Goal: Task Accomplishment & Management: Manage account settings

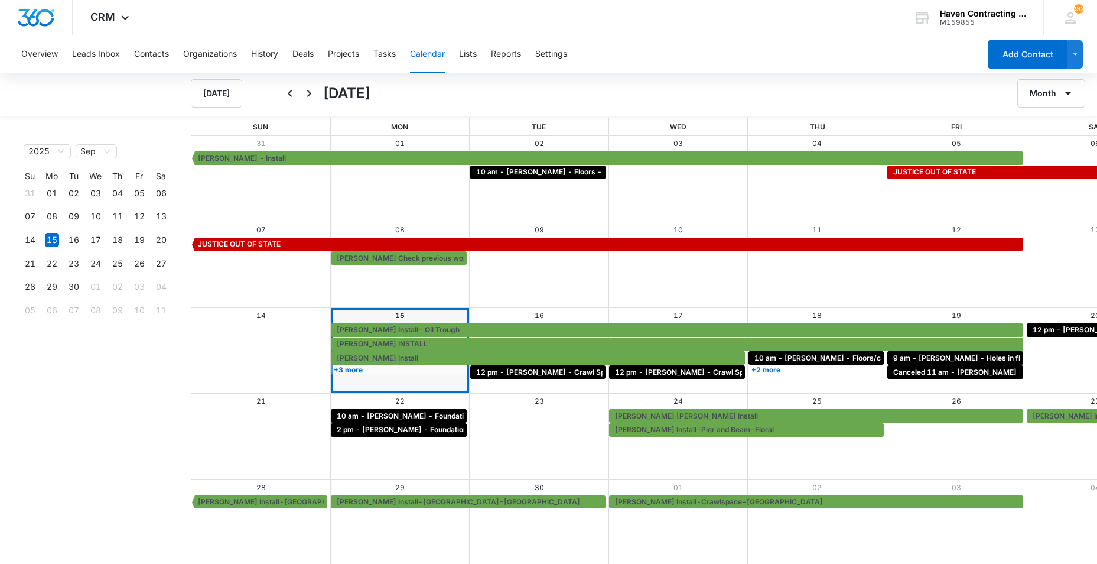
click at [19, 382] on div "2025 Sep Month Year Su Mo Tu We Th Fr Sa 31 01 02 03 04 05 06 07 08 09 10 11 12…" at bounding box center [86, 341] width 172 height 447
click at [311, 92] on icon "Next" at bounding box center [309, 93] width 14 height 14
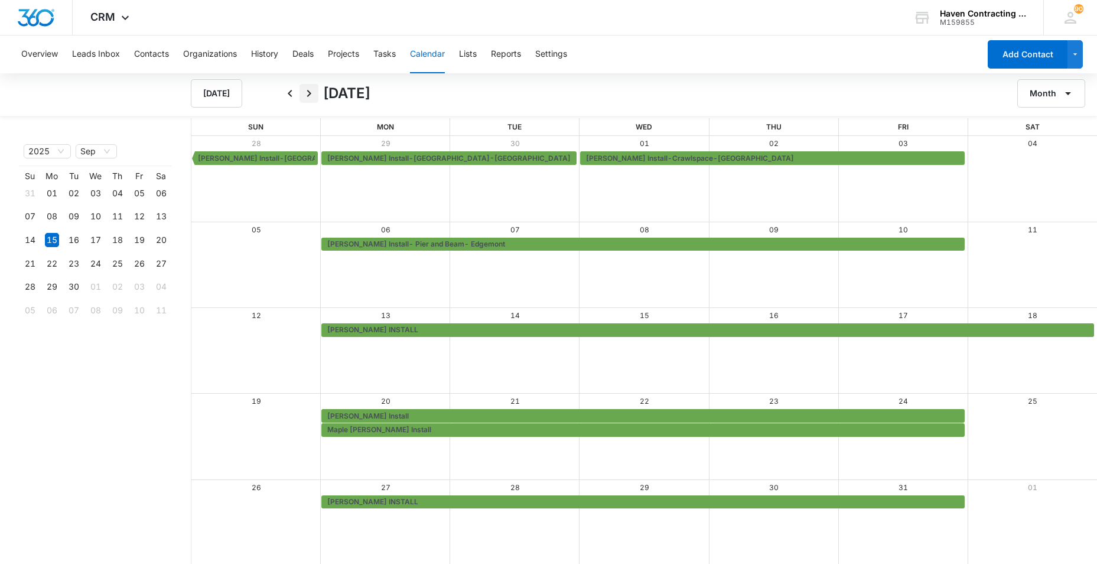
click at [308, 92] on icon "Next" at bounding box center [309, 93] width 4 height 7
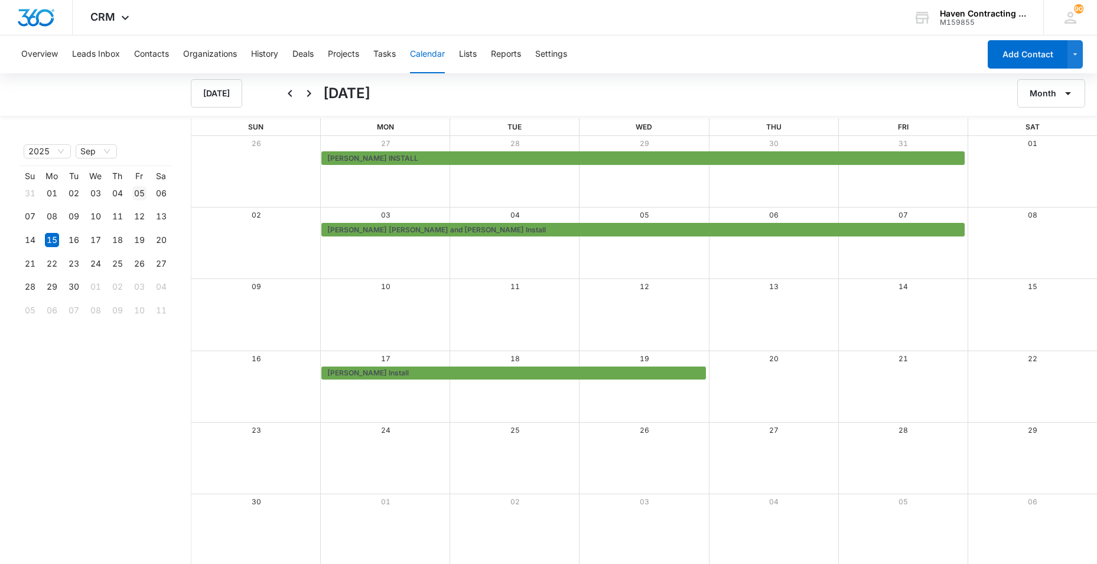
drag, startPoint x: -2, startPoint y: 293, endPoint x: 129, endPoint y: 193, distance: 165.0
drag, startPoint x: 129, startPoint y: 193, endPoint x: 291, endPoint y: 94, distance: 189.4
click at [291, 94] on icon "Back" at bounding box center [290, 93] width 14 height 14
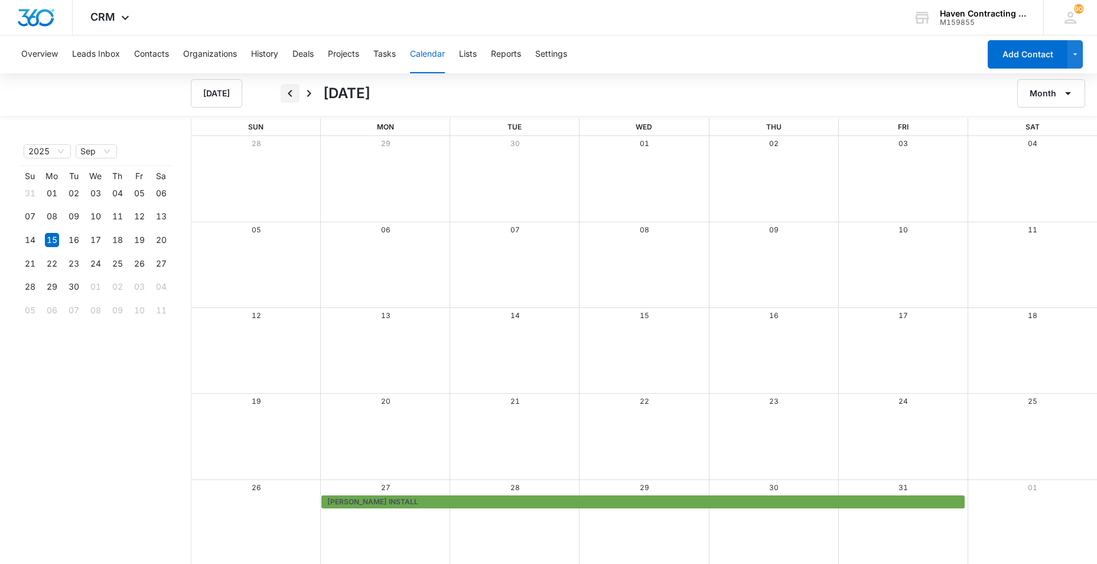
click at [291, 94] on icon "Back" at bounding box center [290, 93] width 14 height 14
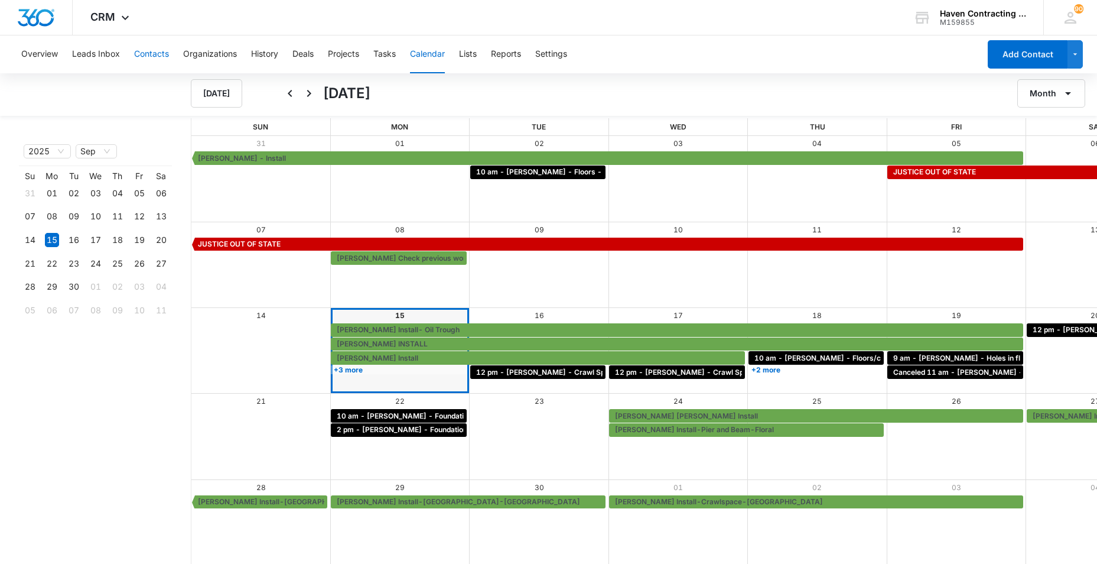
click at [144, 54] on button "Contacts" at bounding box center [151, 54] width 35 height 38
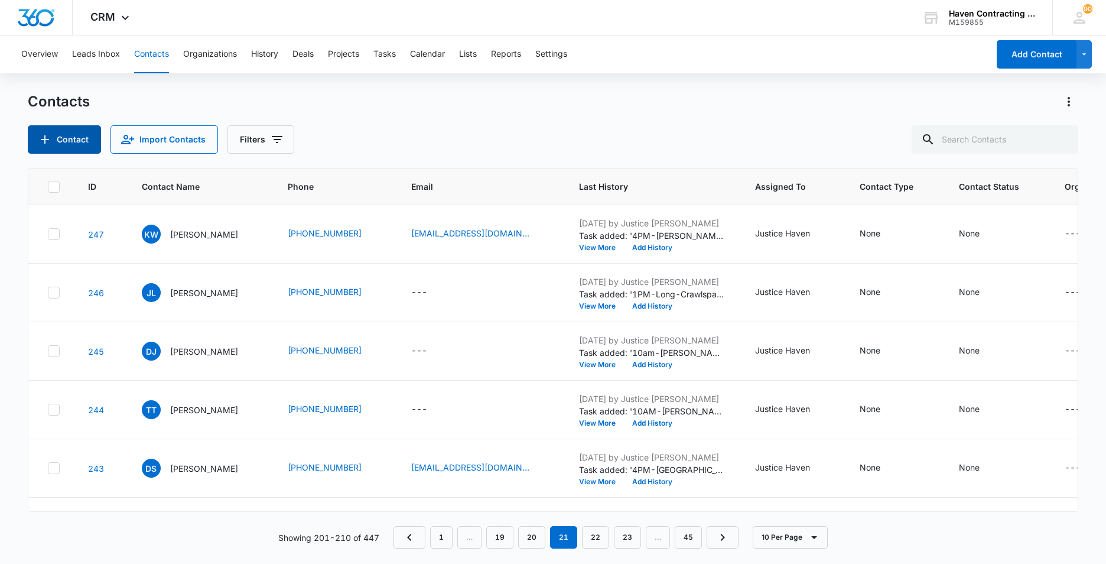
click at [57, 144] on button "Contact" at bounding box center [64, 139] width 73 height 28
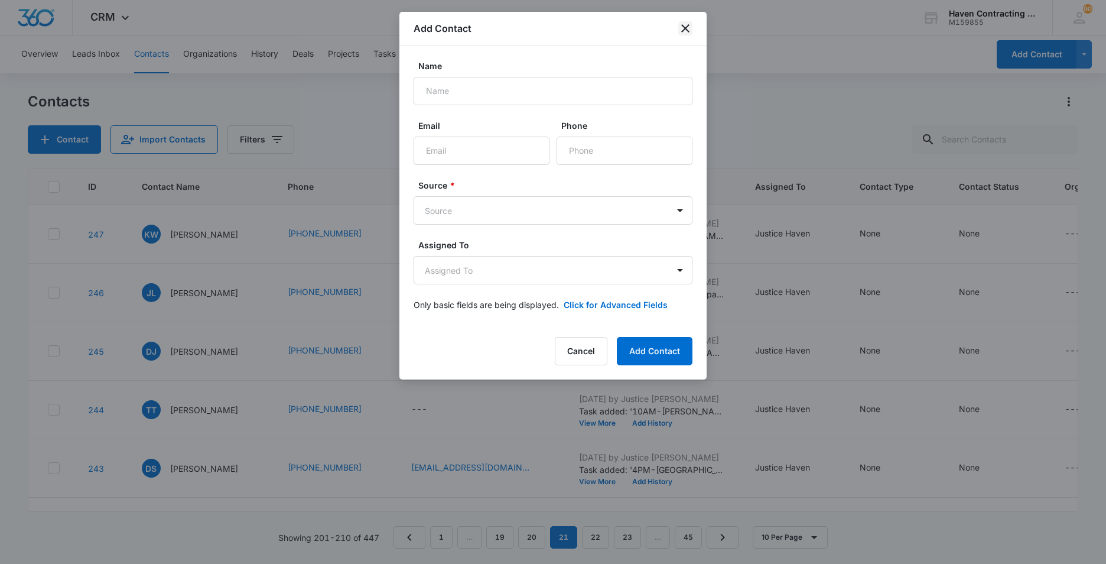
click at [691, 24] on icon "close" at bounding box center [685, 28] width 14 height 14
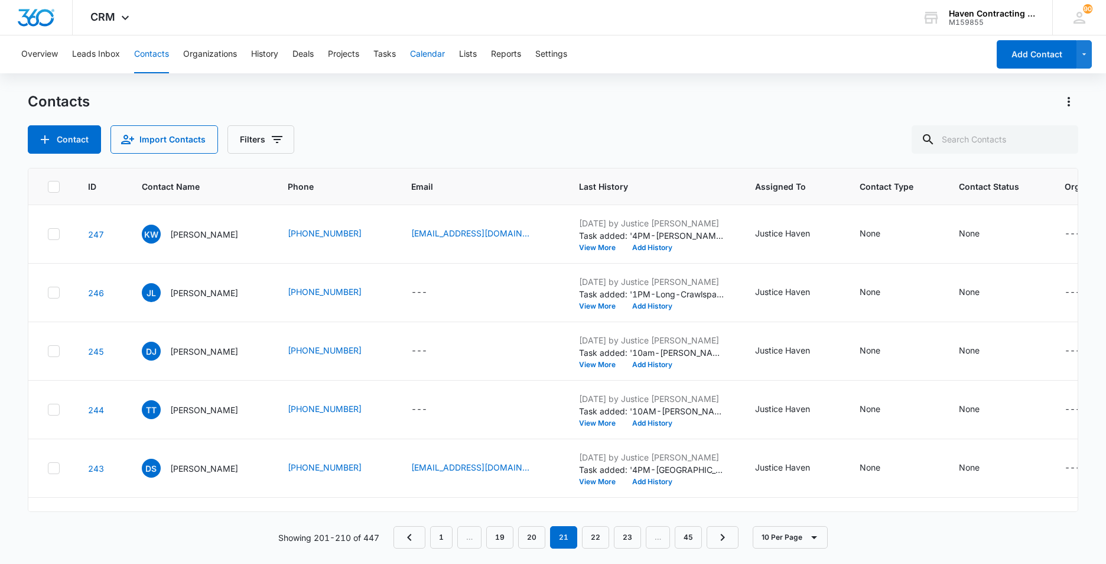
click at [423, 53] on button "Calendar" at bounding box center [427, 54] width 35 height 38
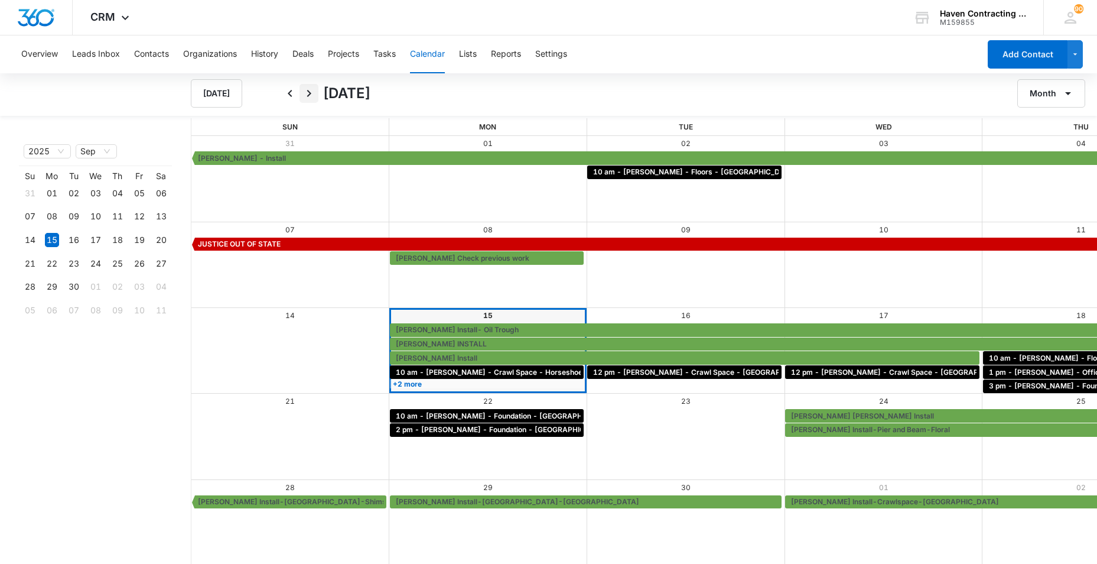
click at [307, 93] on icon "Next" at bounding box center [309, 93] width 14 height 14
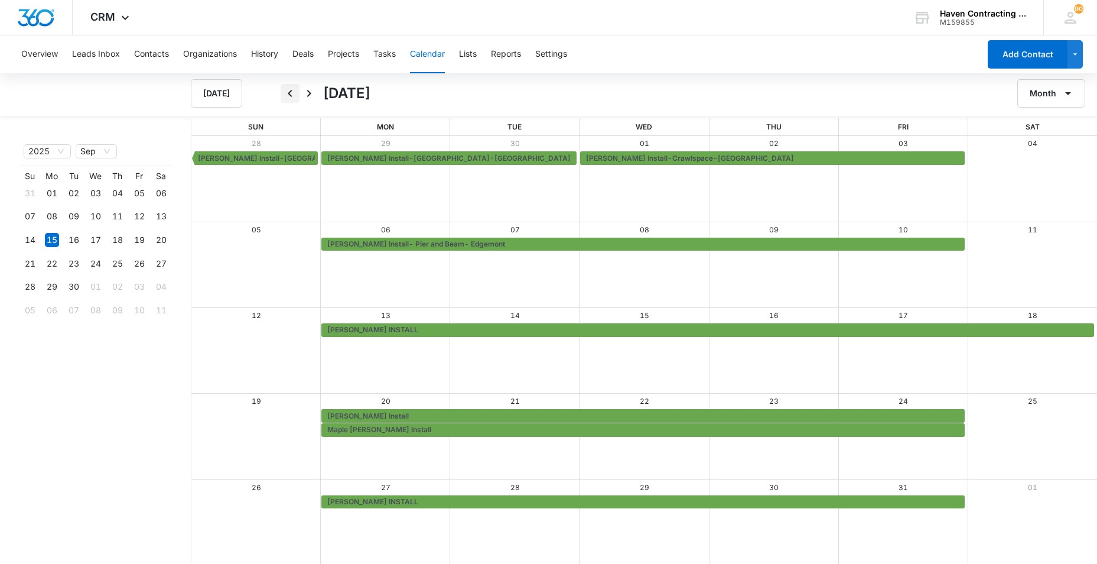
click at [289, 93] on icon "Back" at bounding box center [290, 93] width 4 height 7
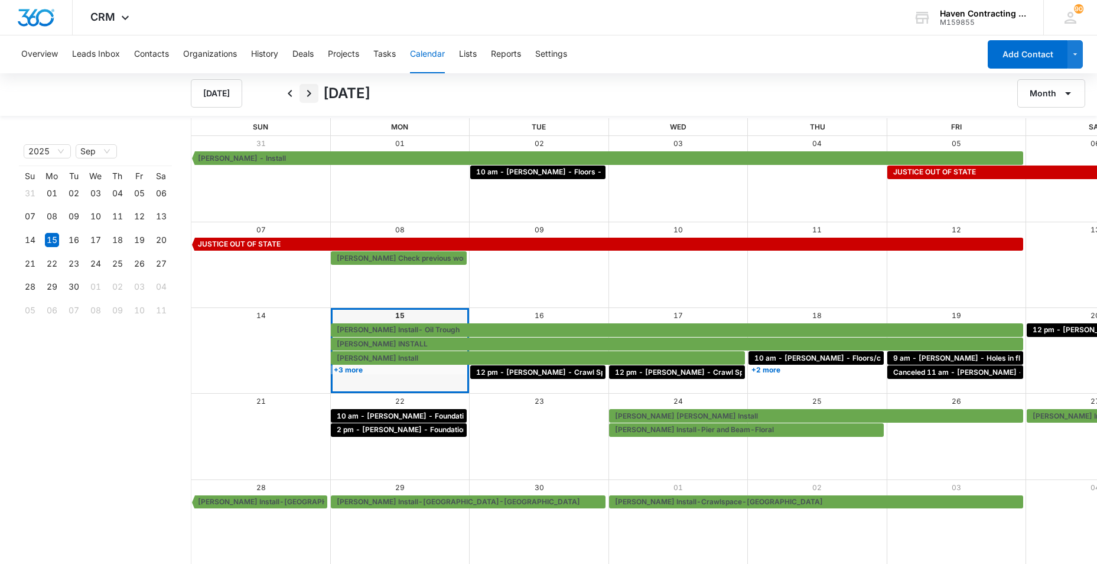
click at [307, 91] on icon "Next" at bounding box center [309, 93] width 14 height 14
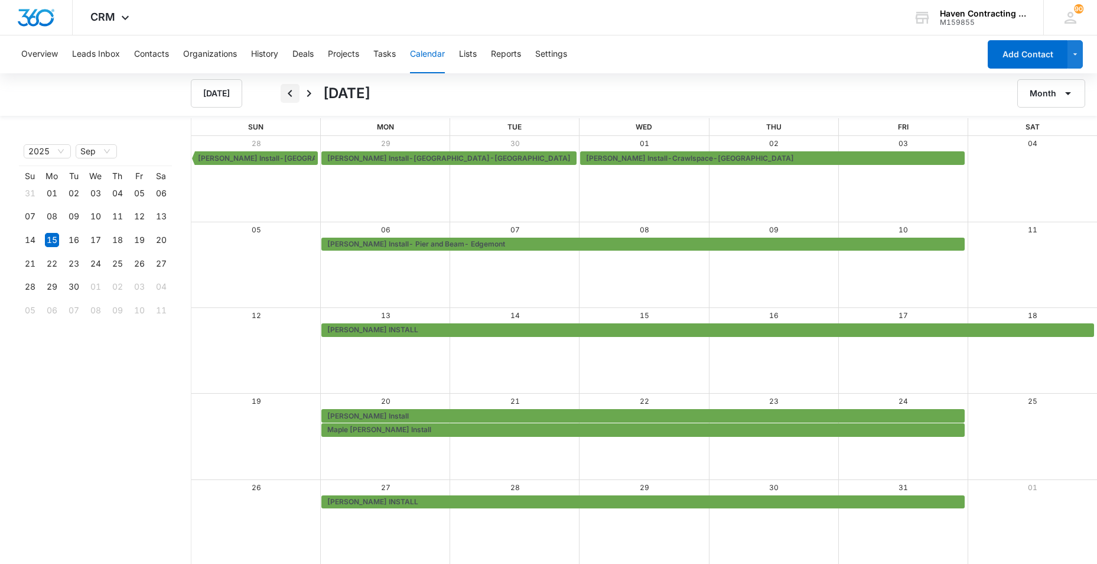
click at [287, 93] on icon "Back" at bounding box center [290, 93] width 14 height 14
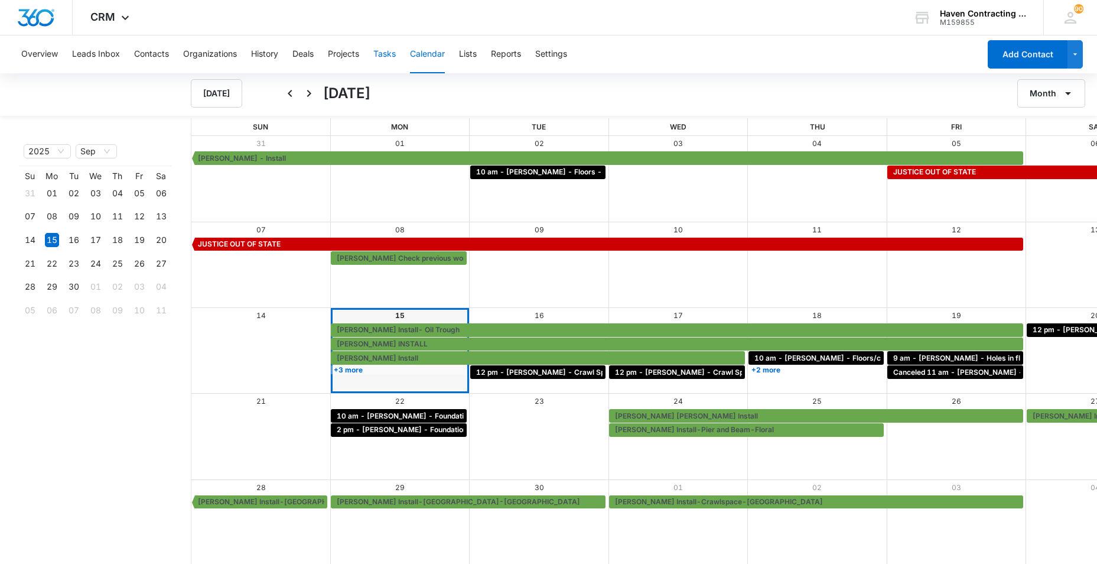
click at [391, 56] on button "Tasks" at bounding box center [384, 54] width 22 height 38
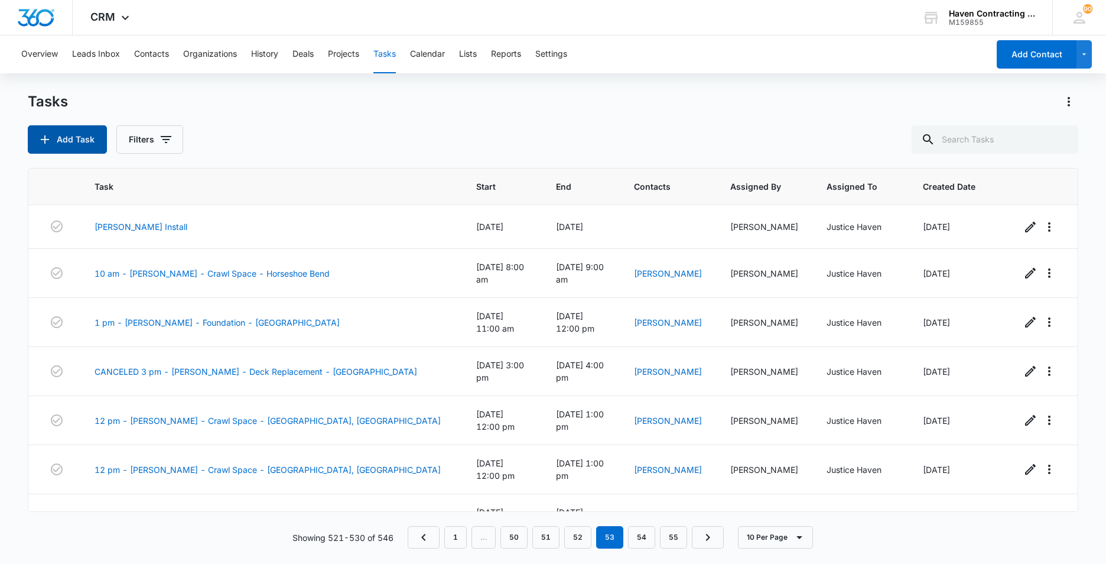
click at [62, 138] on button "Add Task" at bounding box center [67, 139] width 79 height 28
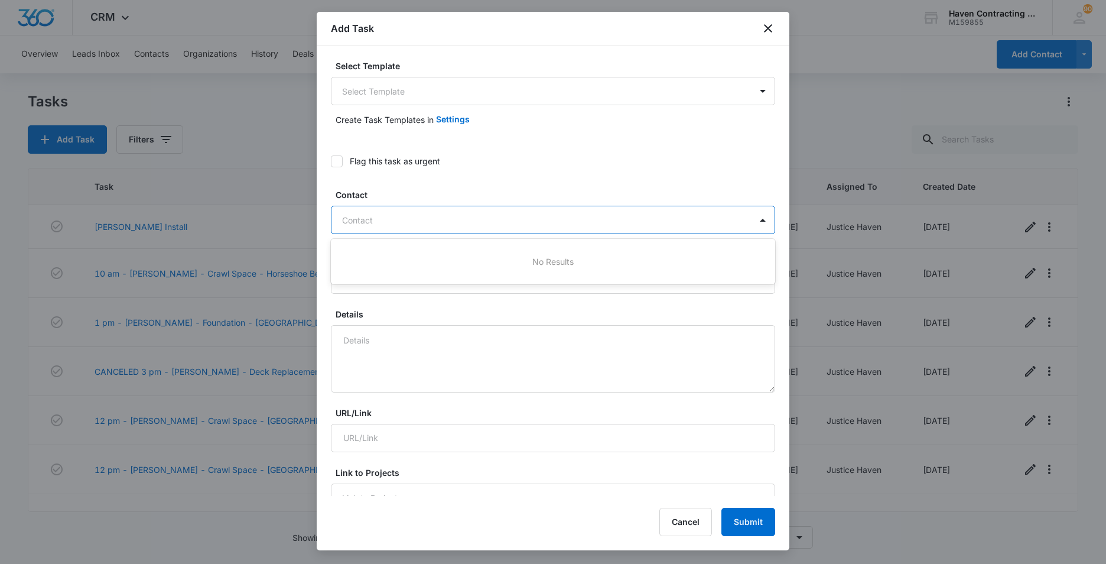
click at [362, 217] on div at bounding box center [546, 220] width 408 height 15
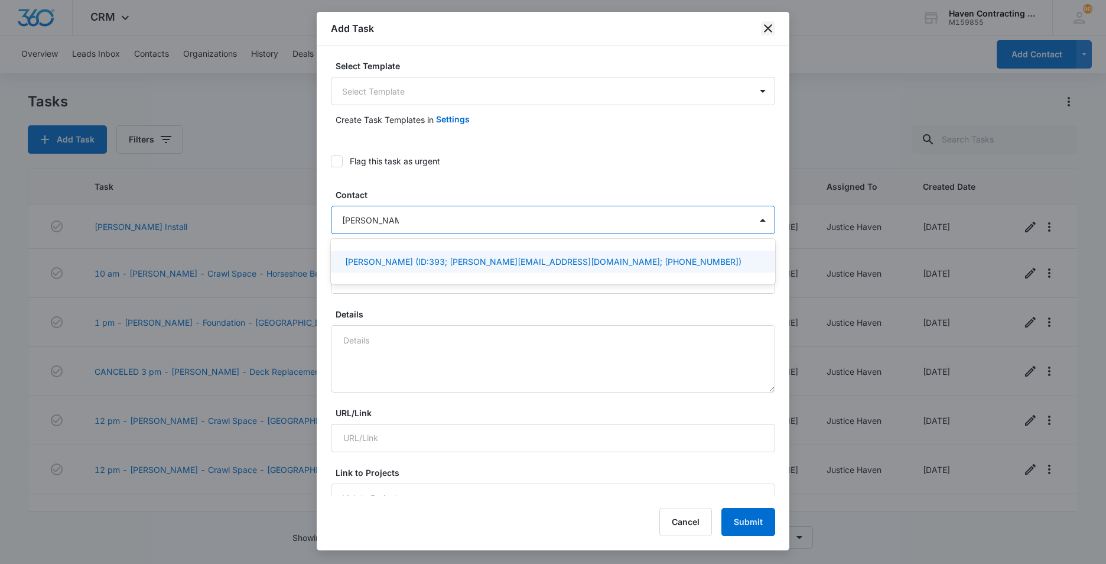
type input "jim kirkpatrick"
click at [767, 28] on icon "close" at bounding box center [768, 28] width 14 height 14
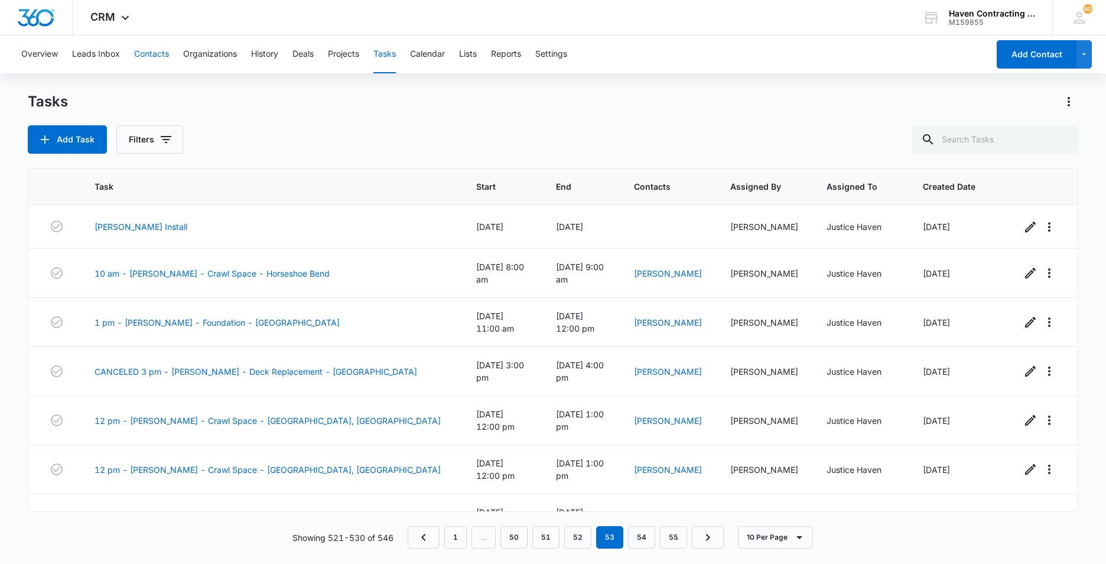
click at [161, 51] on button "Contacts" at bounding box center [151, 54] width 35 height 38
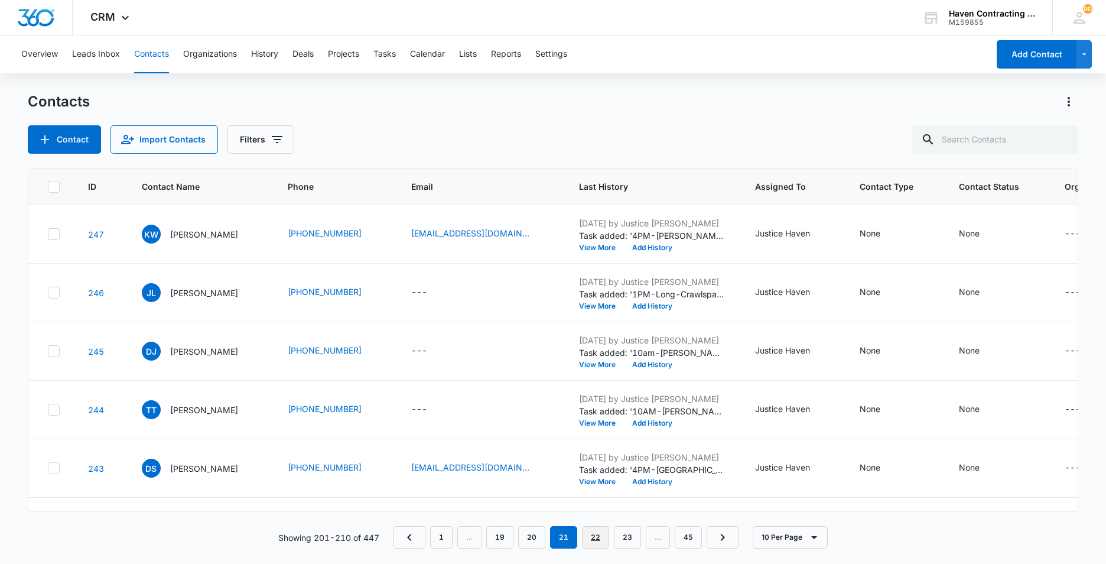
click at [598, 538] on link "22" at bounding box center [595, 537] width 27 height 22
click at [530, 539] on link "21" at bounding box center [531, 537] width 27 height 22
click at [422, 54] on button "Calendar" at bounding box center [427, 54] width 35 height 38
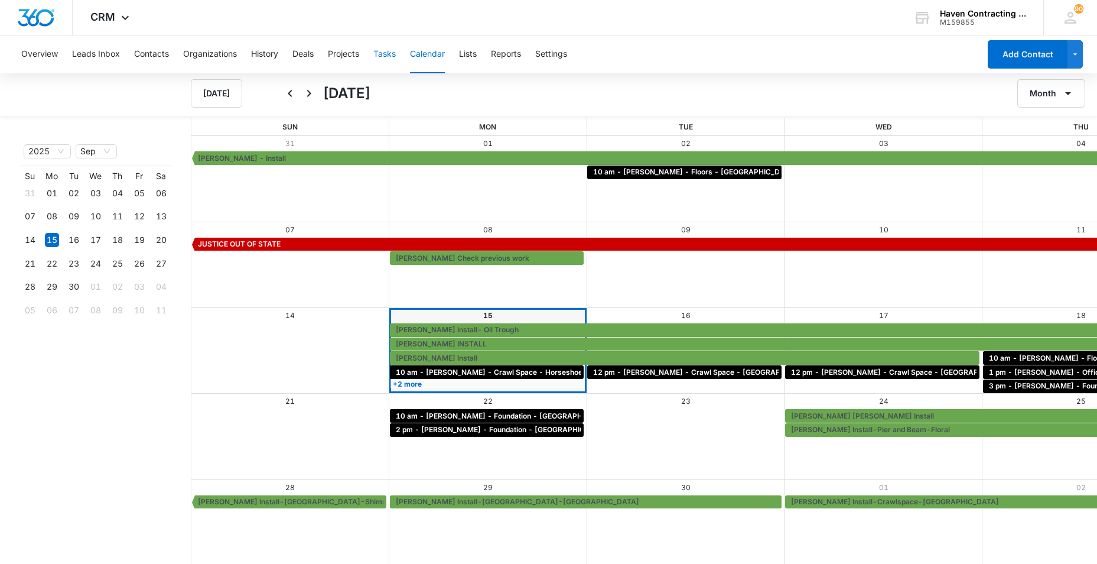
click at [387, 53] on button "Tasks" at bounding box center [384, 54] width 22 height 38
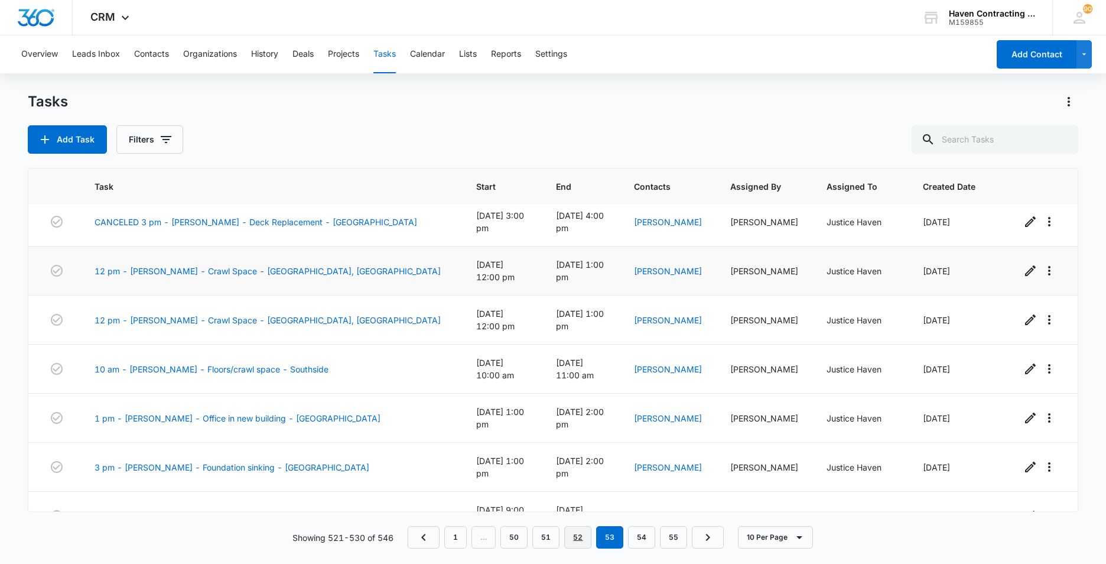
scroll to position [157, 0]
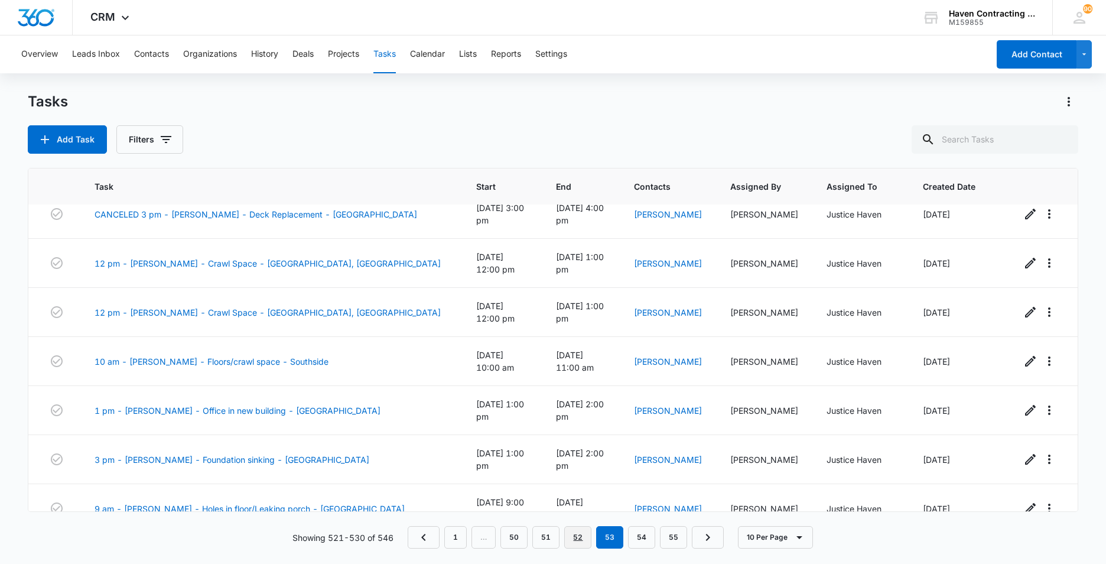
click at [571, 537] on link "52" at bounding box center [577, 537] width 27 height 22
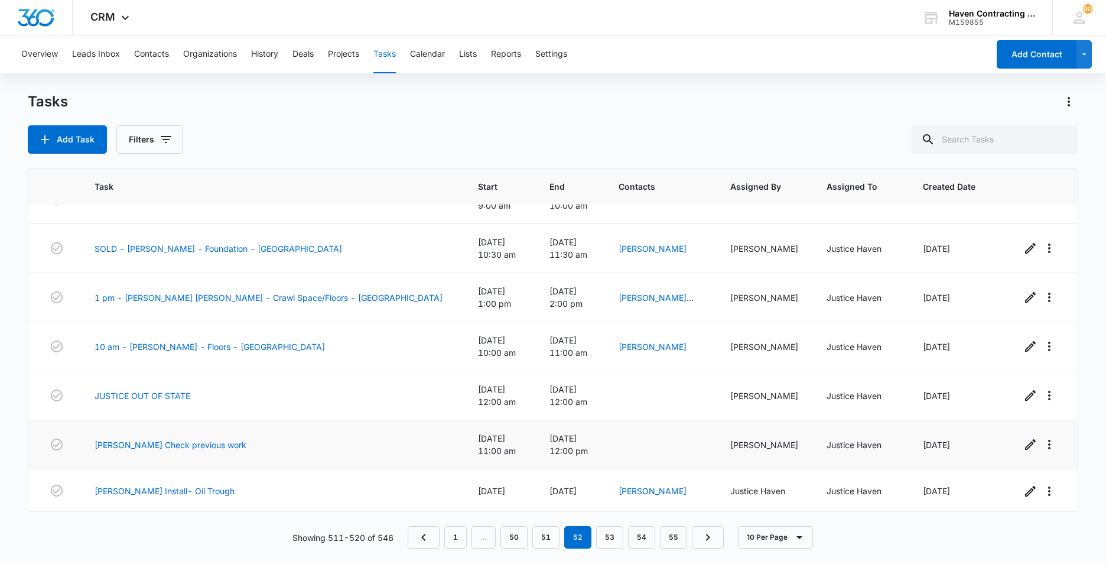
scroll to position [131, 0]
click at [548, 535] on link "51" at bounding box center [545, 537] width 27 height 22
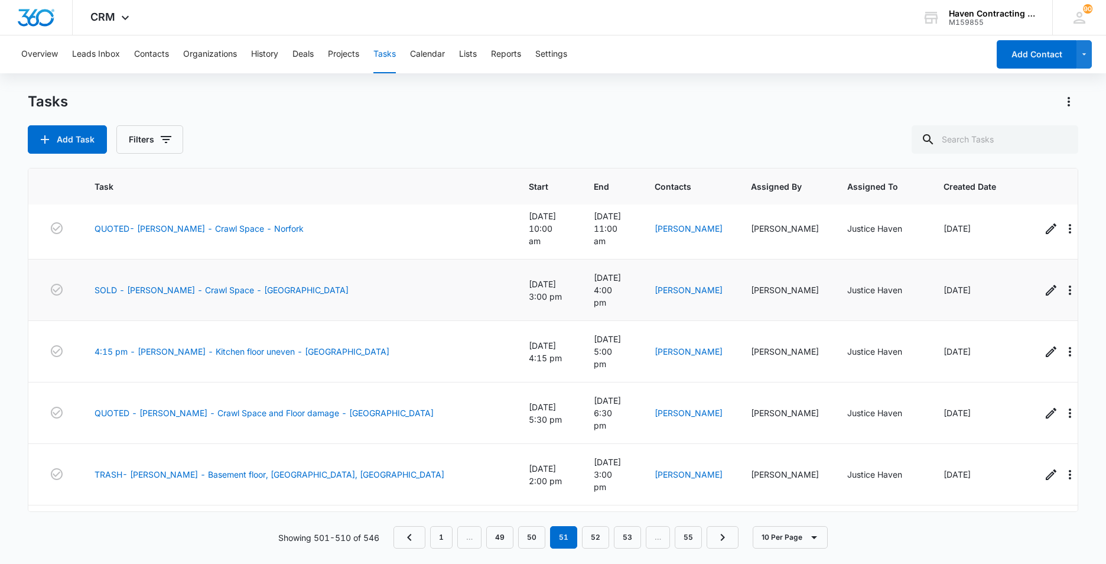
scroll to position [173, 0]
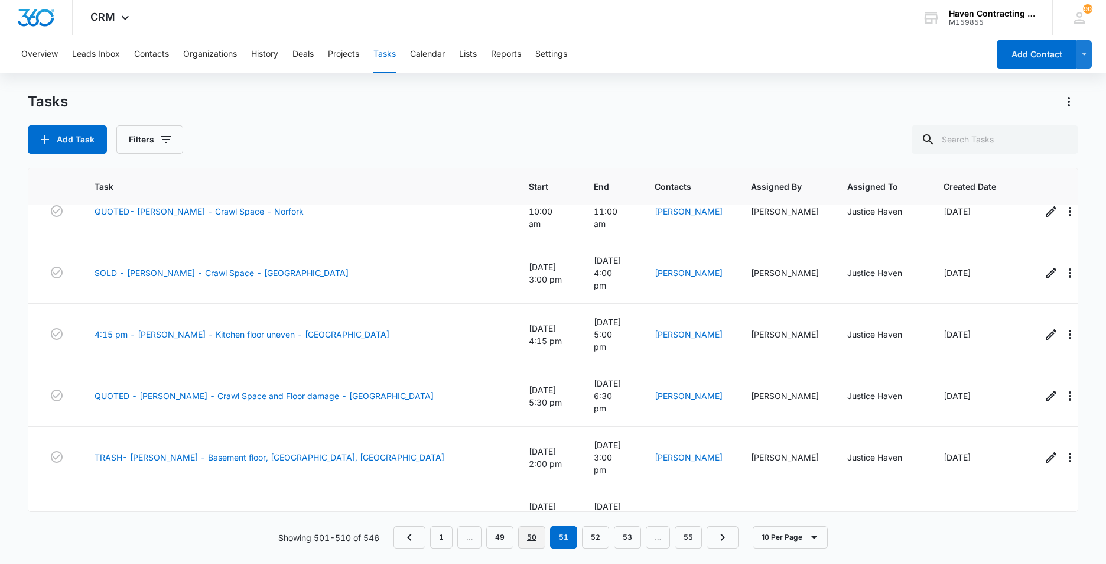
click at [531, 531] on link "50" at bounding box center [531, 537] width 27 height 22
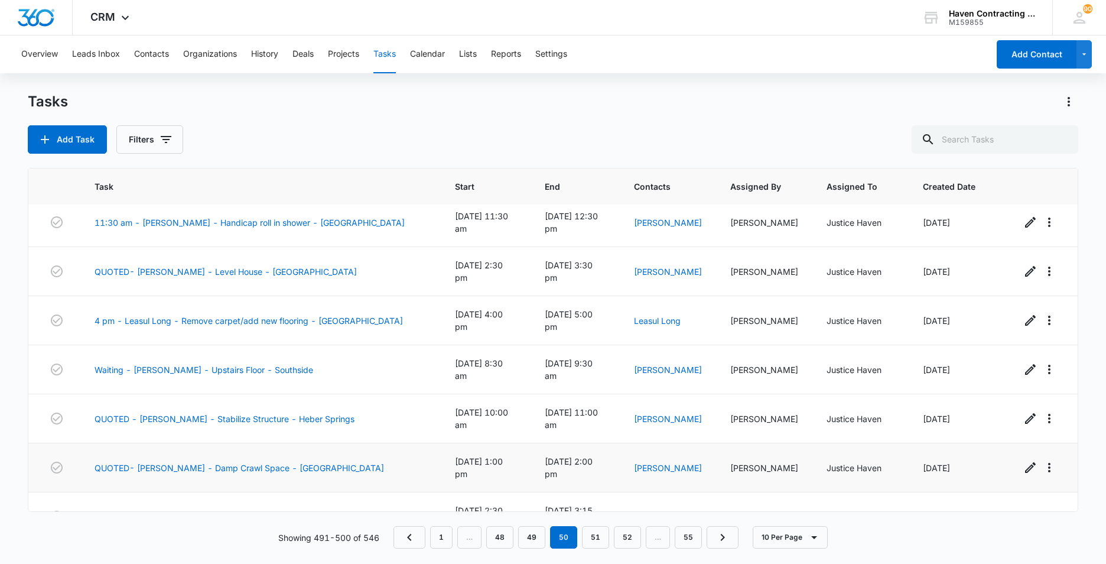
scroll to position [184, 0]
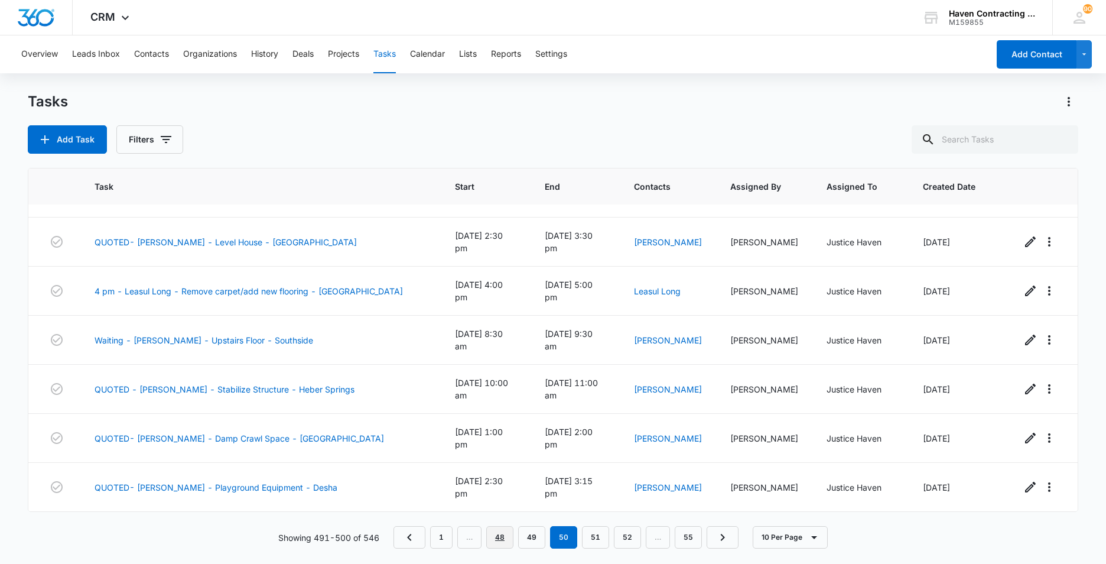
click at [505, 534] on link "48" at bounding box center [499, 537] width 27 height 22
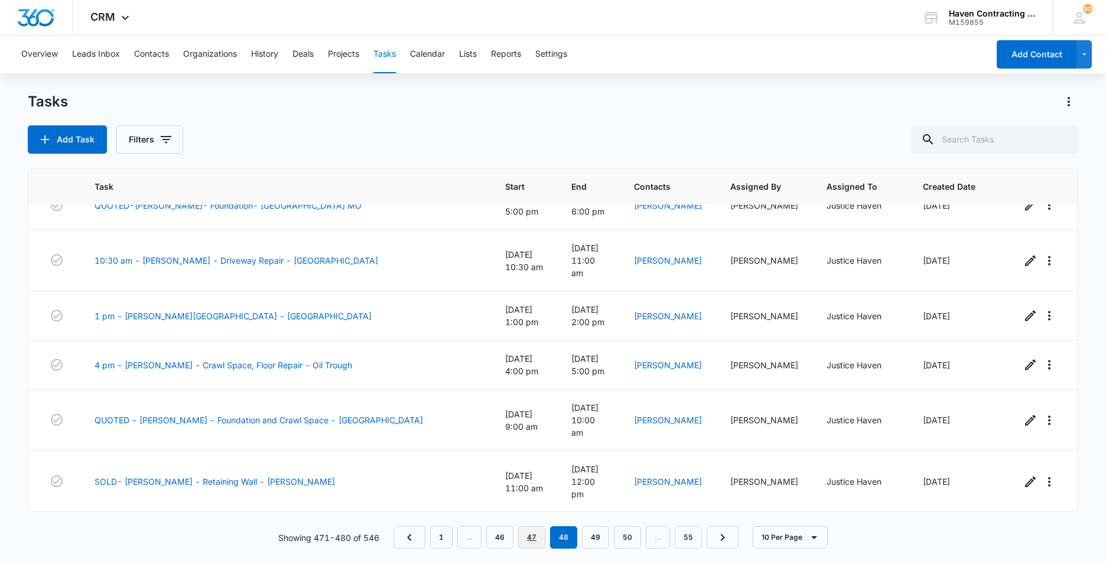
click at [537, 538] on link "47" at bounding box center [531, 537] width 27 height 22
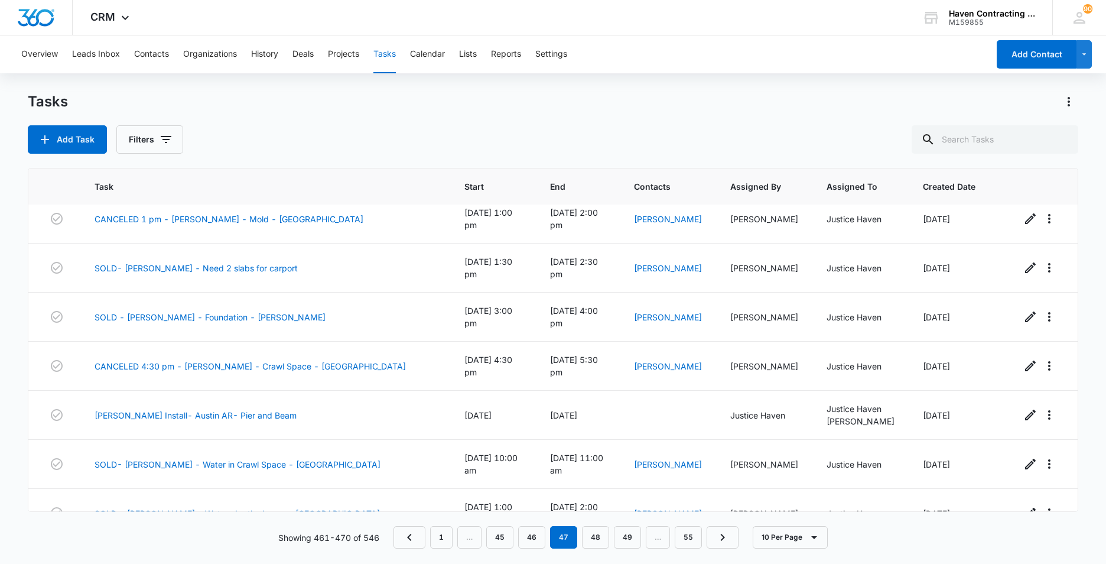
scroll to position [0, 0]
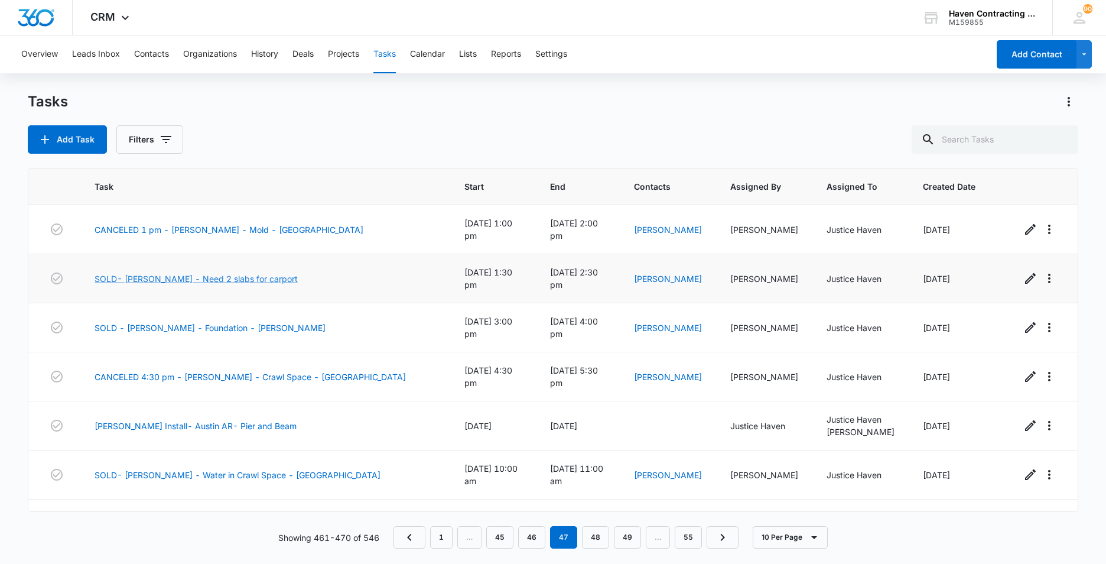
click at [148, 273] on link "SOLD- Douglas James - Need 2 slabs for carport" at bounding box center [196, 278] width 203 height 12
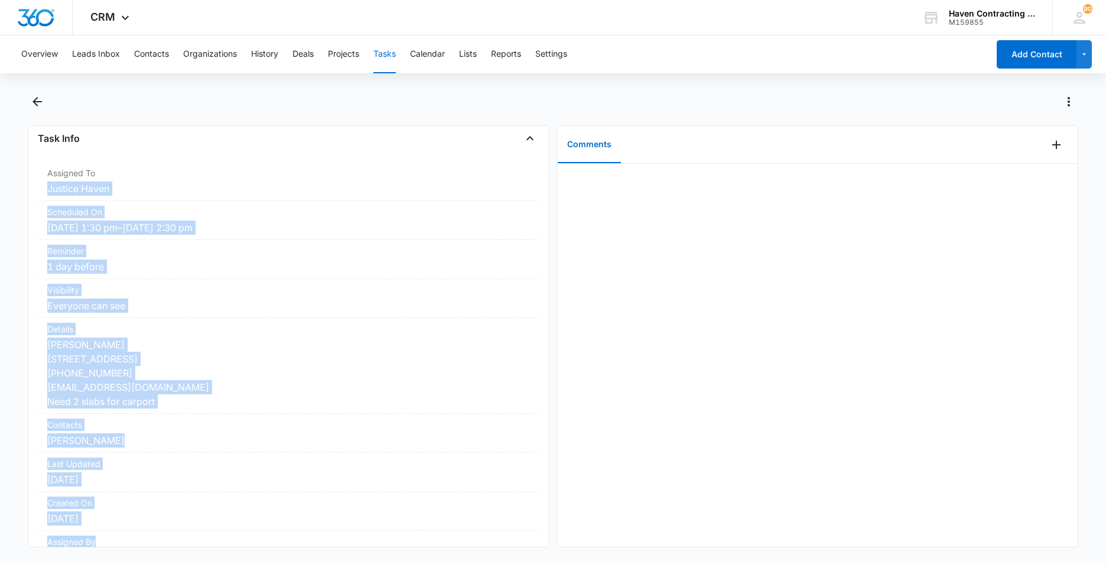
scroll to position [141, 0]
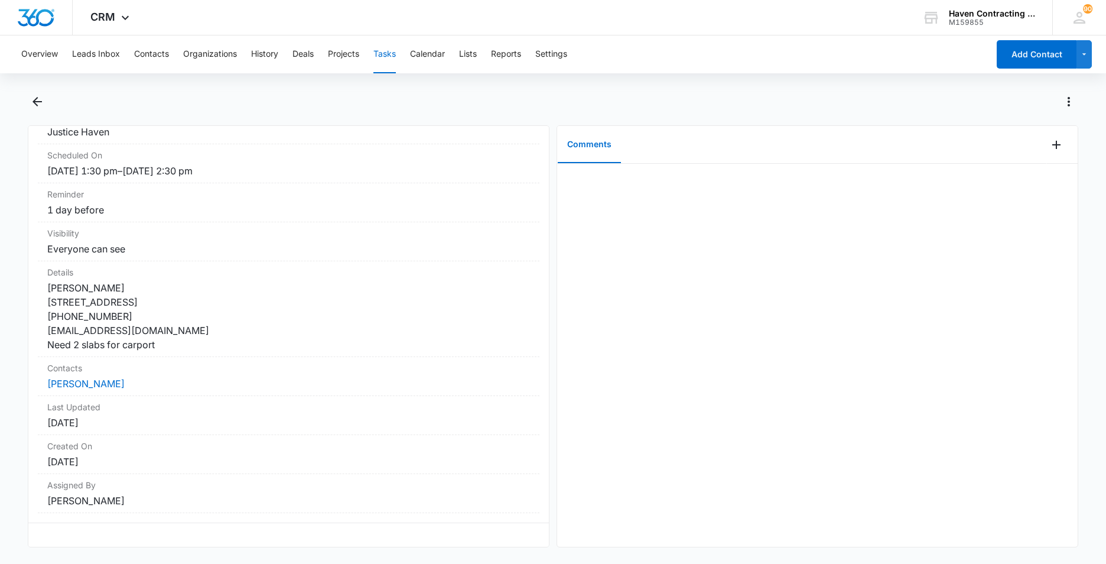
drag, startPoint x: 45, startPoint y: 131, endPoint x: 209, endPoint y: 594, distance: 491.0
click at [209, 563] on html "CRM Apps Reputation Websites Forms CRM Email Social Ads Intelligence Brand Sett…" at bounding box center [553, 282] width 1106 height 564
drag, startPoint x: 209, startPoint y: 594, endPoint x: 222, endPoint y: 378, distance: 216.1
click at [385, 54] on button "Tasks" at bounding box center [384, 54] width 22 height 38
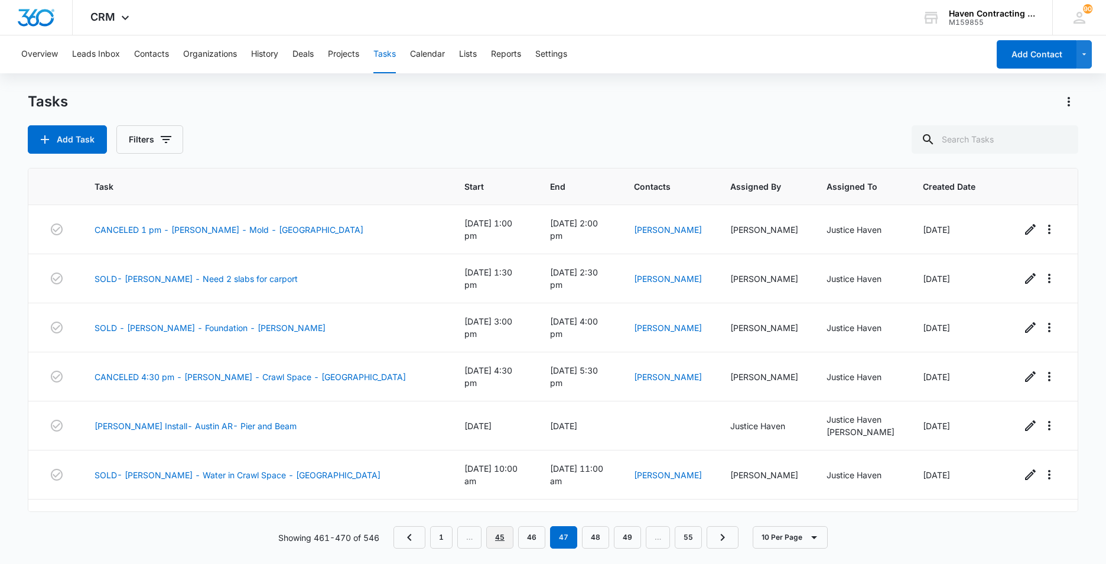
click at [502, 538] on link "45" at bounding box center [499, 537] width 27 height 22
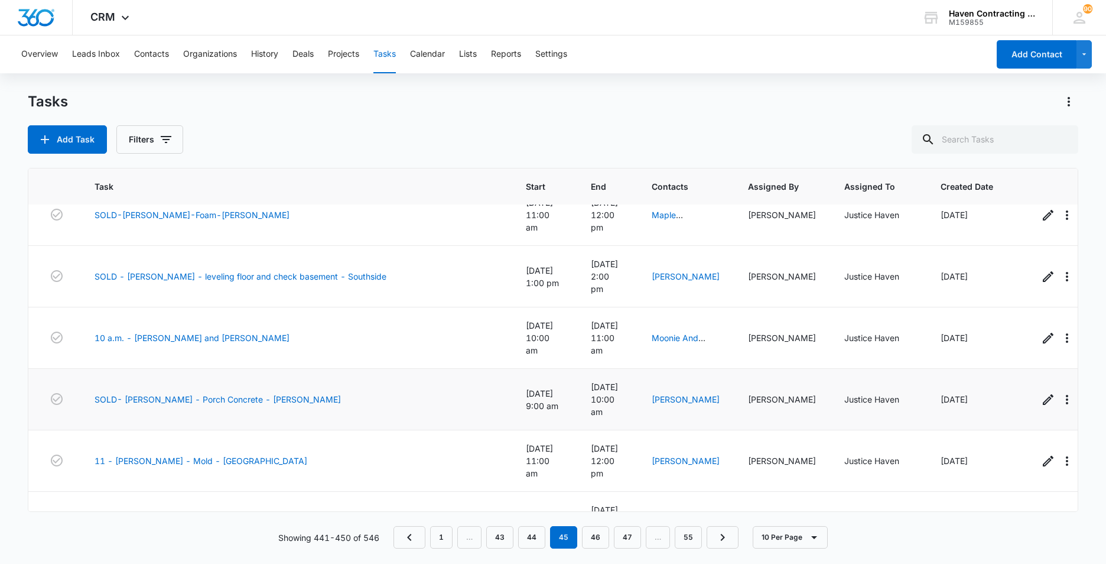
scroll to position [157, 0]
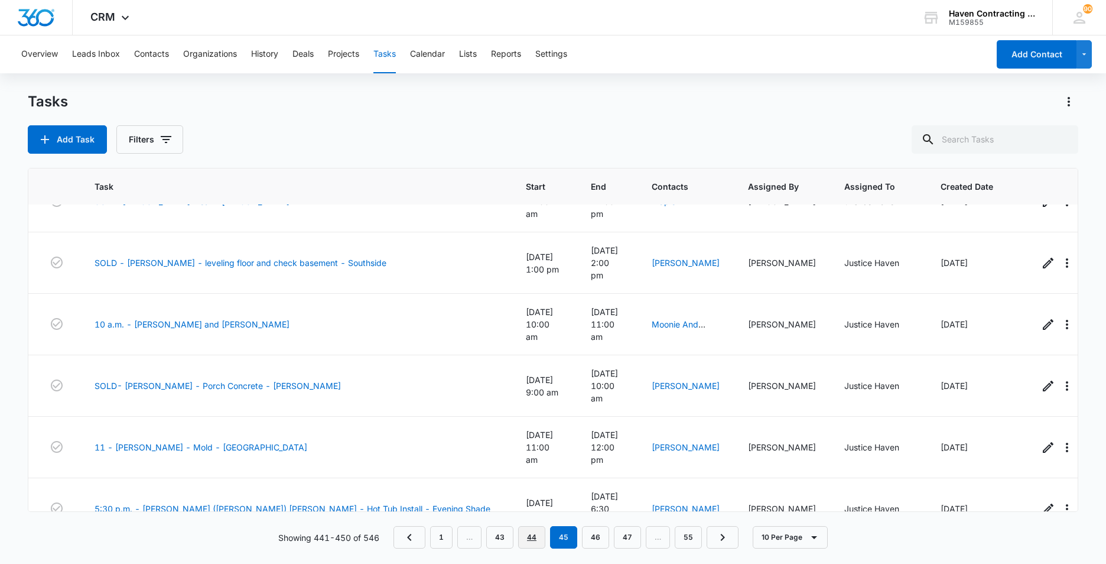
click at [529, 538] on link "44" at bounding box center [531, 537] width 27 height 22
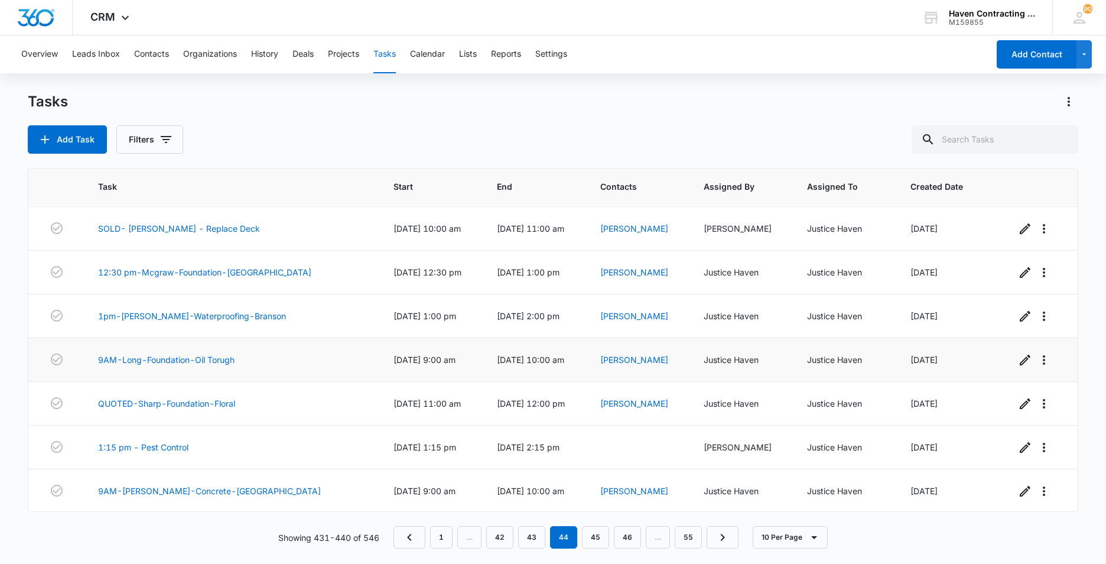
scroll to position [131, 0]
click at [531, 536] on link "43" at bounding box center [531, 537] width 27 height 22
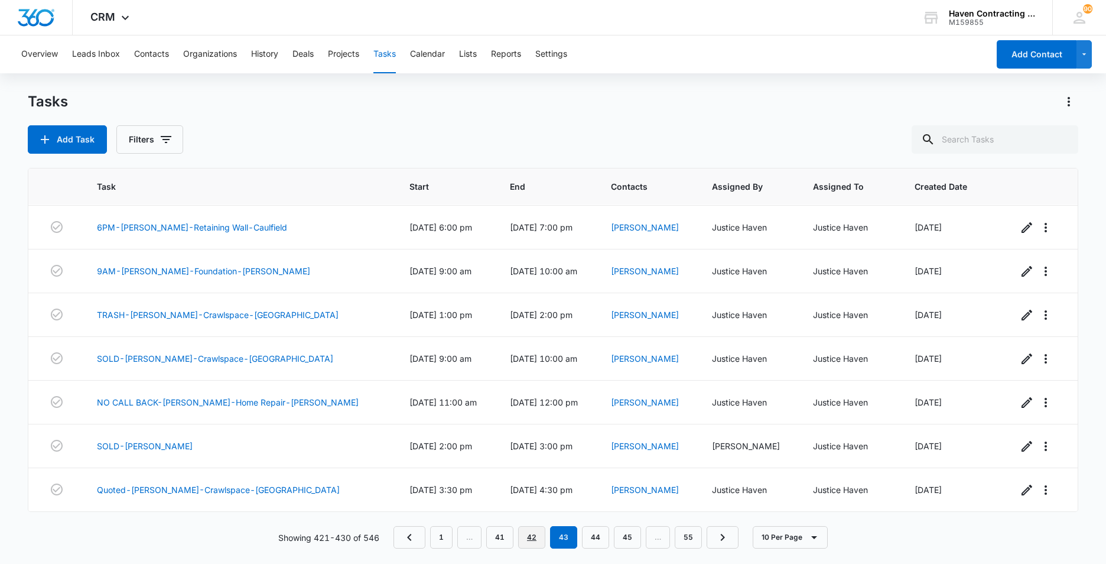
click at [532, 539] on link "42" at bounding box center [531, 537] width 27 height 22
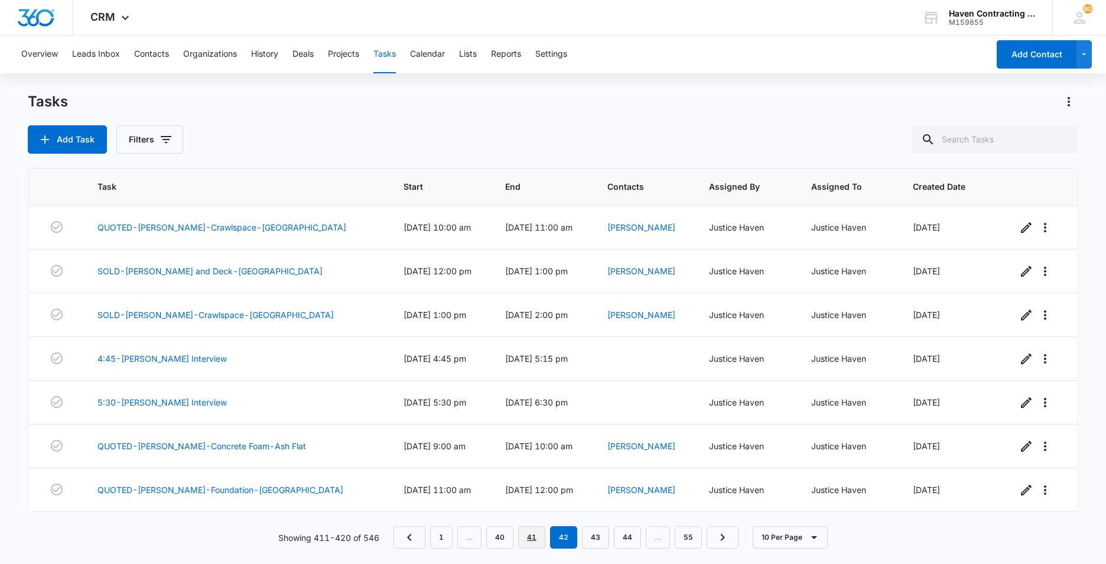
click at [533, 535] on link "41" at bounding box center [531, 537] width 27 height 22
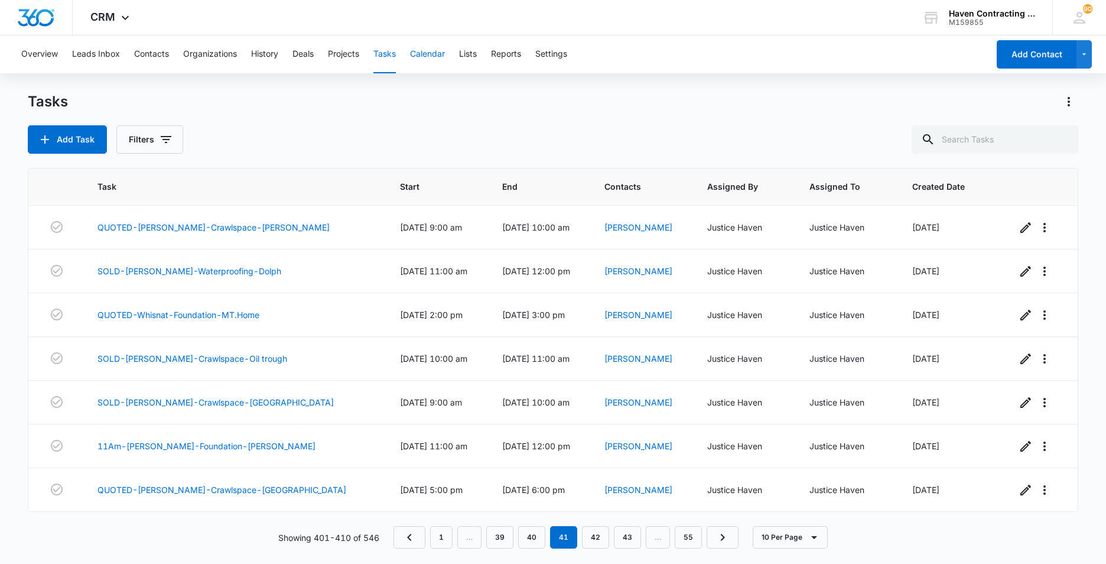
click at [427, 54] on button "Calendar" at bounding box center [427, 54] width 35 height 38
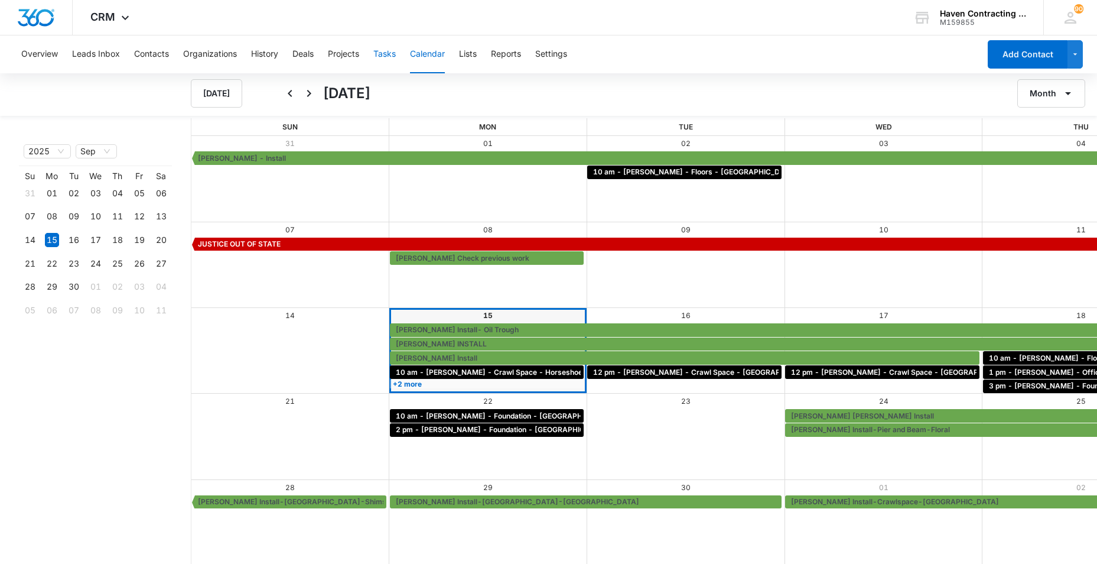
click at [384, 53] on button "Tasks" at bounding box center [384, 54] width 22 height 38
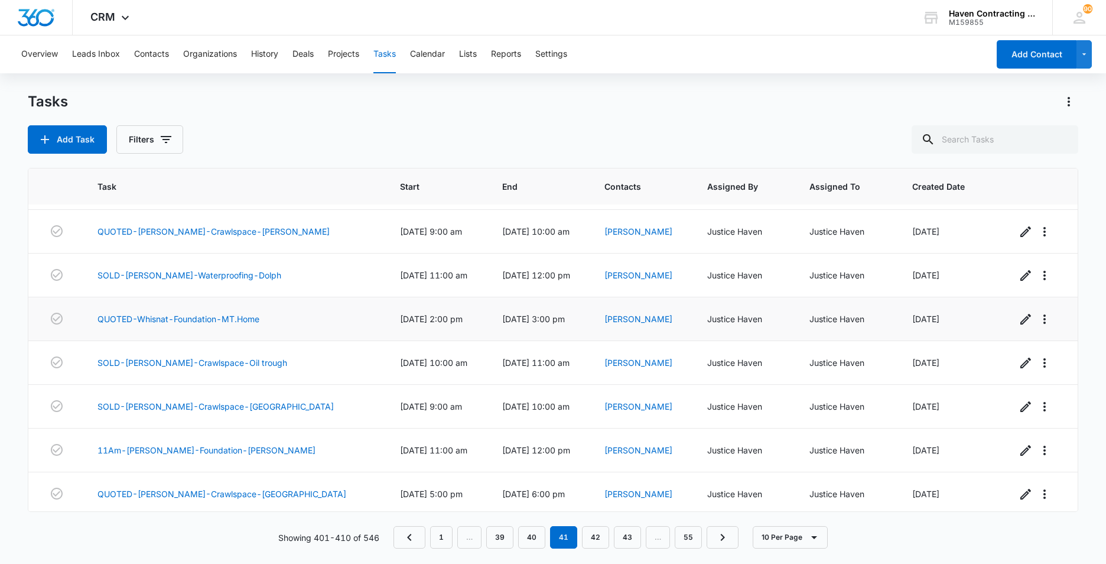
scroll to position [131, 0]
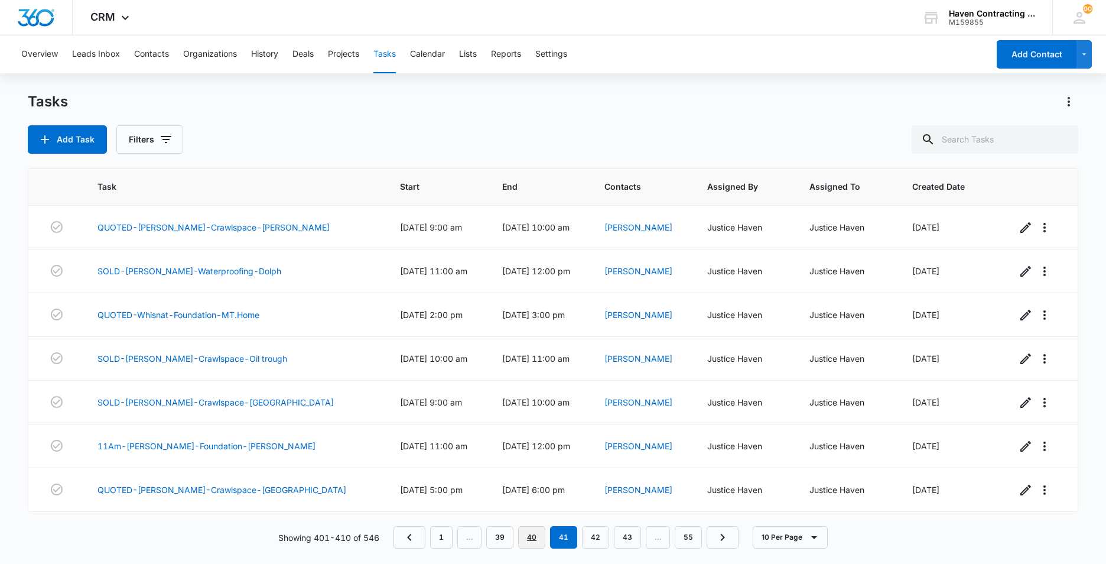
click at [531, 537] on link "40" at bounding box center [531, 537] width 27 height 22
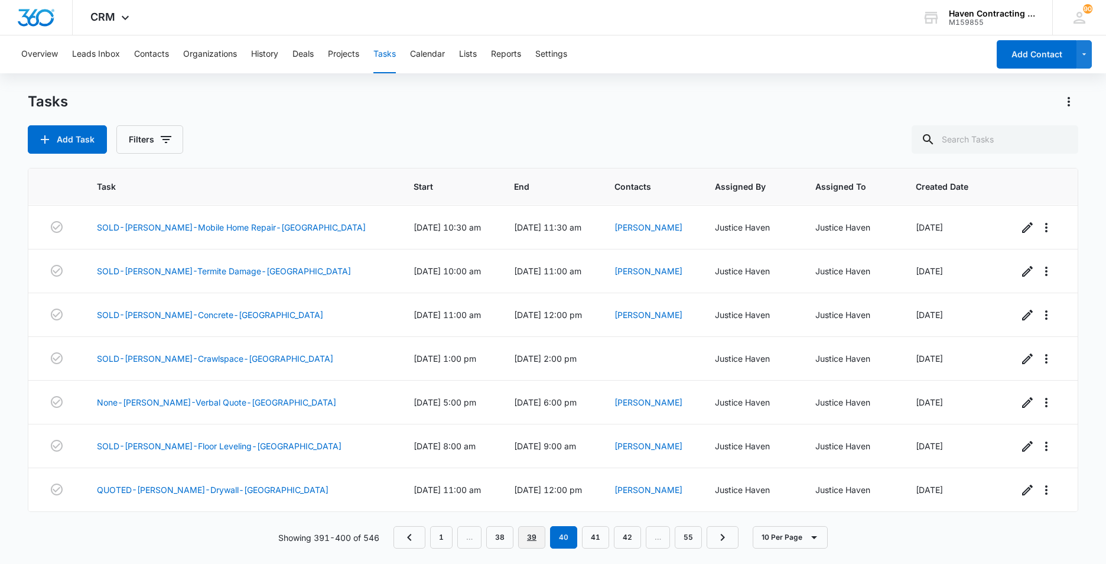
click at [532, 537] on link "39" at bounding box center [531, 537] width 27 height 22
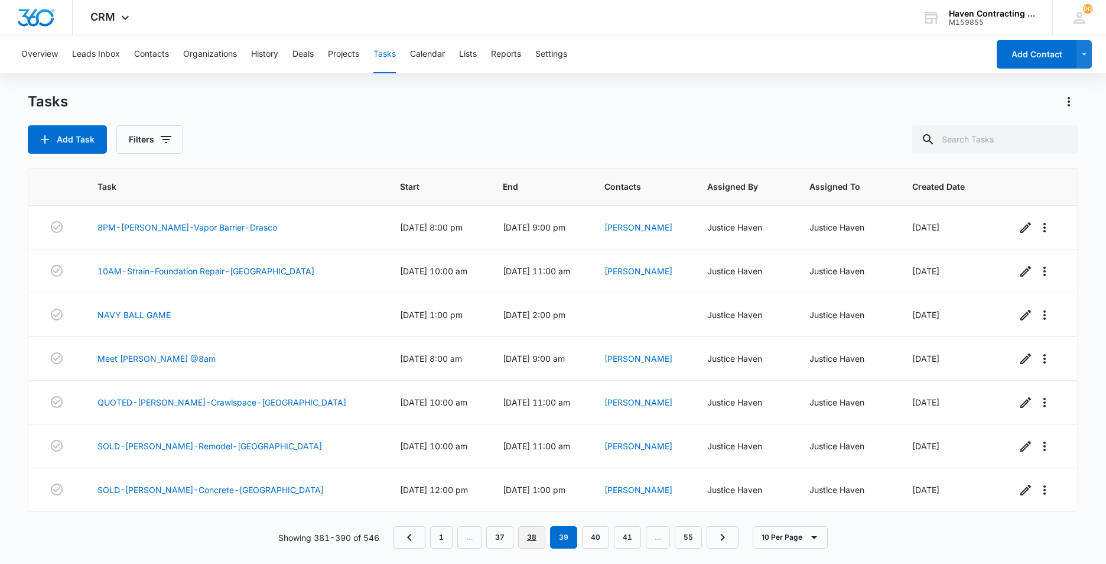
click at [528, 535] on link "38" at bounding box center [531, 537] width 27 height 22
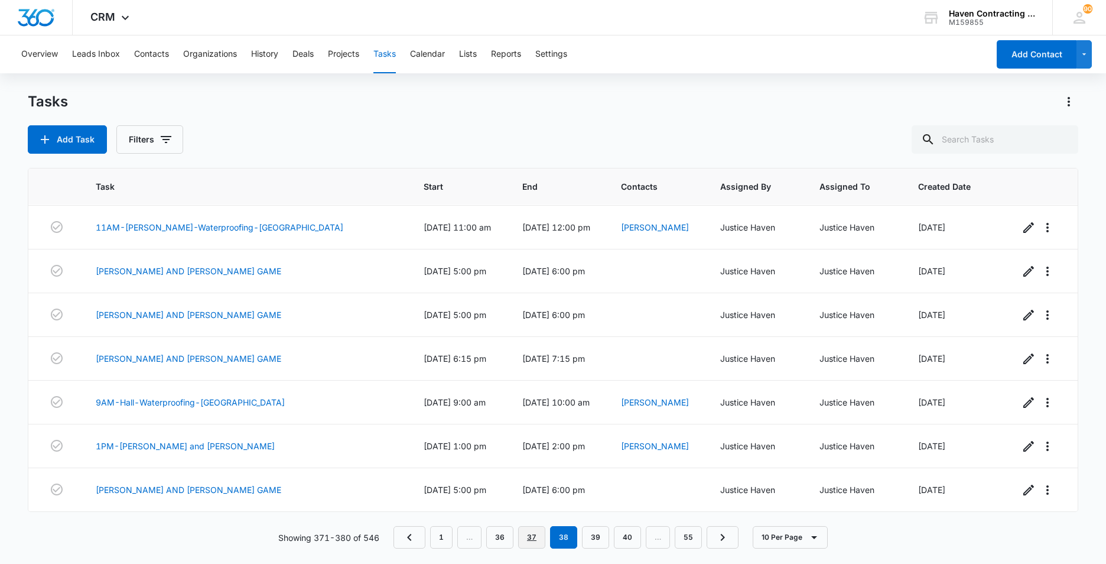
drag, startPoint x: 535, startPoint y: 537, endPoint x: 552, endPoint y: 521, distance: 23.8
click at [534, 537] on link "37" at bounding box center [531, 537] width 27 height 22
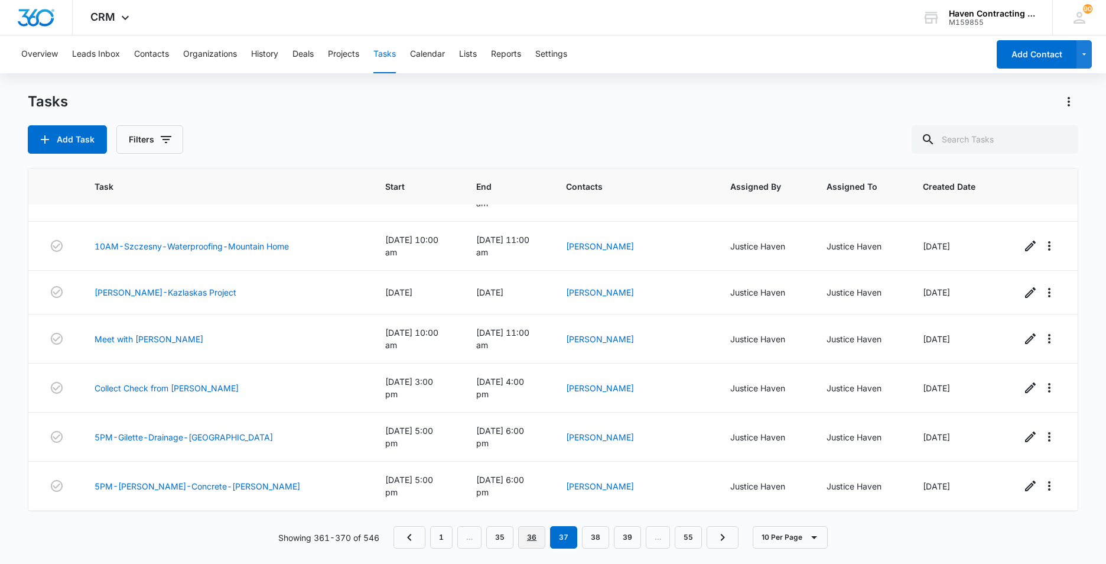
click at [534, 538] on link "36" at bounding box center [531, 537] width 27 height 22
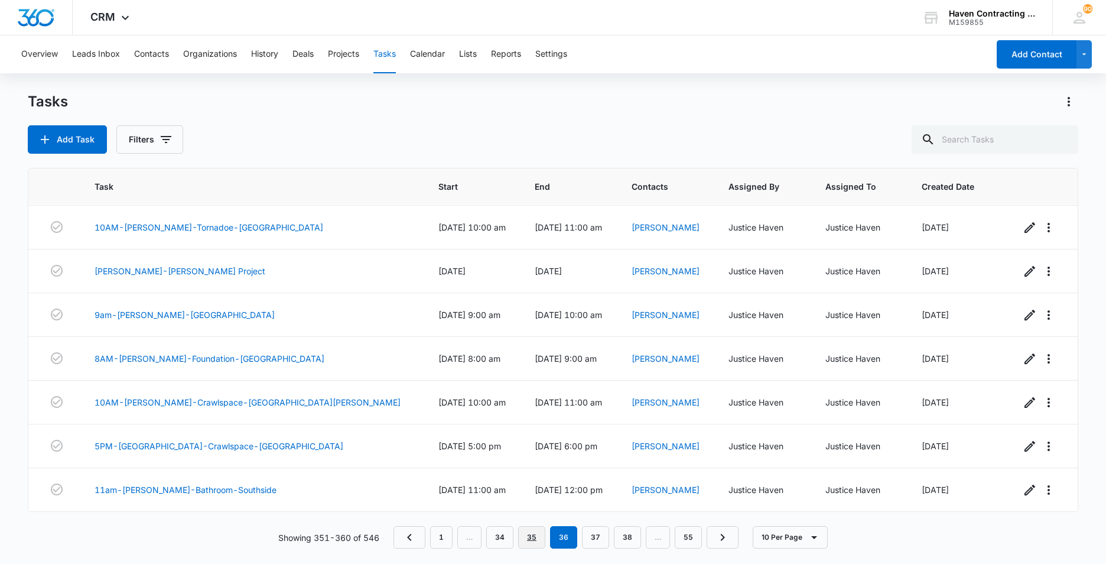
click at [534, 539] on link "35" at bounding box center [531, 537] width 27 height 22
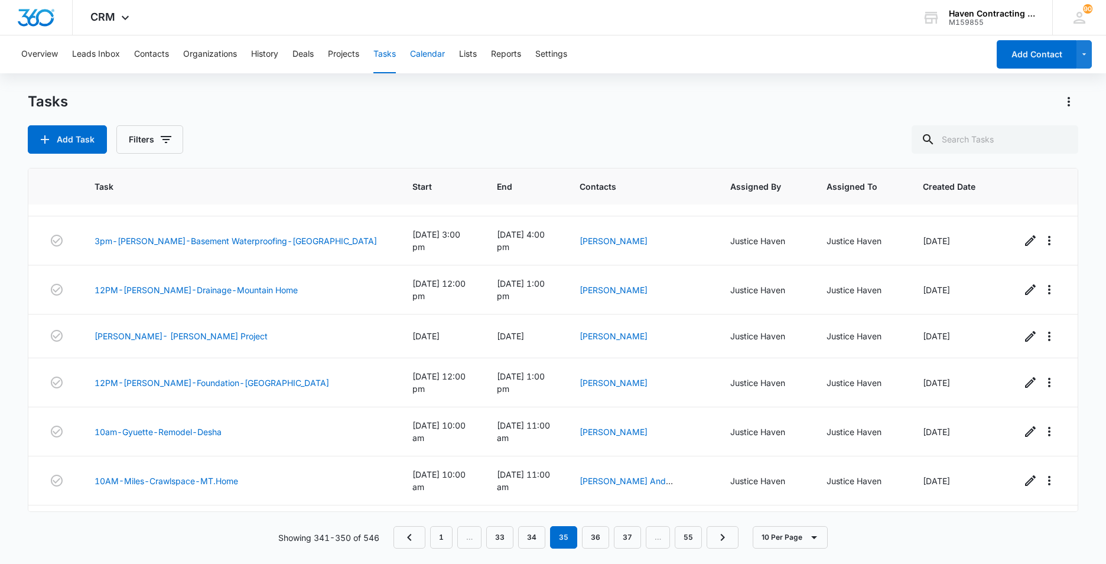
click at [420, 57] on button "Calendar" at bounding box center [427, 54] width 35 height 38
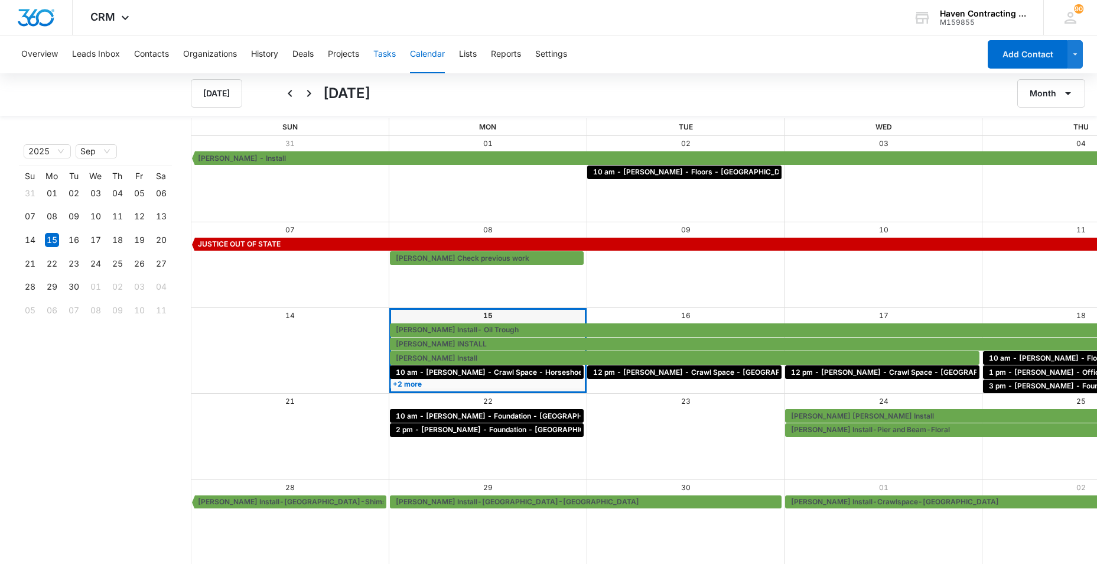
click at [382, 54] on button "Tasks" at bounding box center [384, 54] width 22 height 38
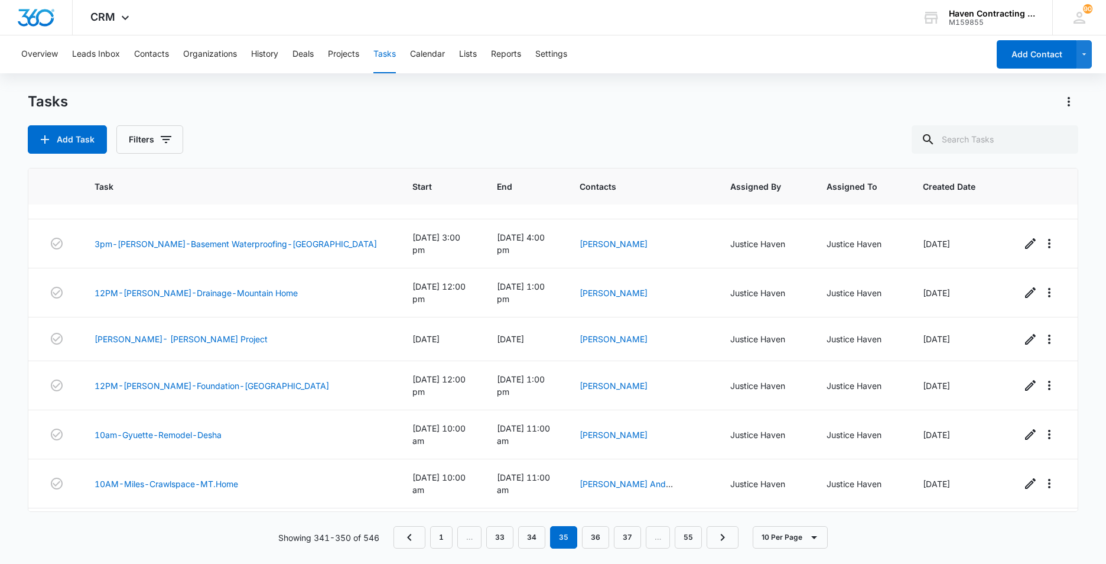
scroll to position [131, 0]
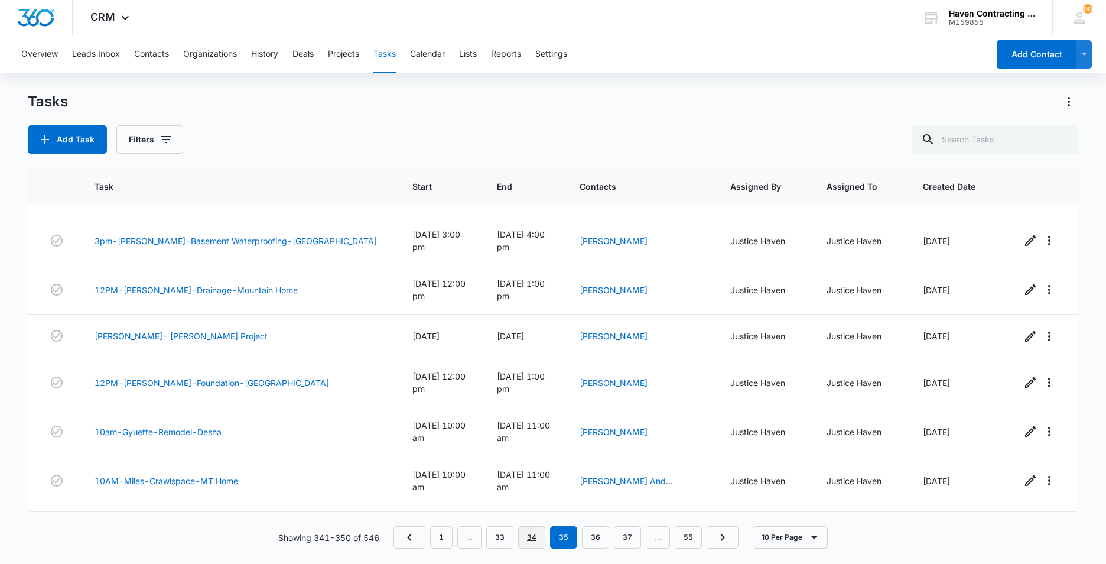
click at [532, 534] on link "34" at bounding box center [531, 537] width 27 height 22
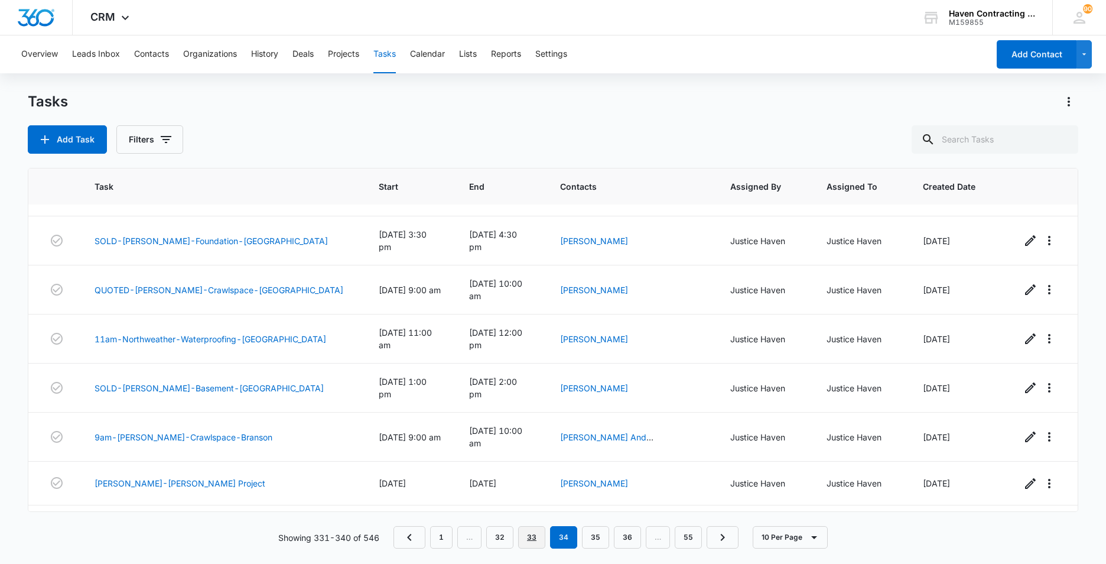
click at [529, 540] on link "33" at bounding box center [531, 537] width 27 height 22
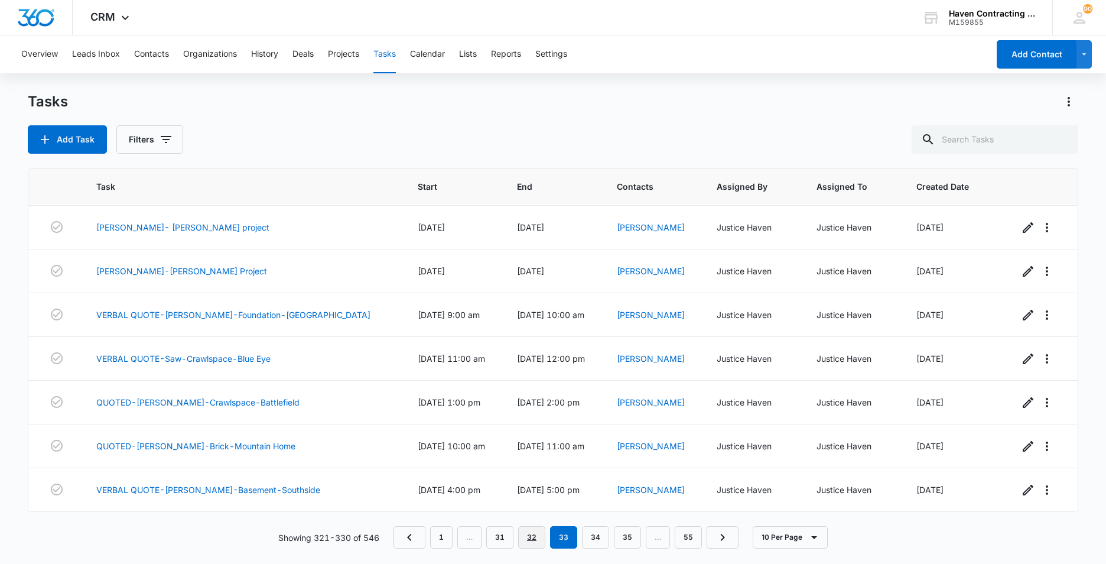
click at [532, 534] on link "32" at bounding box center [531, 537] width 27 height 22
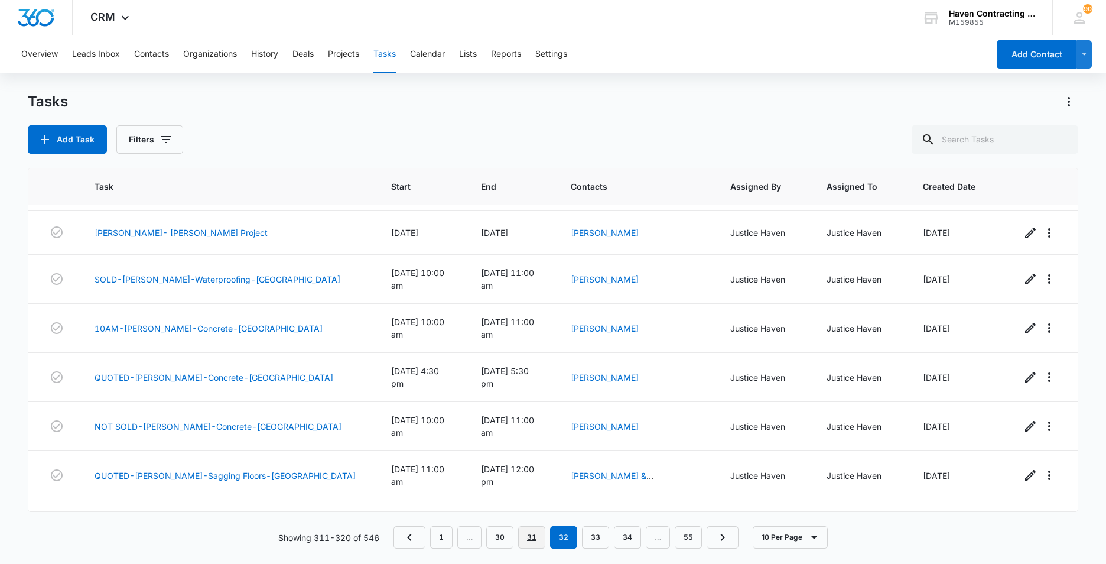
click at [531, 534] on link "31" at bounding box center [531, 537] width 27 height 22
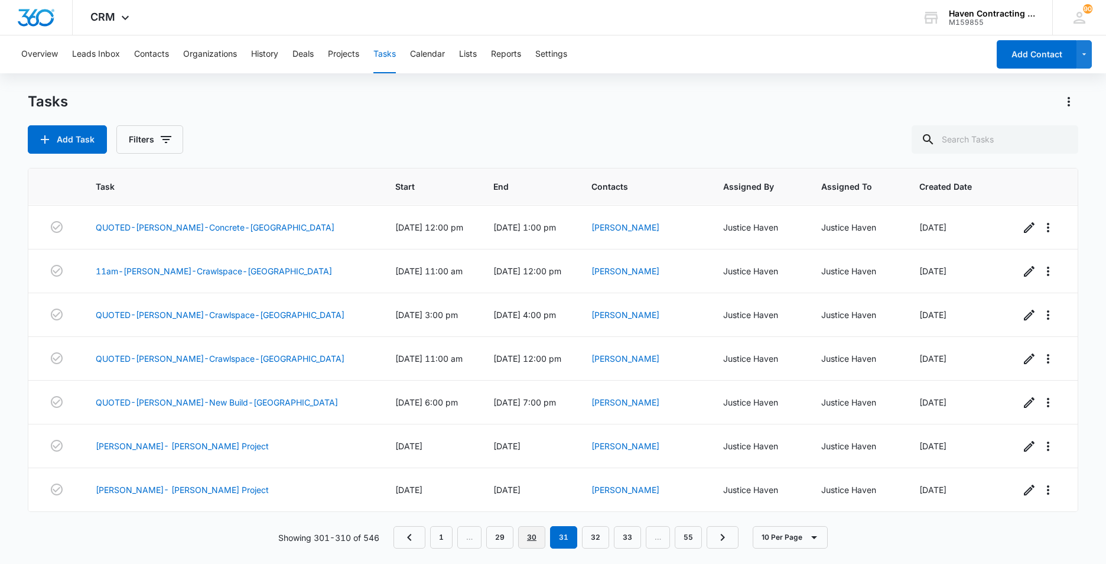
click at [530, 538] on link "30" at bounding box center [531, 537] width 27 height 22
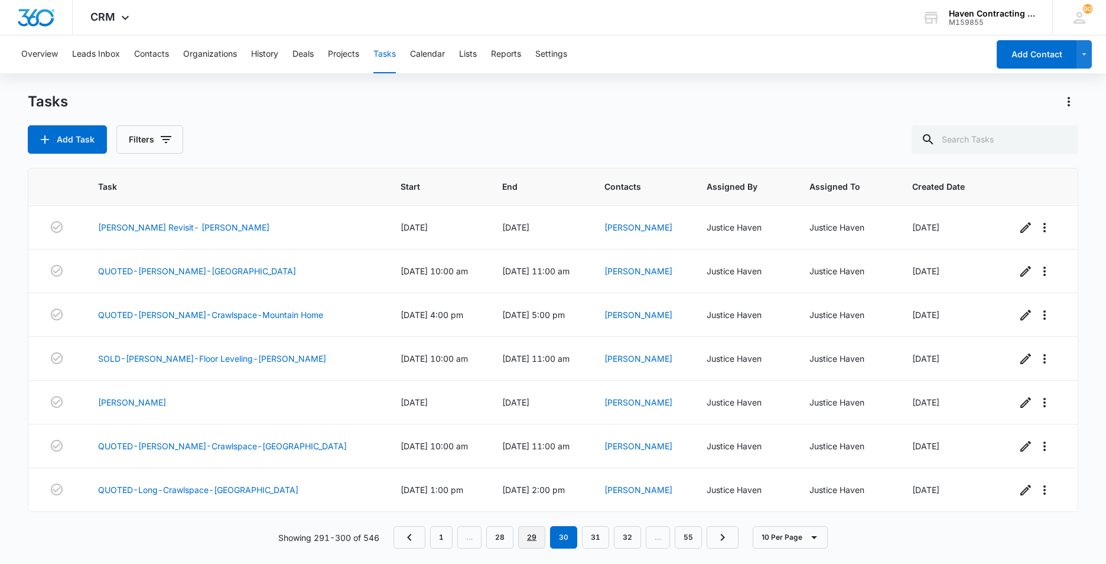
click at [534, 540] on link "29" at bounding box center [531, 537] width 27 height 22
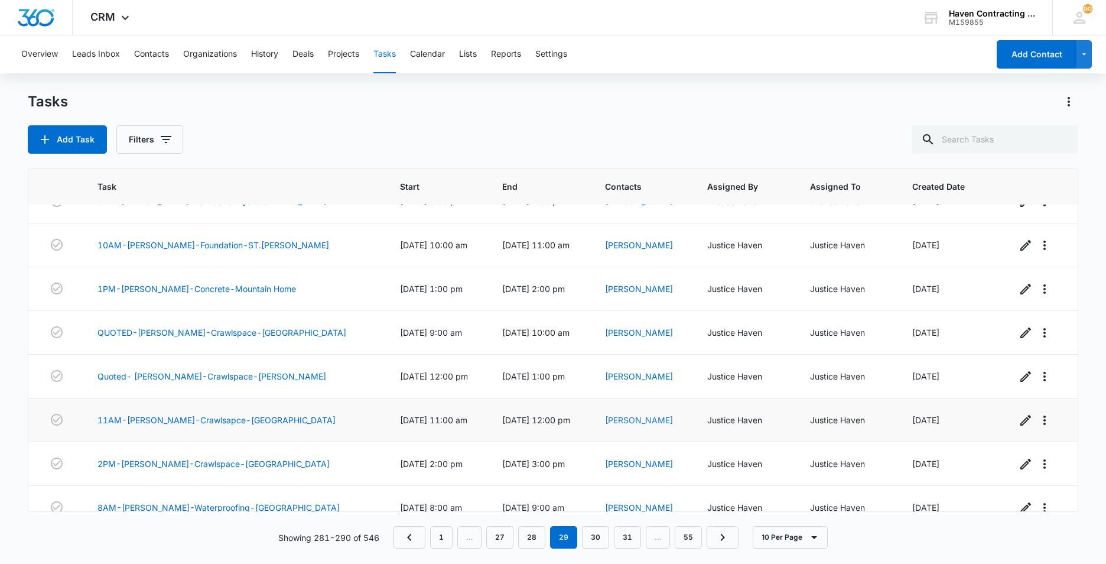
scroll to position [0, 0]
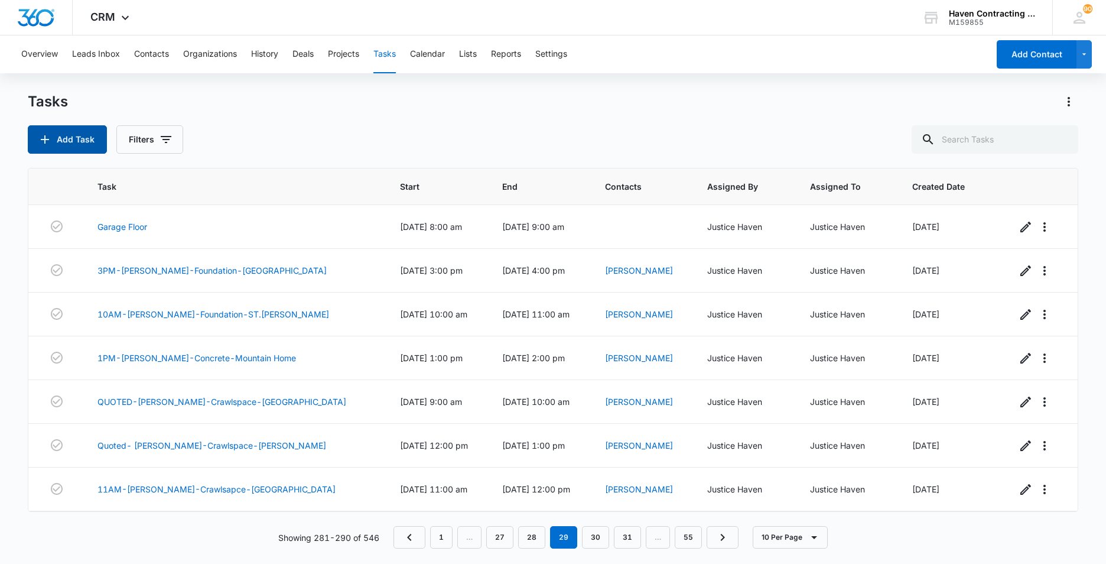
click at [53, 142] on button "Add Task" at bounding box center [67, 139] width 79 height 28
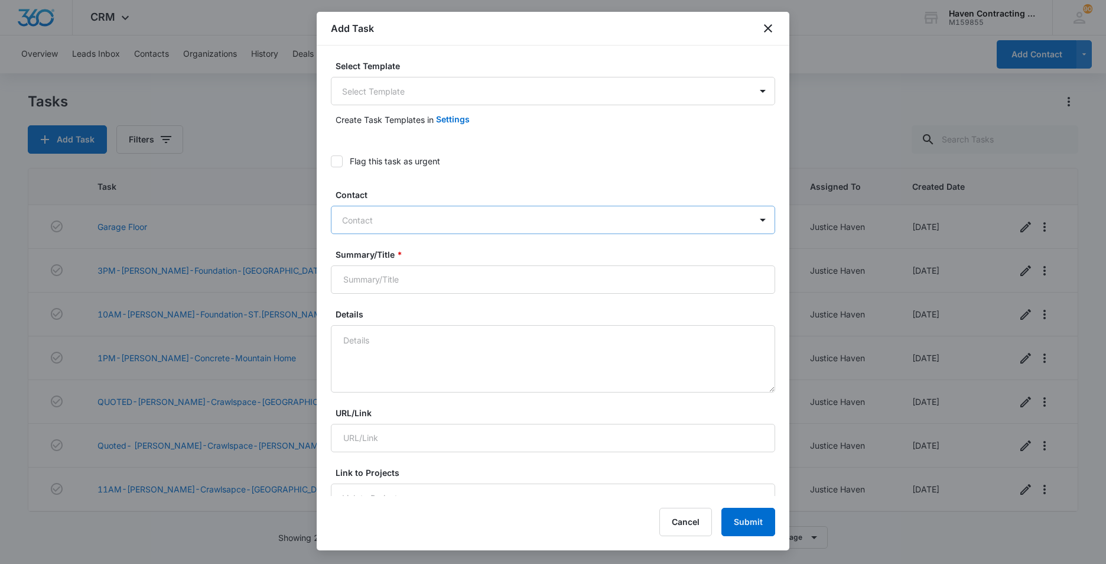
drag, startPoint x: 402, startPoint y: 223, endPoint x: 429, endPoint y: 226, distance: 26.7
click at [404, 224] on div at bounding box center [546, 220] width 408 height 15
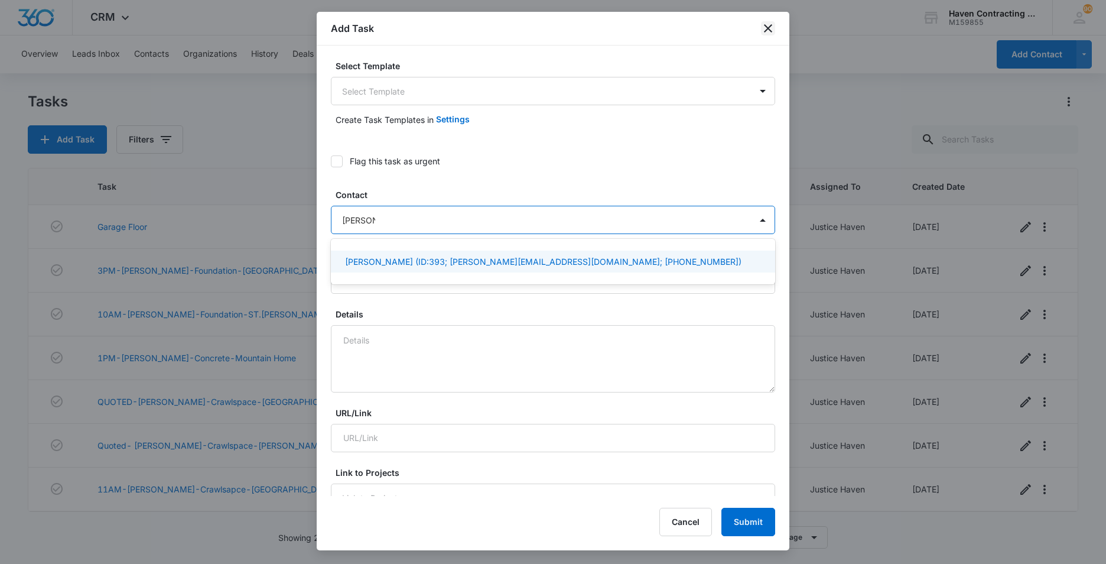
type input "[PERSON_NAME]"
click at [766, 30] on icon "close" at bounding box center [768, 28] width 8 height 8
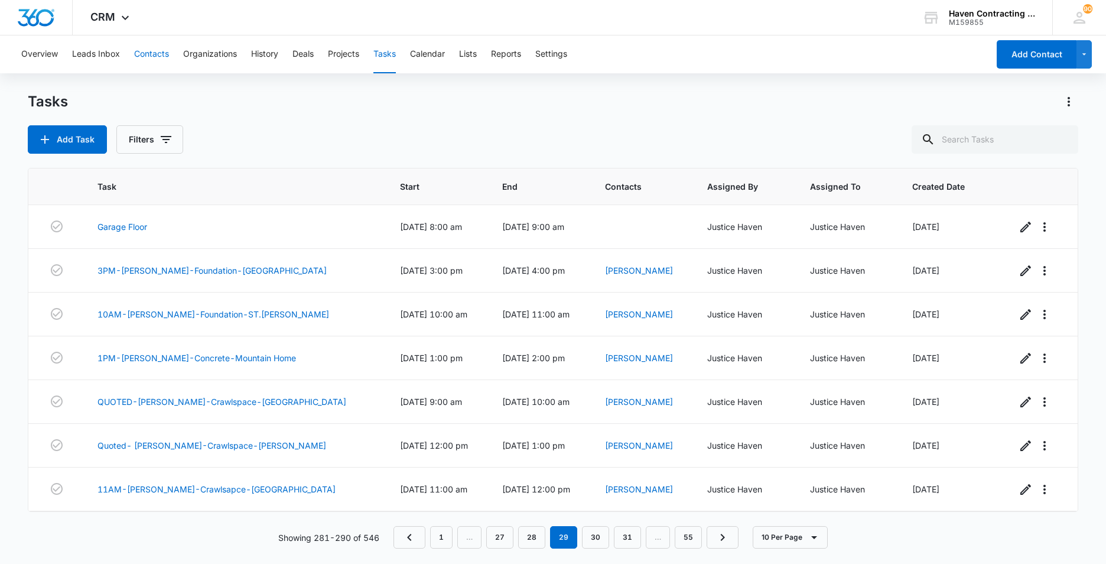
click at [145, 54] on button "Contacts" at bounding box center [151, 54] width 35 height 38
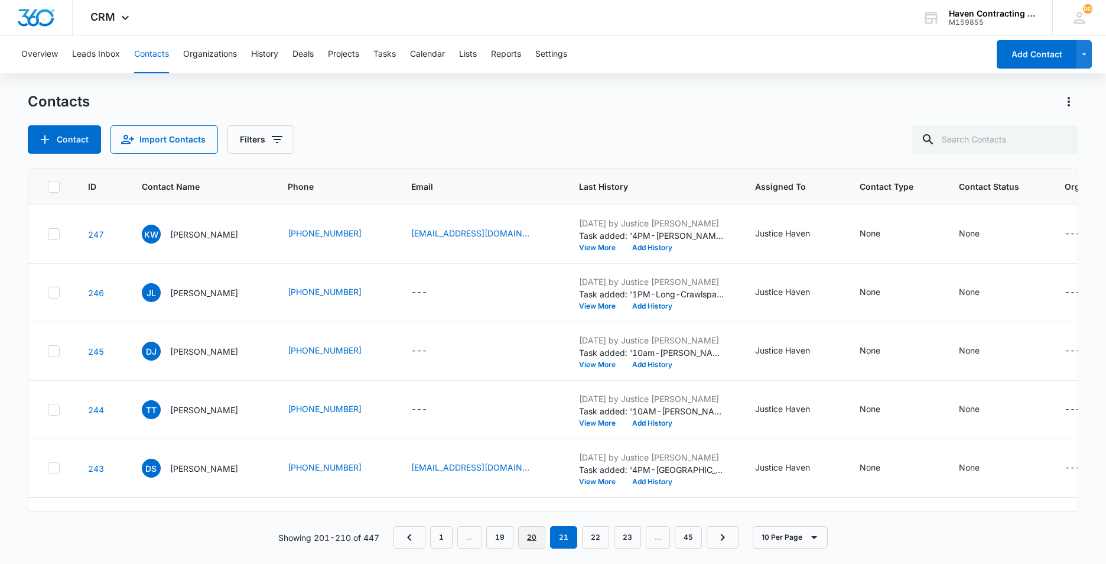
click at [534, 540] on link "20" at bounding box center [531, 537] width 27 height 22
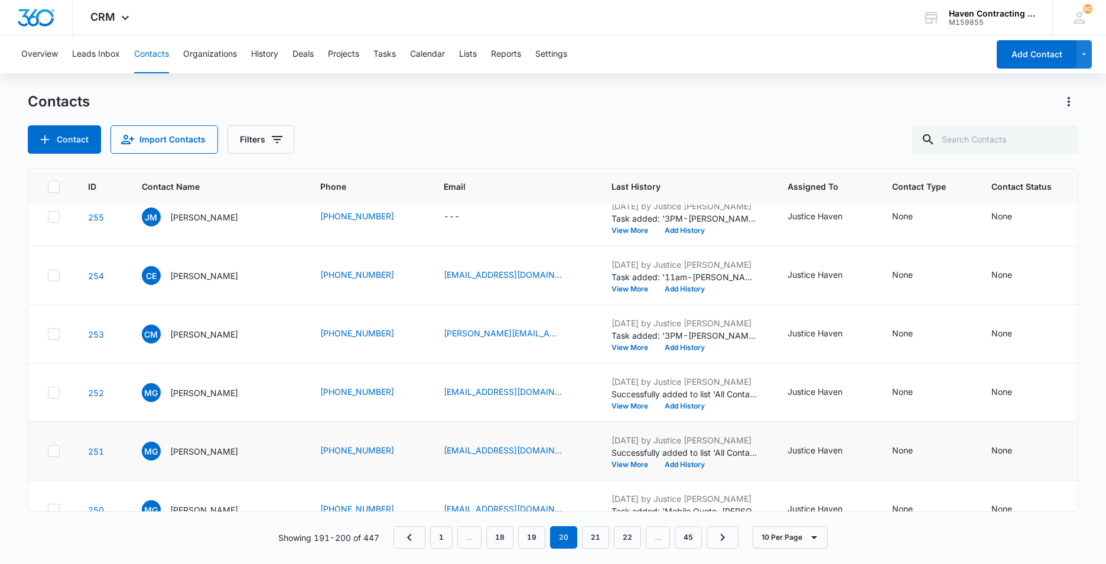
scroll to position [287, 0]
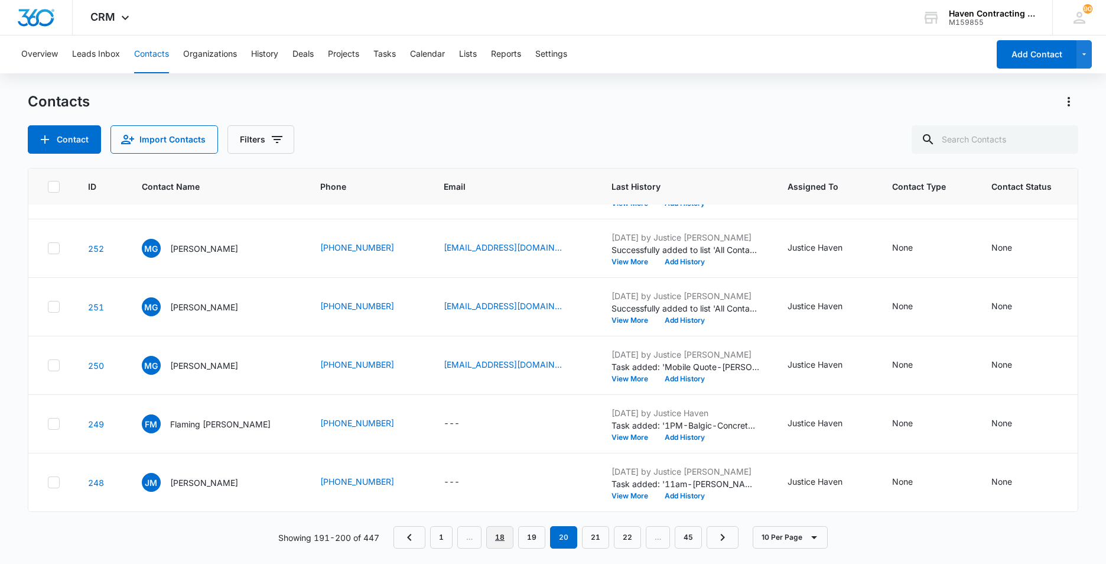
click at [503, 539] on link "18" at bounding box center [499, 537] width 27 height 22
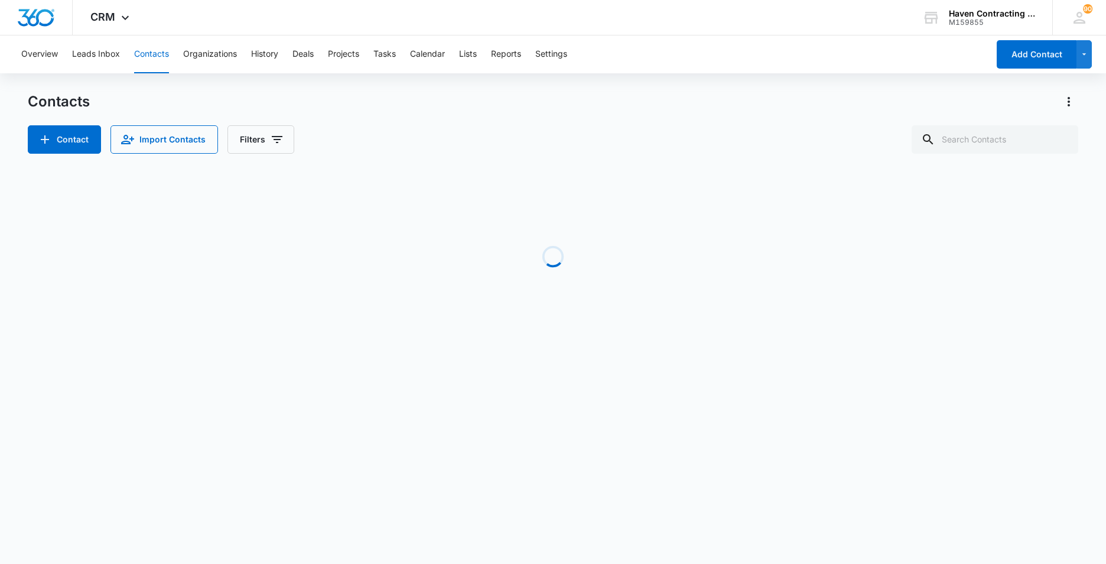
scroll to position [0, 0]
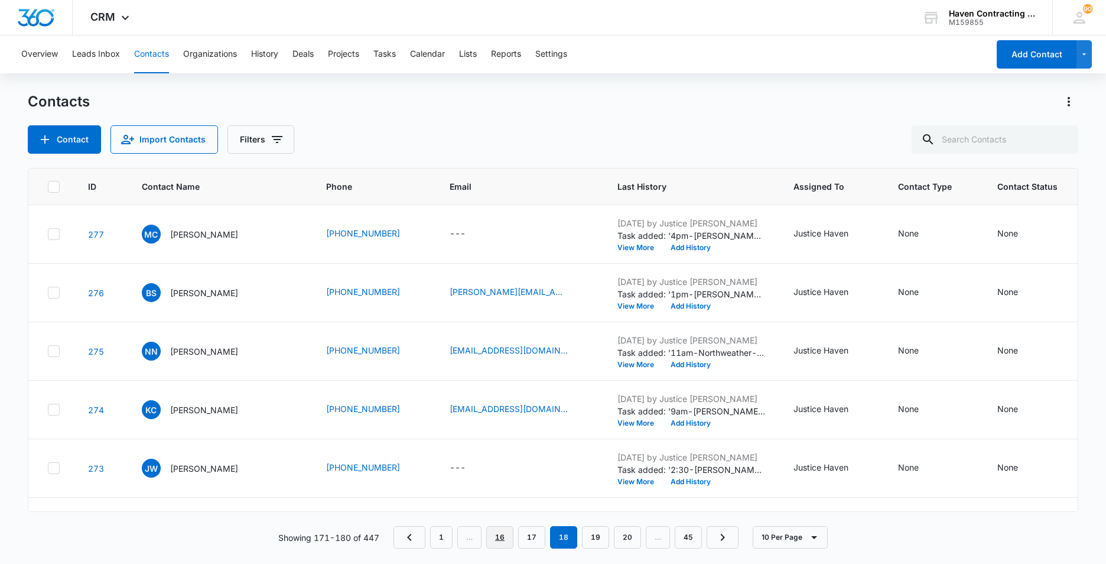
click at [501, 537] on link "16" at bounding box center [499, 537] width 27 height 22
click at [501, 537] on link "14" at bounding box center [499, 537] width 27 height 22
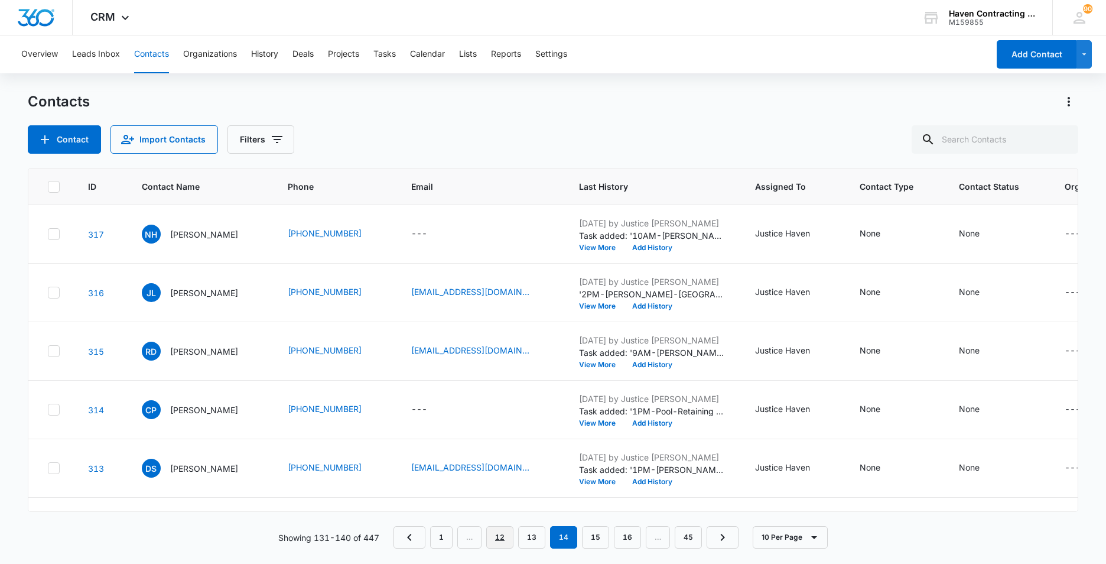
click at [505, 540] on link "12" at bounding box center [499, 537] width 27 height 22
drag, startPoint x: 499, startPoint y: 536, endPoint x: 497, endPoint y: 528, distance: 8.0
click at [498, 536] on link "10" at bounding box center [499, 537] width 27 height 22
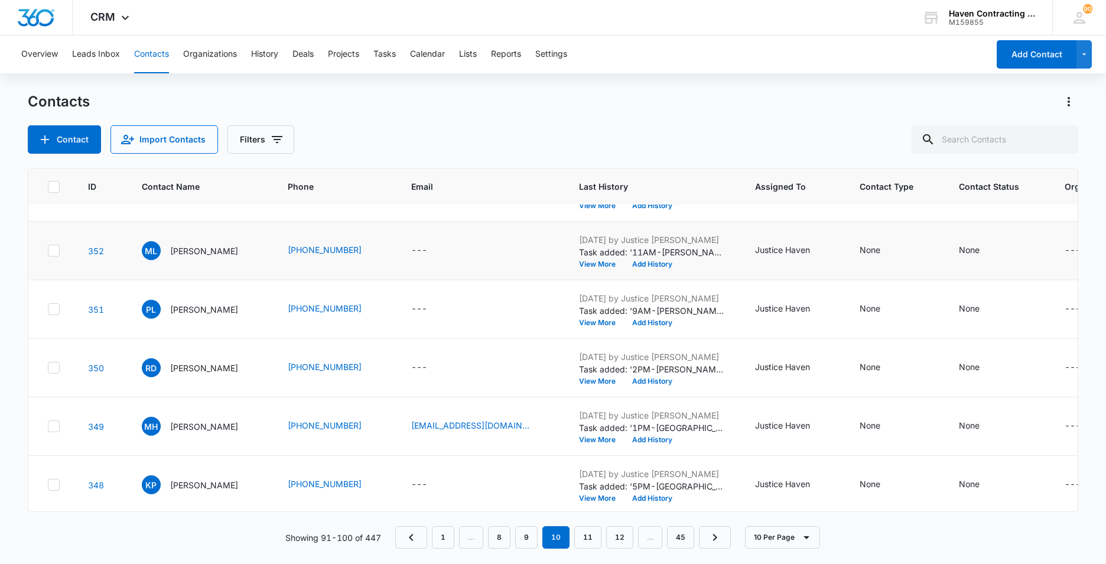
scroll to position [287, 0]
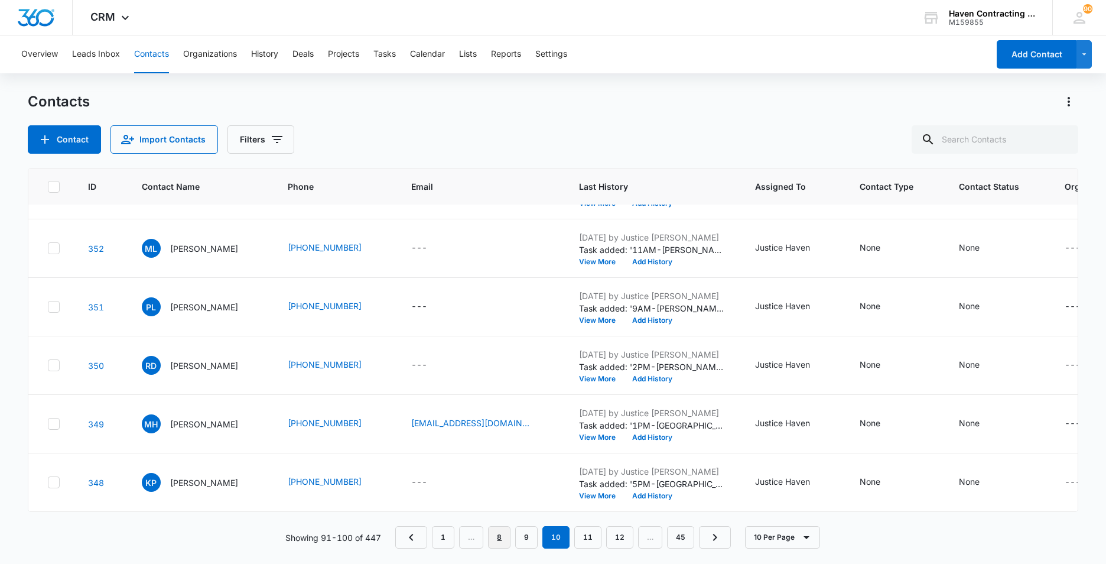
click at [503, 540] on link "8" at bounding box center [499, 537] width 22 height 22
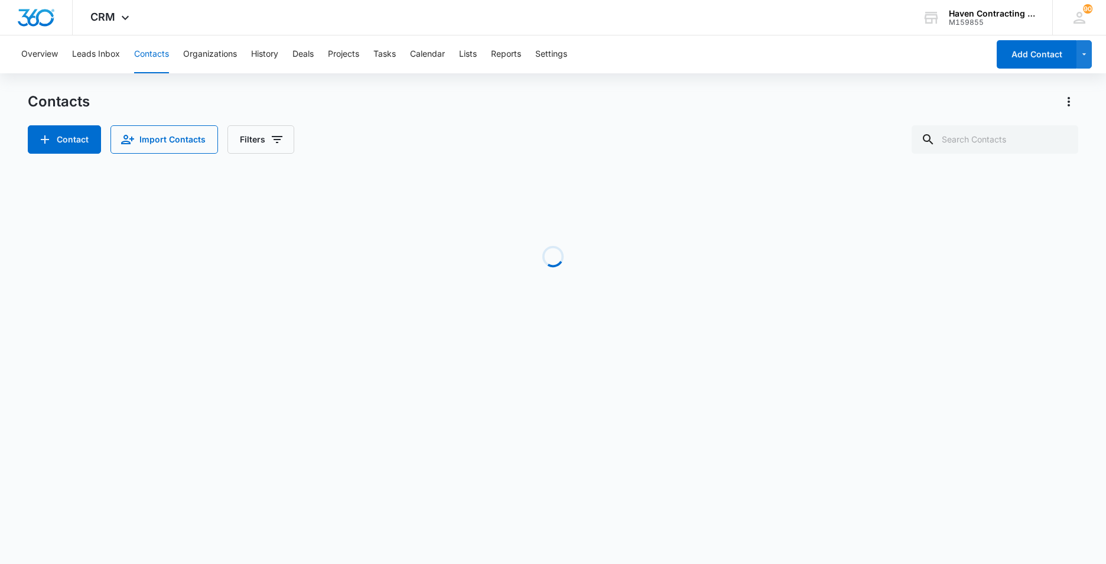
scroll to position [0, 0]
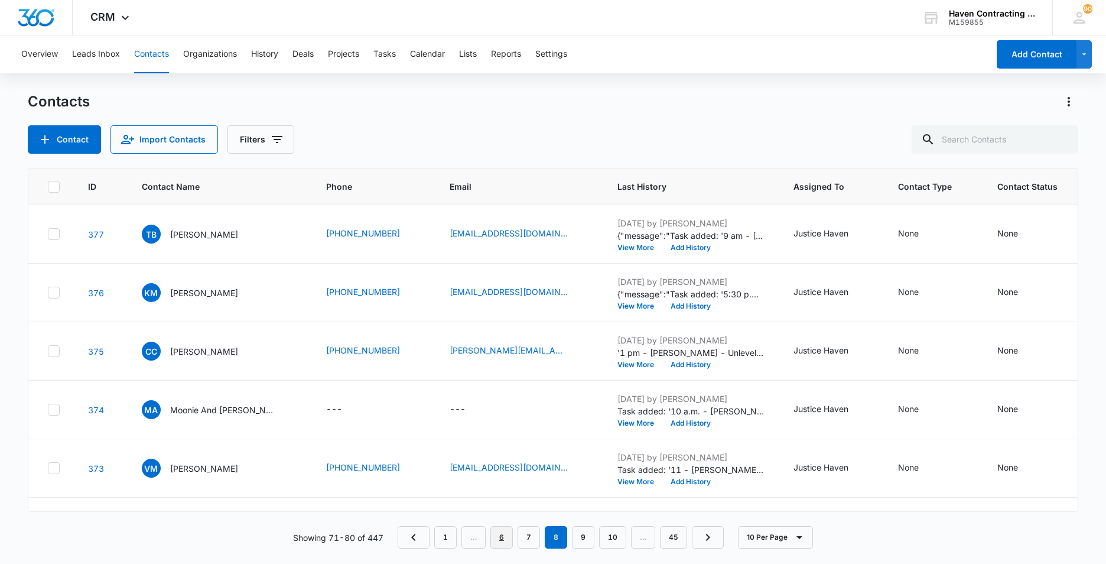
click at [505, 535] on link "6" at bounding box center [501, 537] width 22 height 22
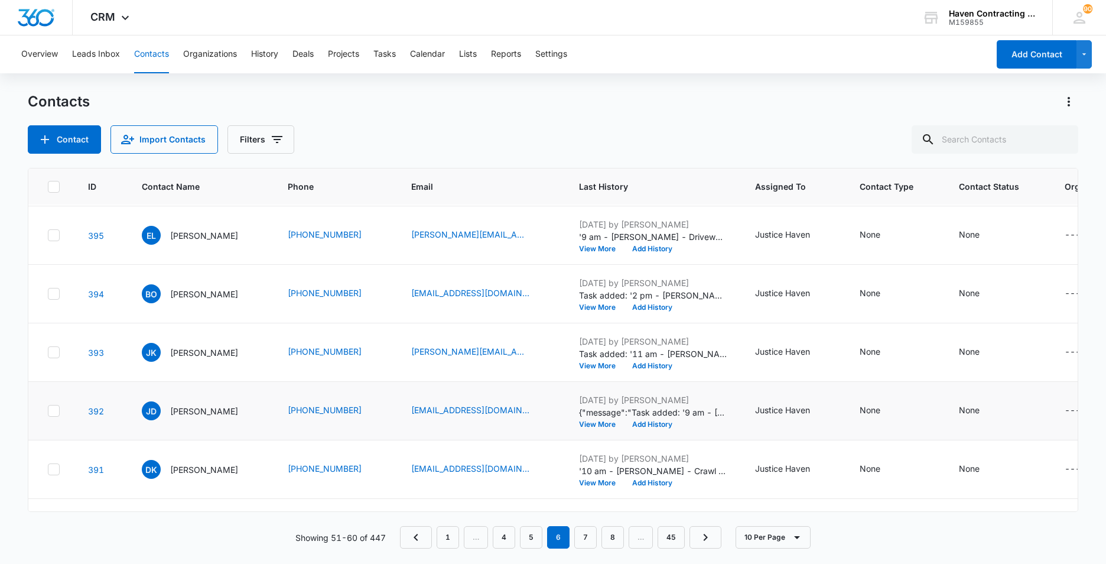
scroll to position [118, 0]
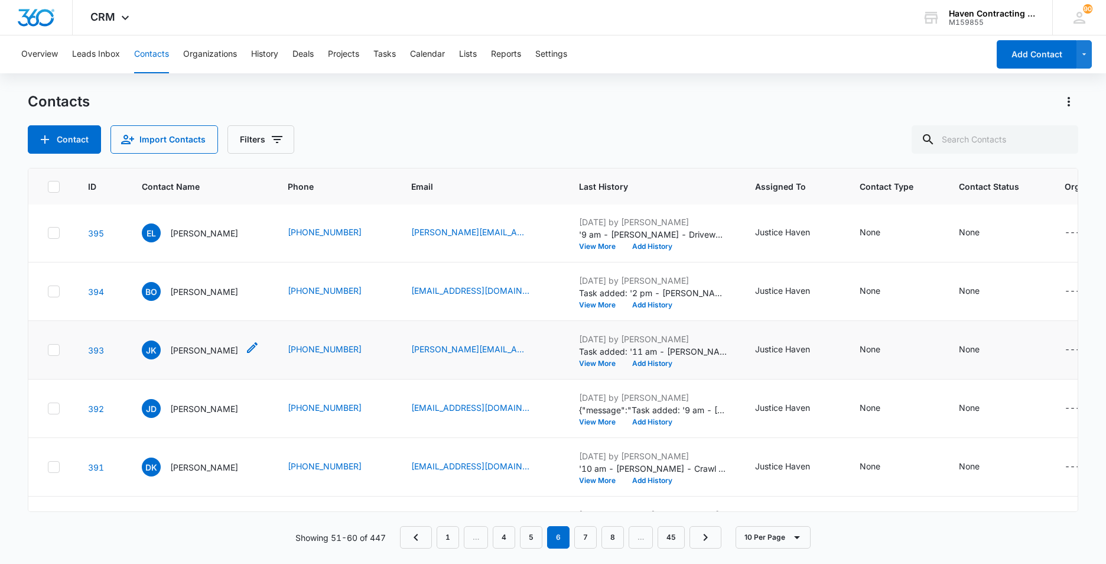
click at [188, 353] on p "[PERSON_NAME]" at bounding box center [204, 350] width 68 height 12
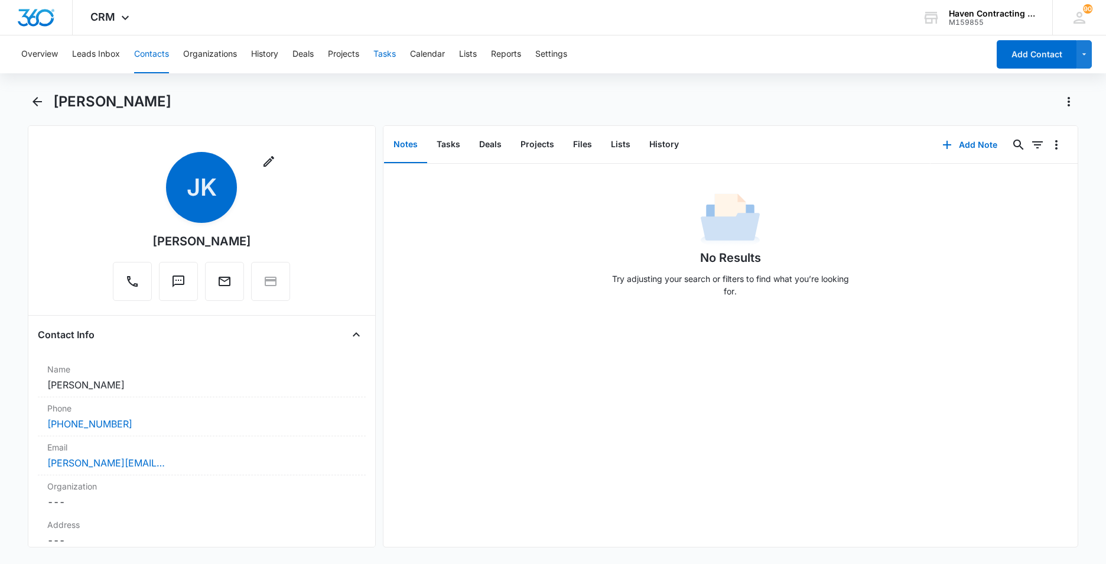
click at [394, 50] on button "Tasks" at bounding box center [384, 54] width 22 height 38
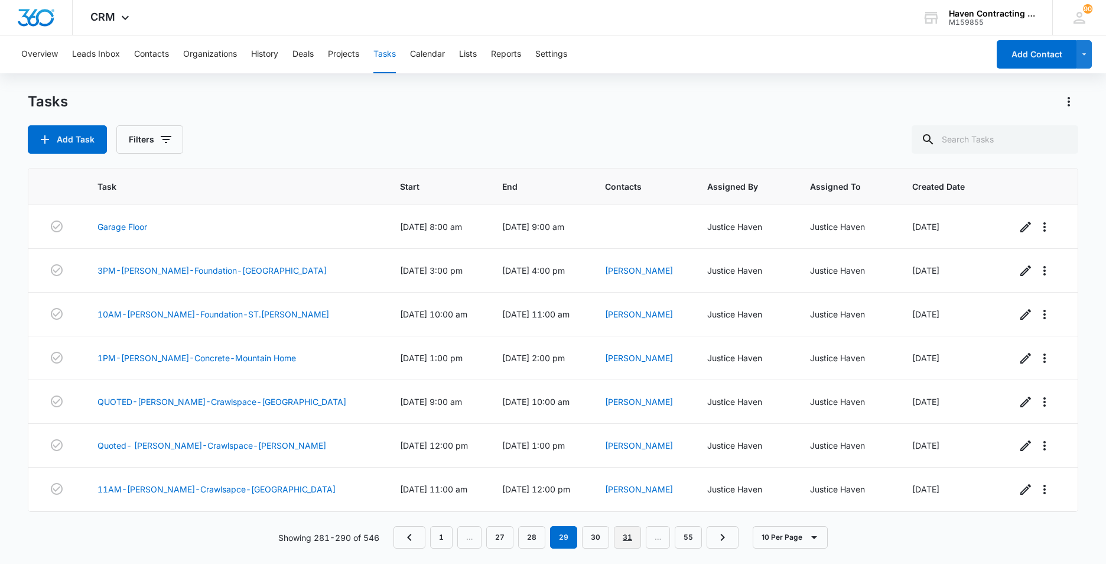
click at [628, 537] on link "31" at bounding box center [627, 537] width 27 height 22
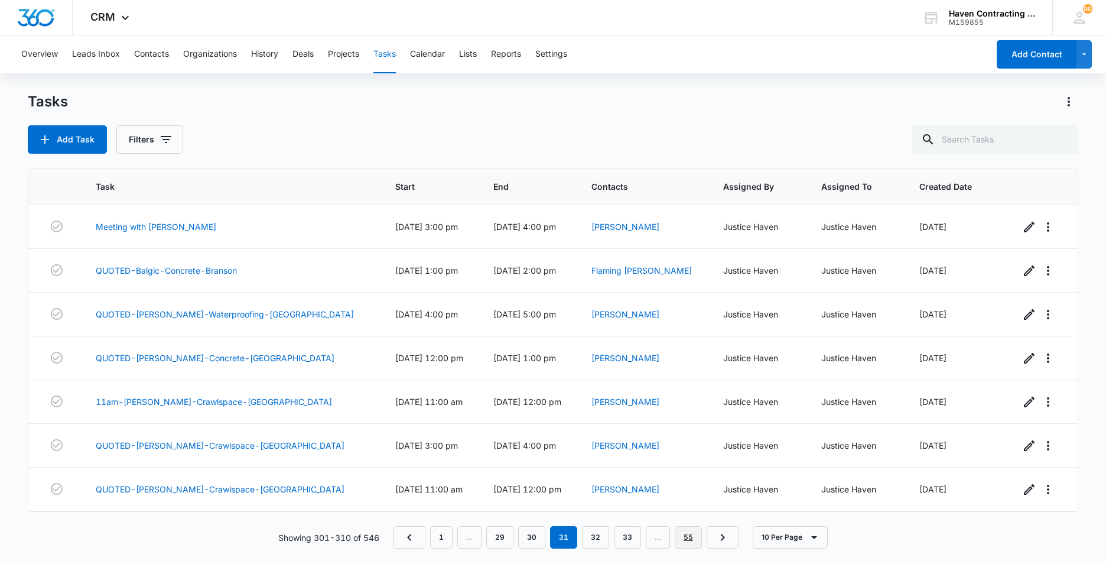
click at [688, 539] on link "55" at bounding box center [688, 537] width 27 height 22
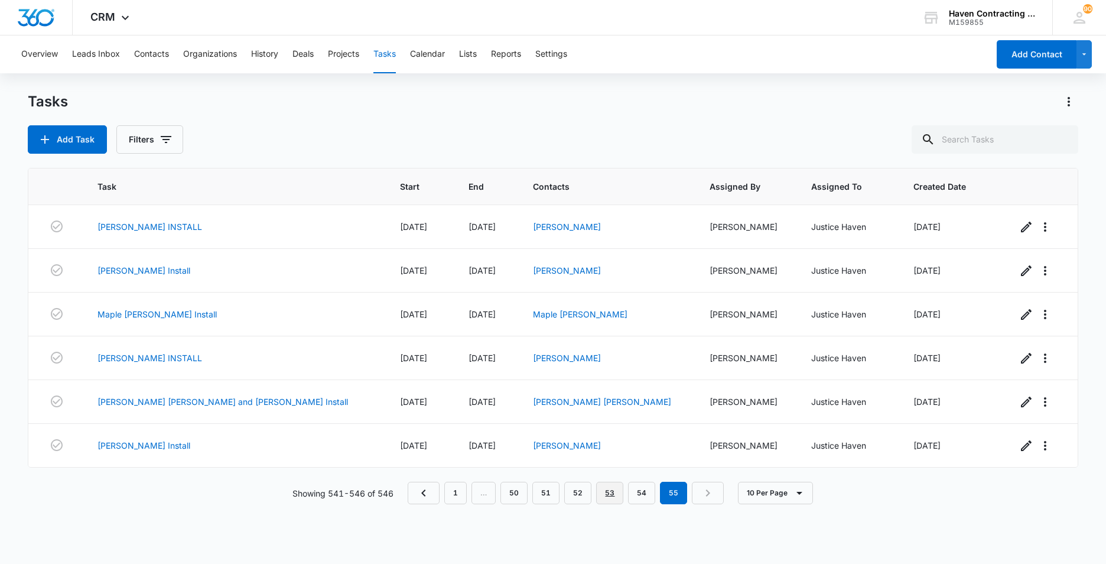
click at [613, 492] on link "53" at bounding box center [609, 493] width 27 height 22
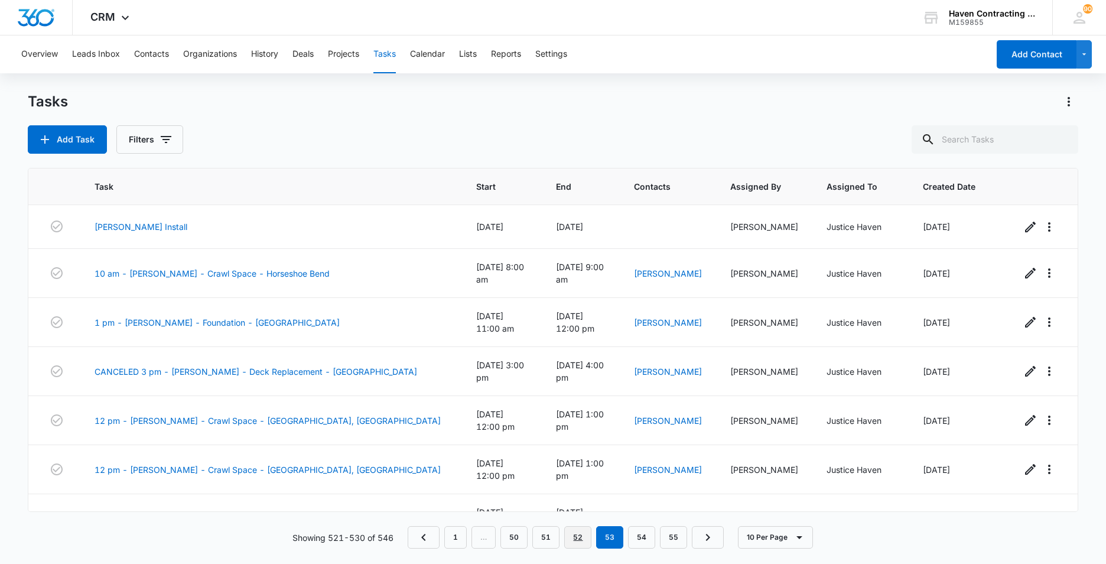
click at [580, 535] on link "52" at bounding box center [577, 537] width 27 height 22
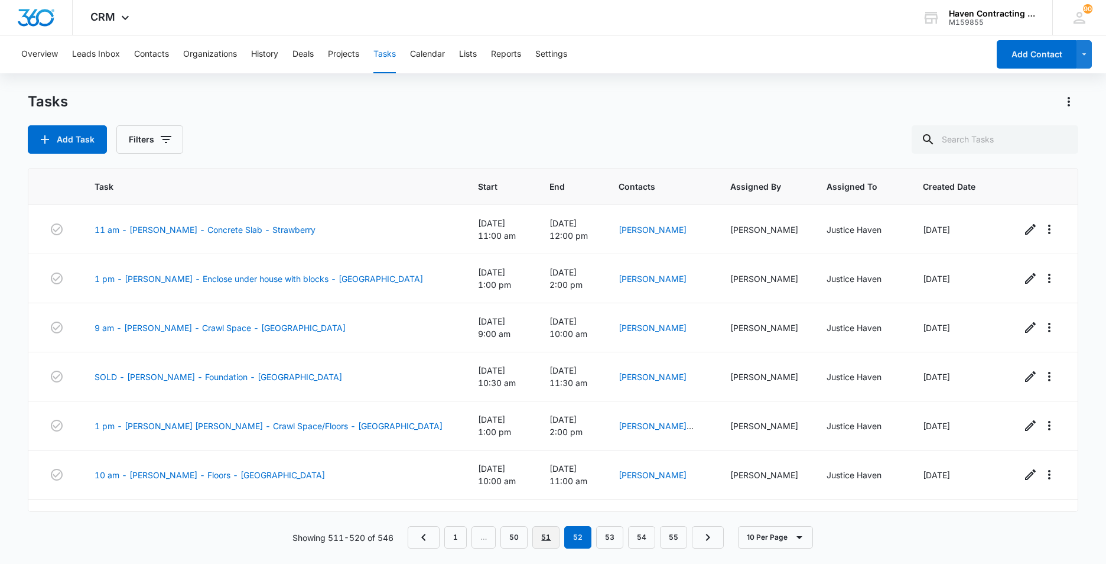
click at [553, 535] on link "51" at bounding box center [545, 537] width 27 height 22
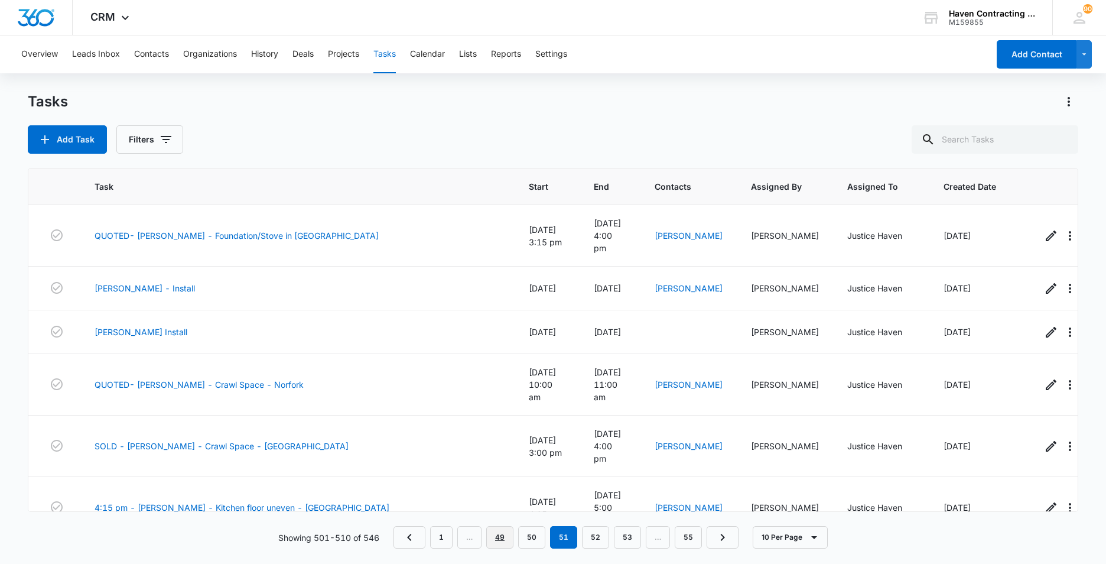
click at [499, 538] on link "49" at bounding box center [499, 537] width 27 height 22
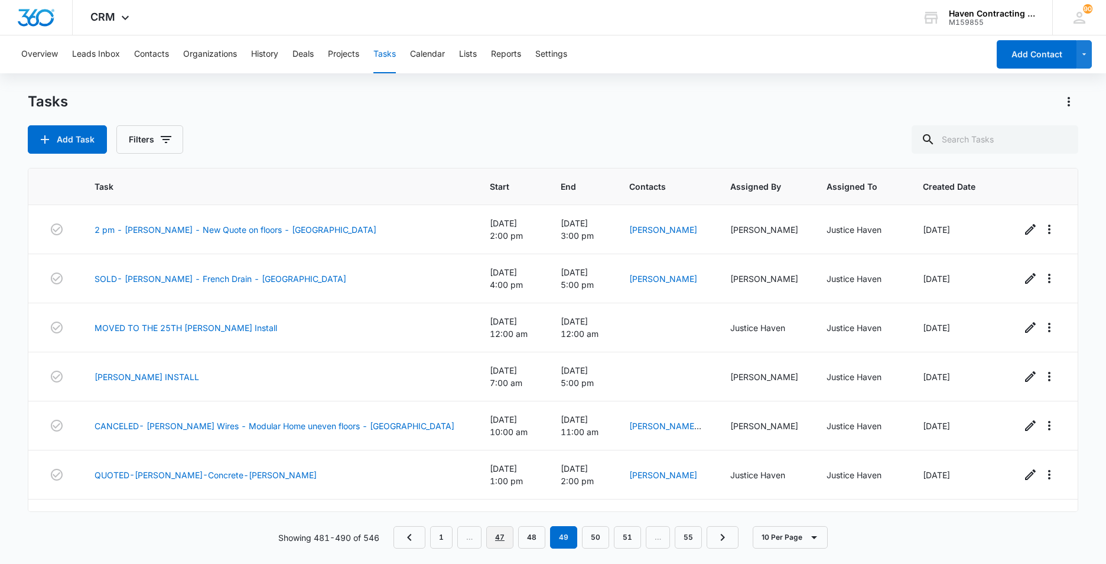
click at [499, 538] on link "47" at bounding box center [499, 537] width 27 height 22
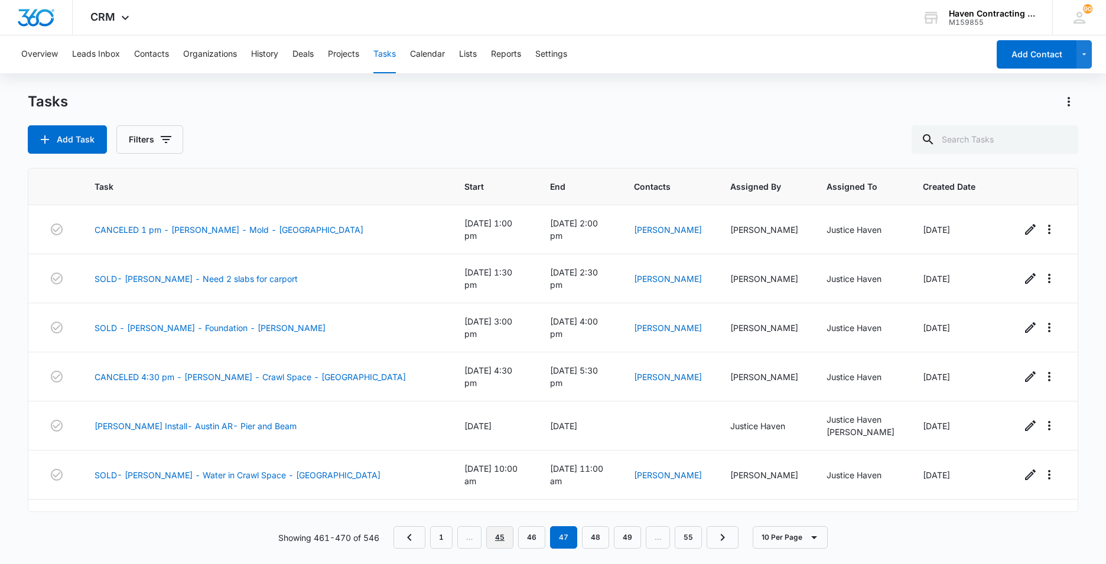
click at [501, 535] on link "45" at bounding box center [499, 537] width 27 height 22
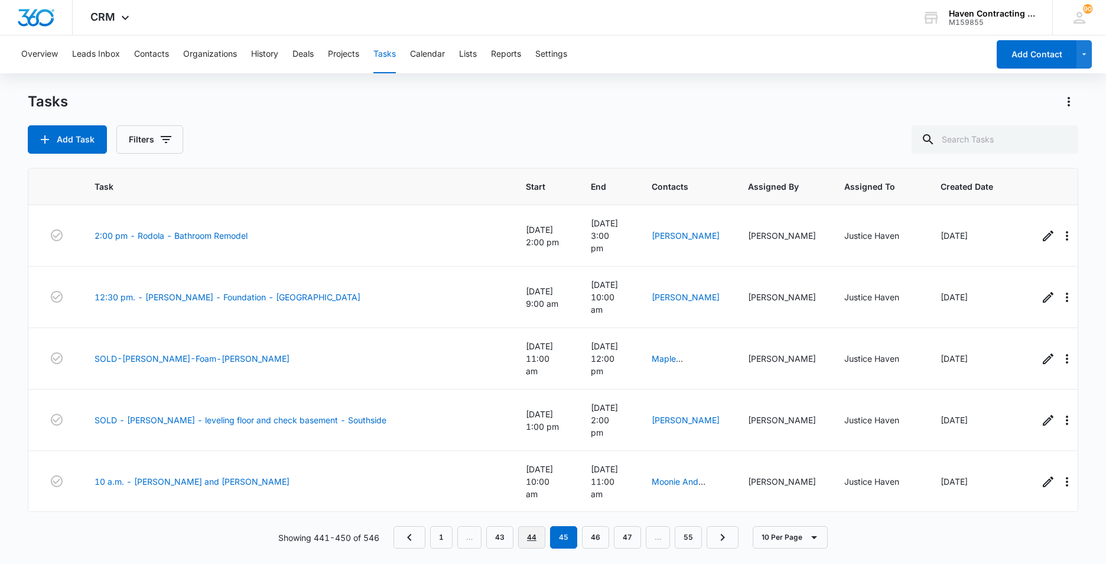
click at [532, 538] on link "44" at bounding box center [531, 537] width 27 height 22
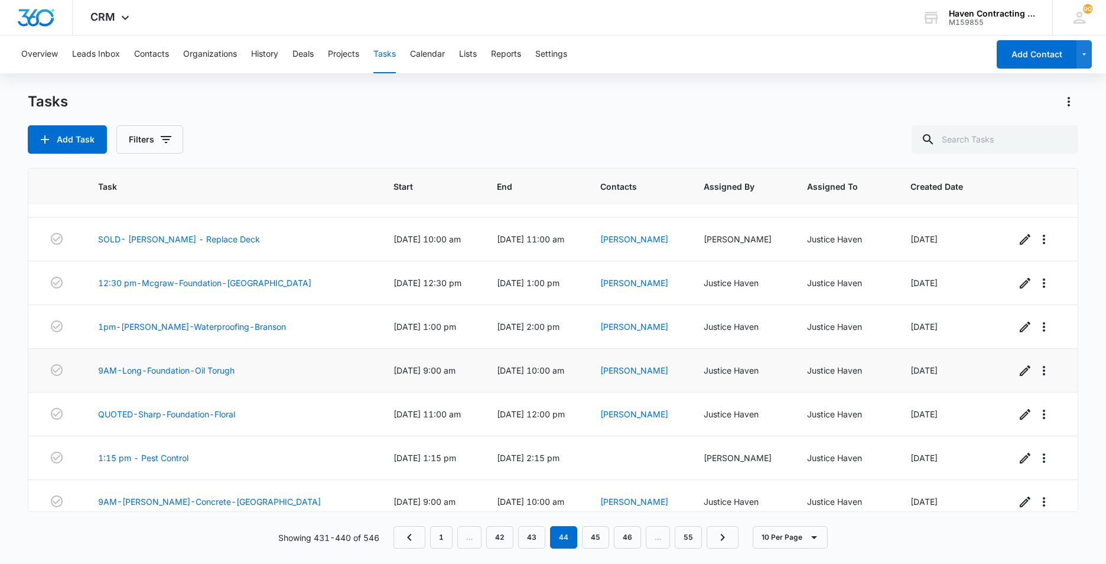
scroll to position [131, 0]
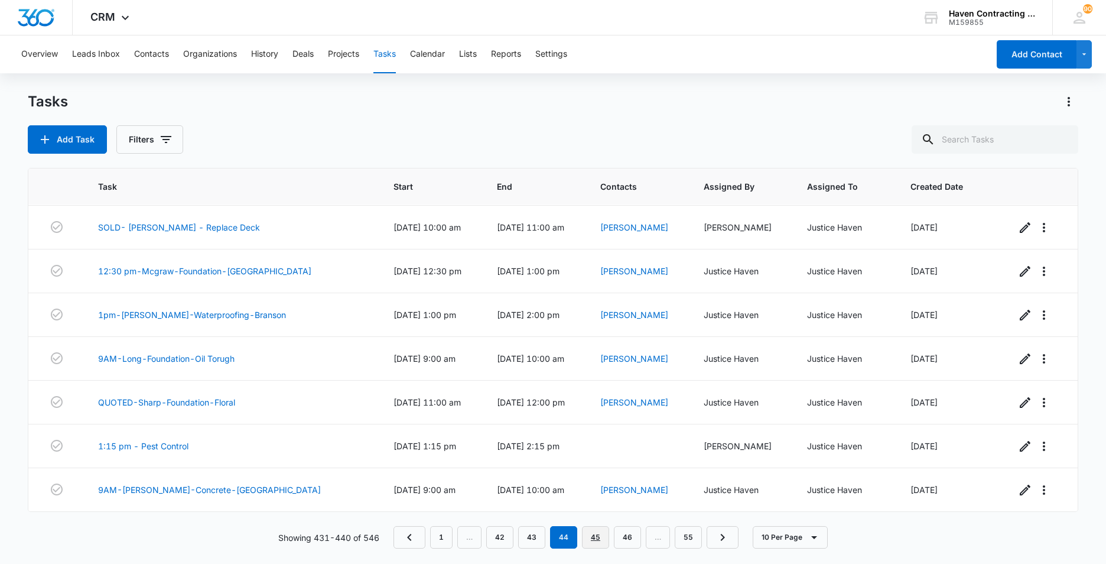
click at [596, 536] on link "45" at bounding box center [595, 537] width 27 height 22
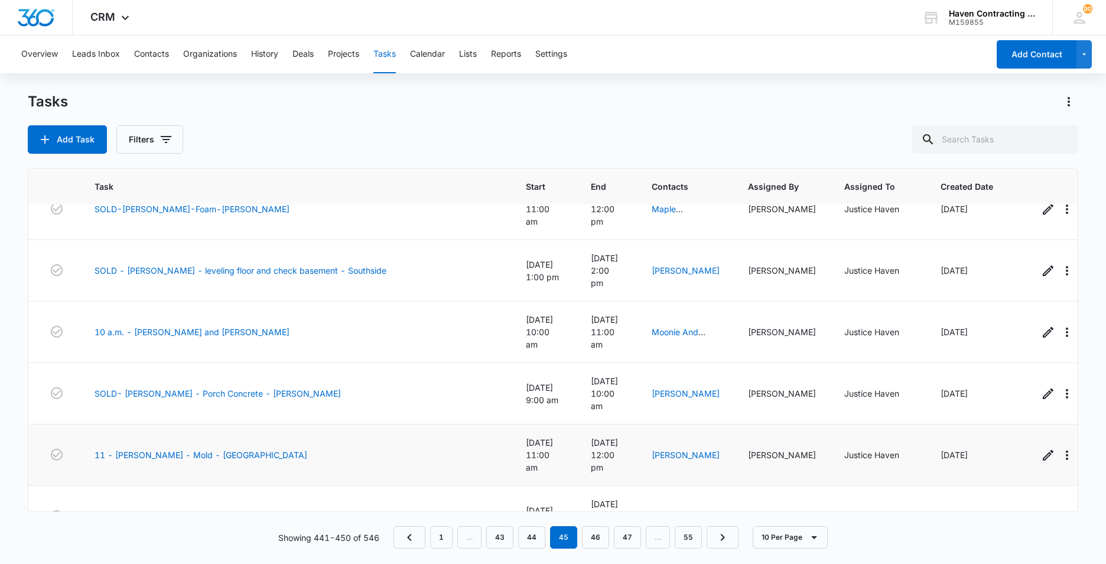
scroll to position [157, 0]
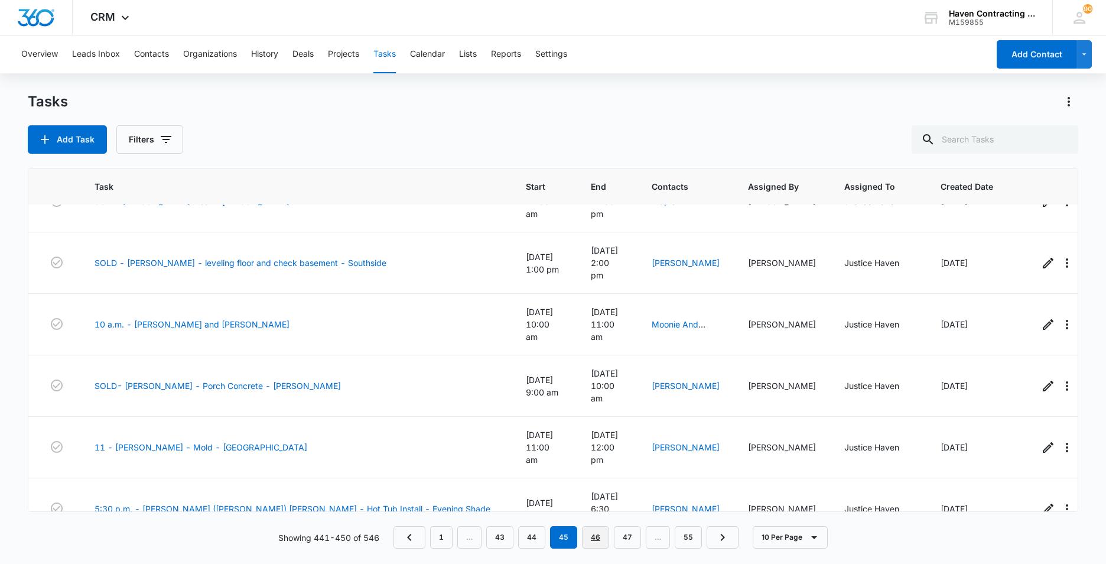
drag, startPoint x: 599, startPoint y: 534, endPoint x: 593, endPoint y: 518, distance: 16.3
click at [598, 534] on link "46" at bounding box center [595, 537] width 27 height 22
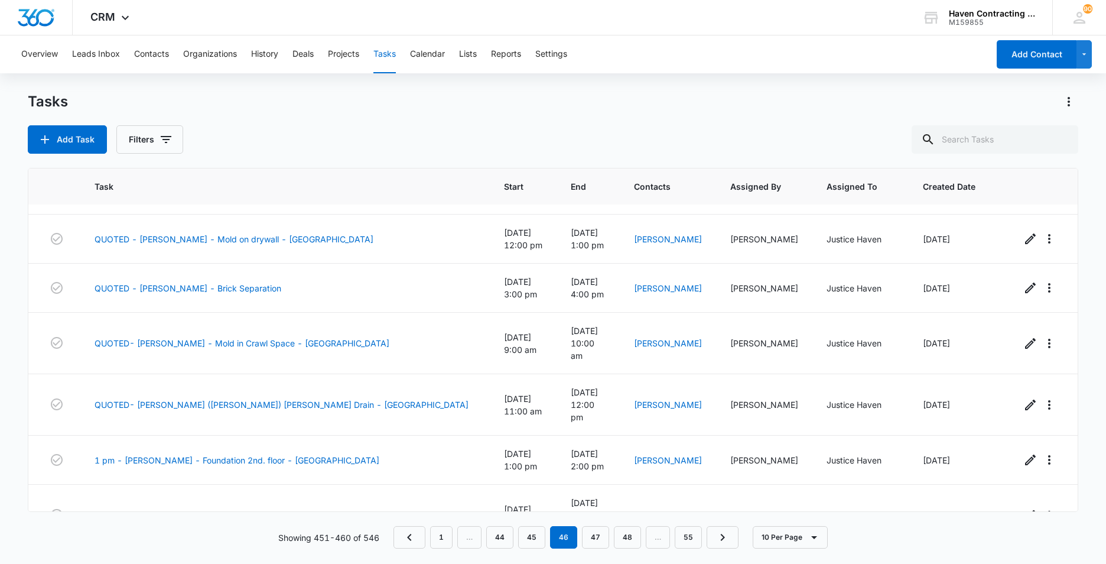
scroll to position [131, 0]
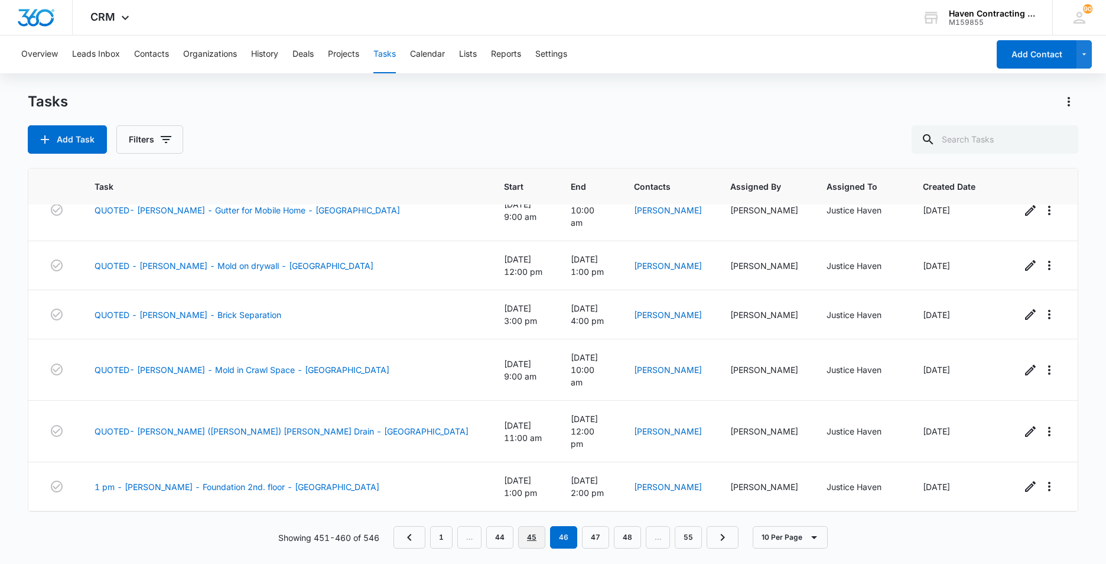
click at [534, 538] on link "45" at bounding box center [531, 537] width 27 height 22
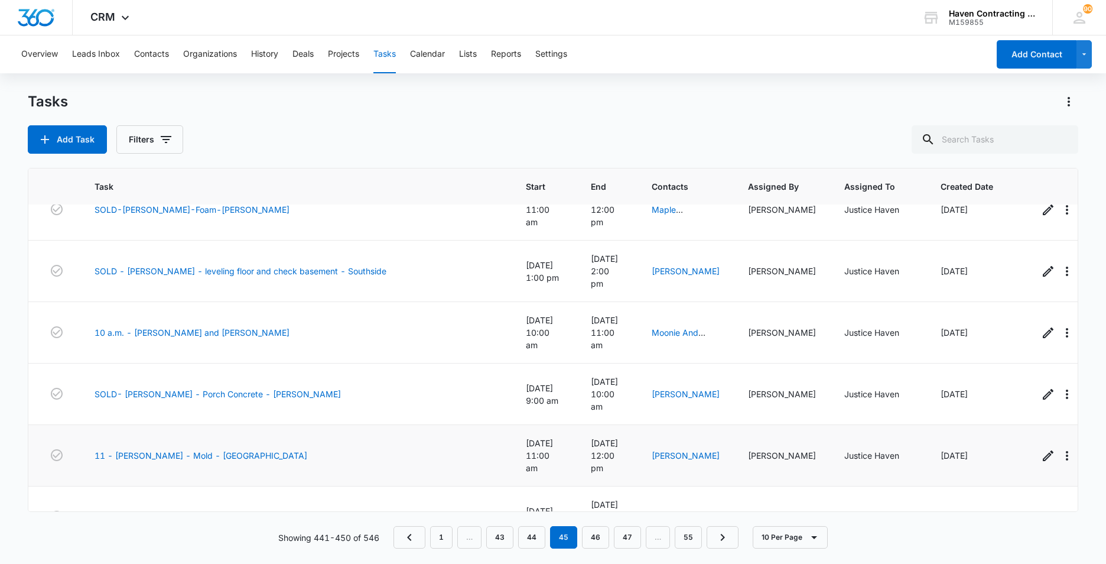
scroll to position [157, 0]
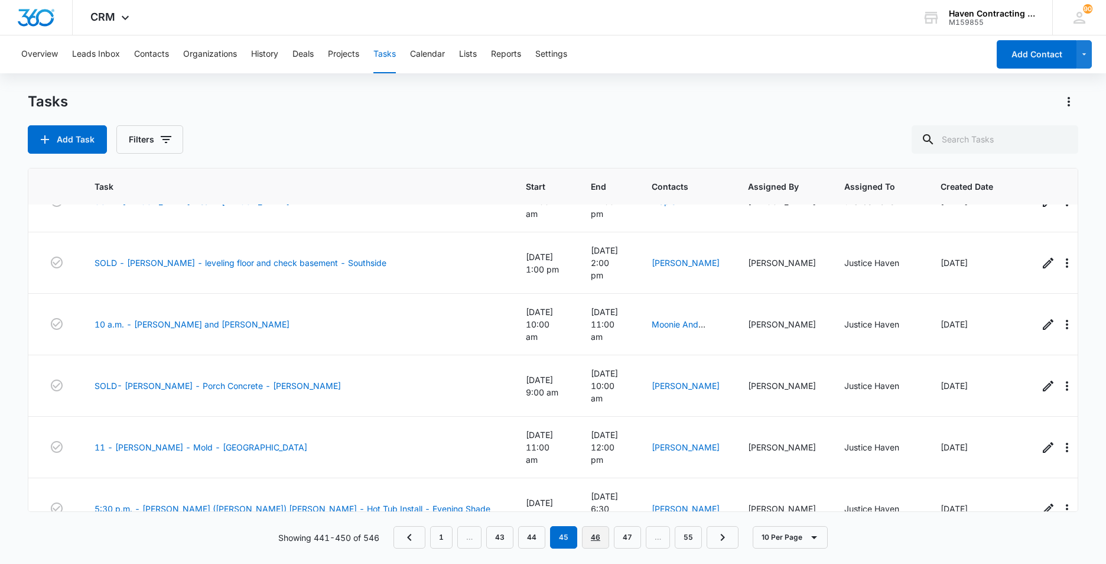
click at [596, 538] on link "46" at bounding box center [595, 537] width 27 height 22
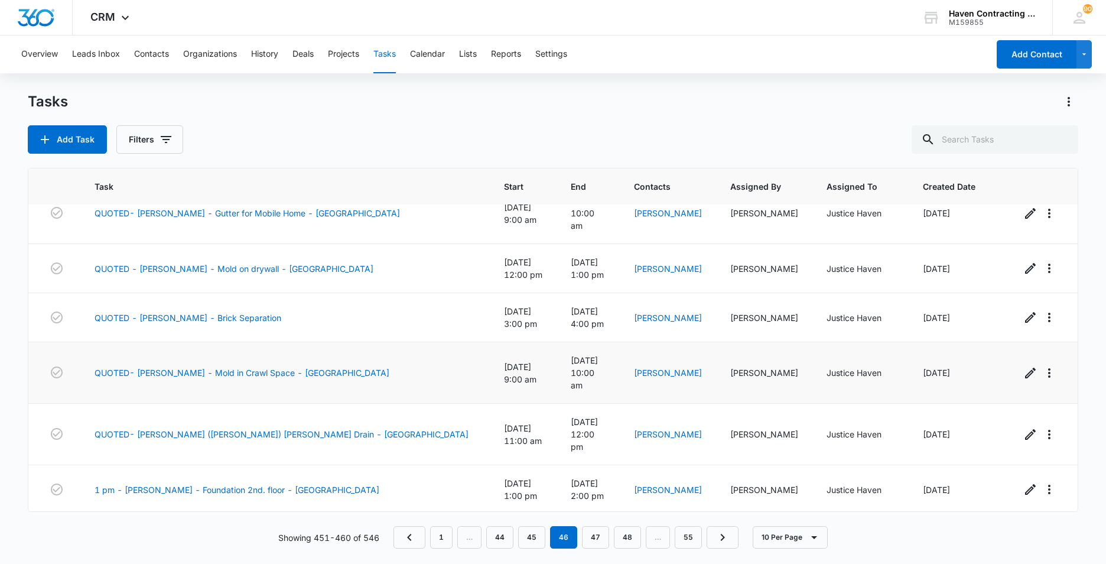
scroll to position [131, 0]
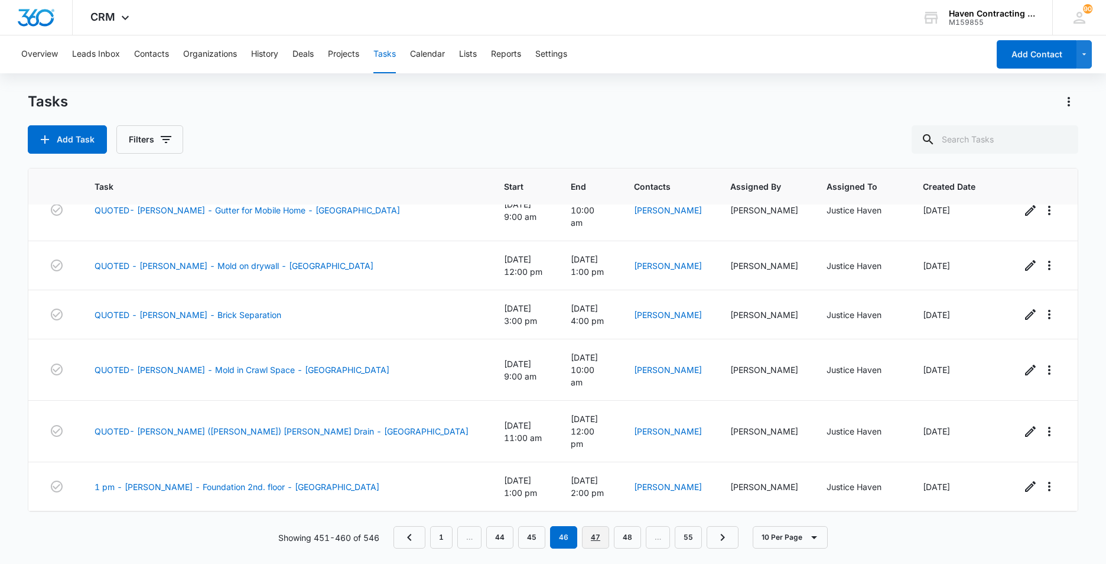
click at [598, 535] on link "47" at bounding box center [595, 537] width 27 height 22
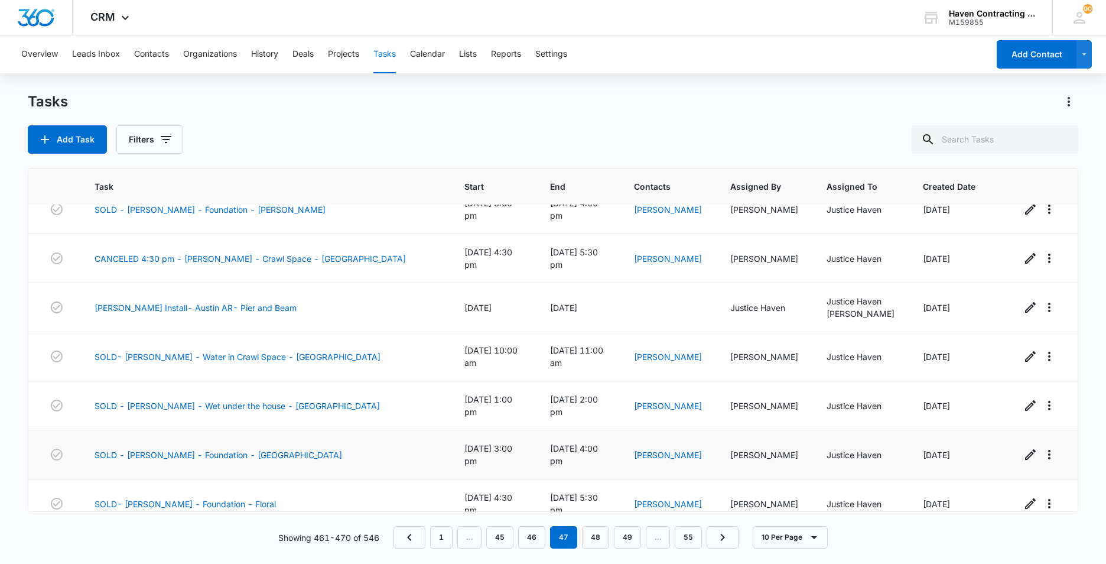
scroll to position [136, 0]
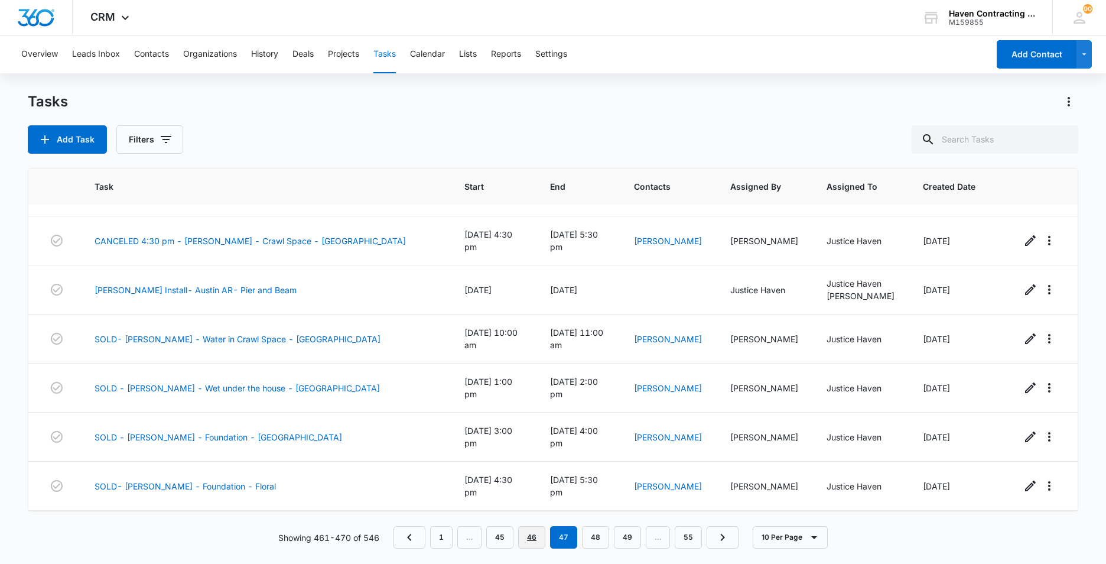
click at [537, 536] on link "46" at bounding box center [531, 537] width 27 height 22
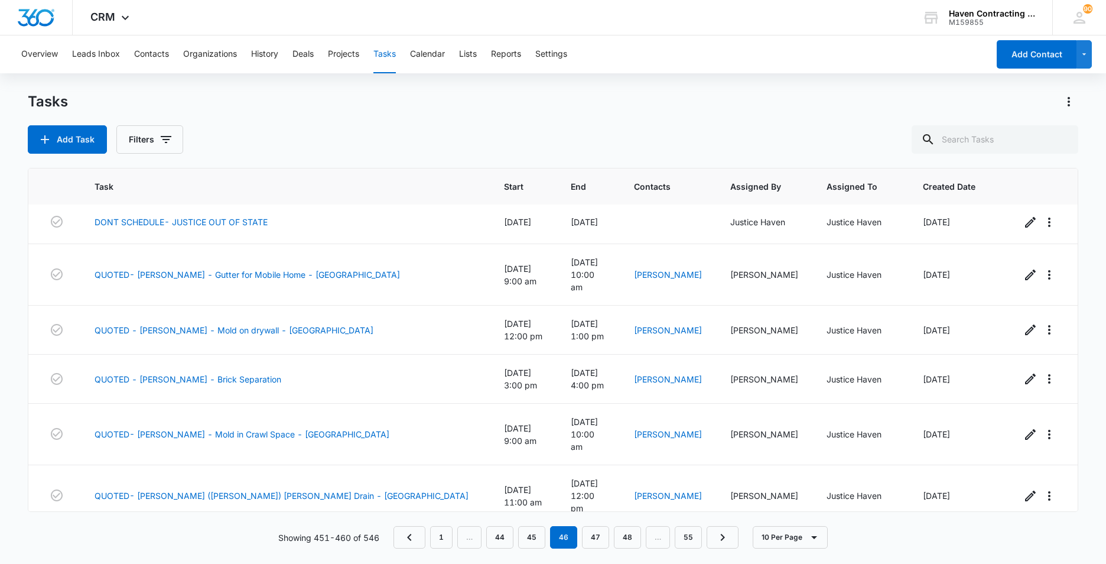
scroll to position [0, 0]
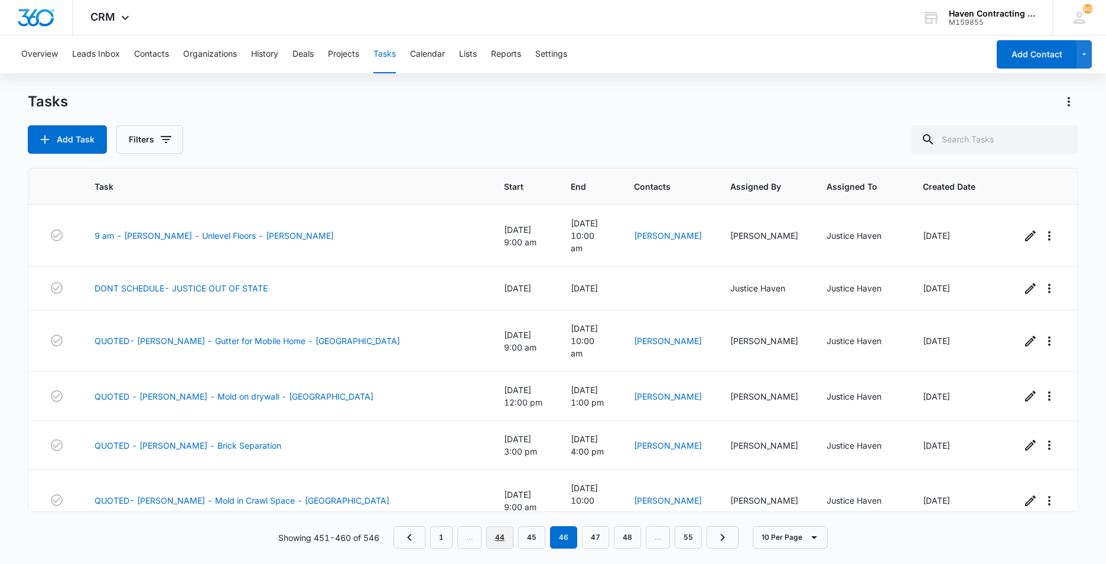
click at [502, 537] on link "44" at bounding box center [499, 537] width 27 height 22
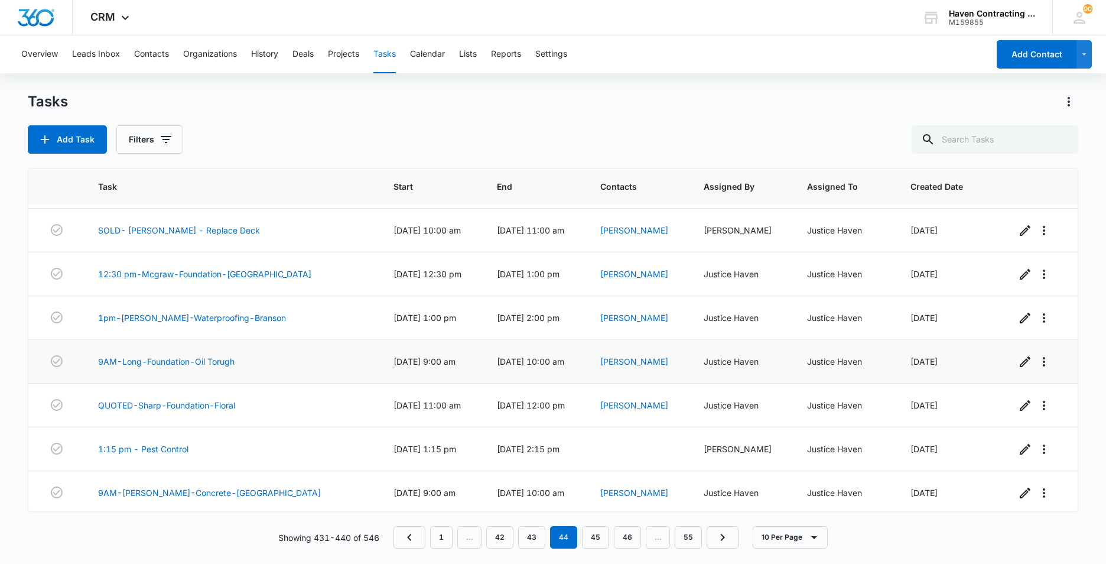
scroll to position [131, 0]
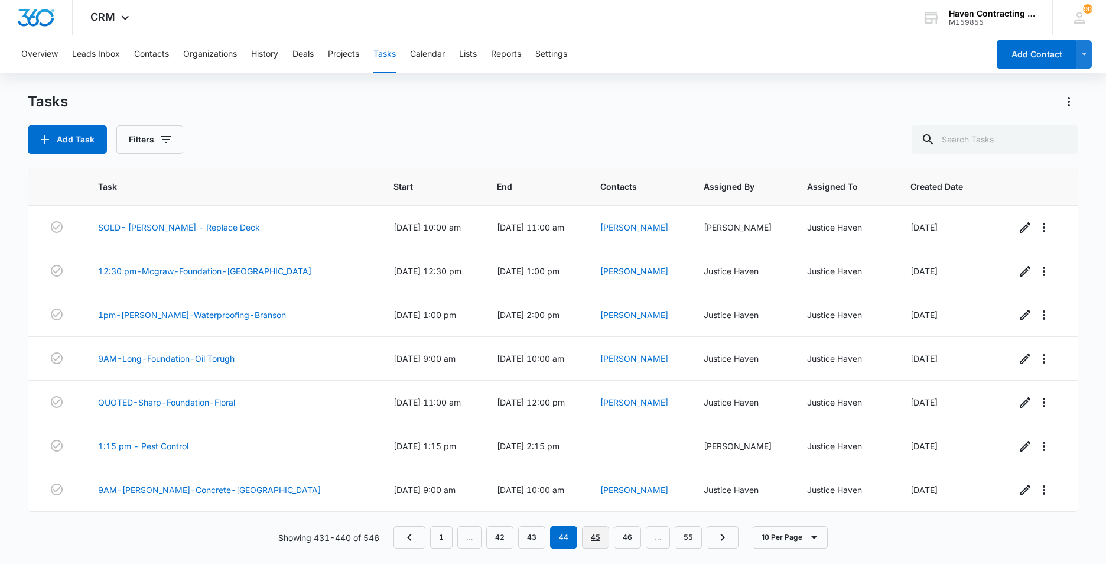
click at [596, 535] on link "45" at bounding box center [595, 537] width 27 height 22
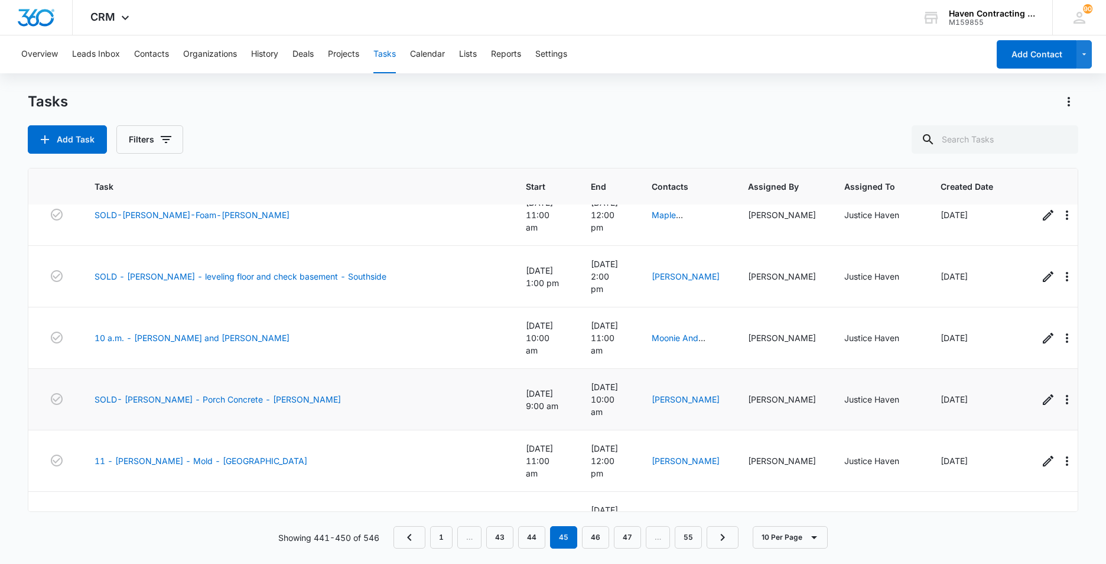
scroll to position [157, 0]
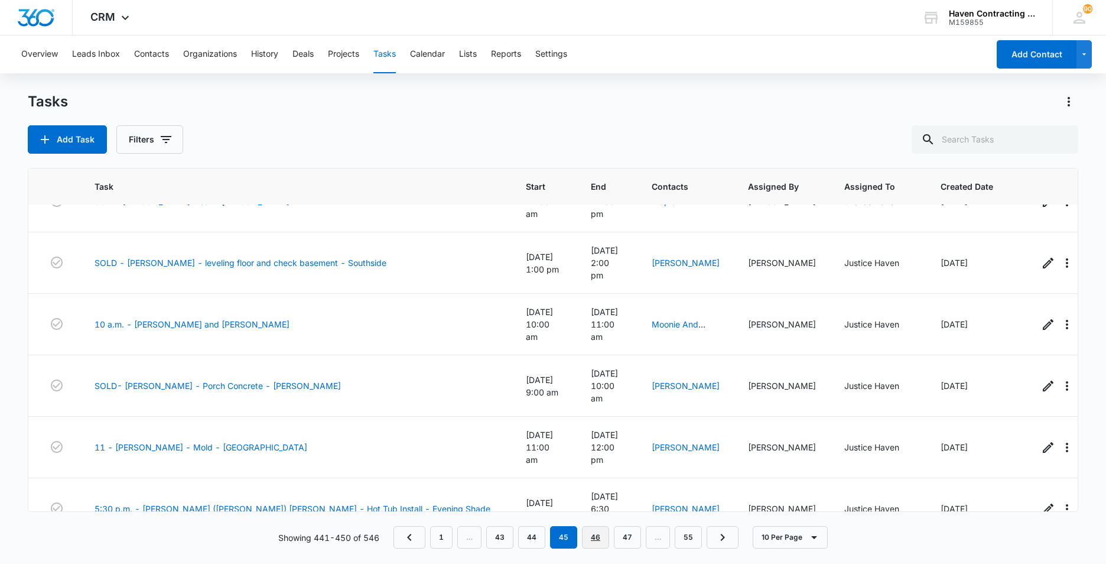
click at [594, 538] on link "46" at bounding box center [595, 537] width 27 height 22
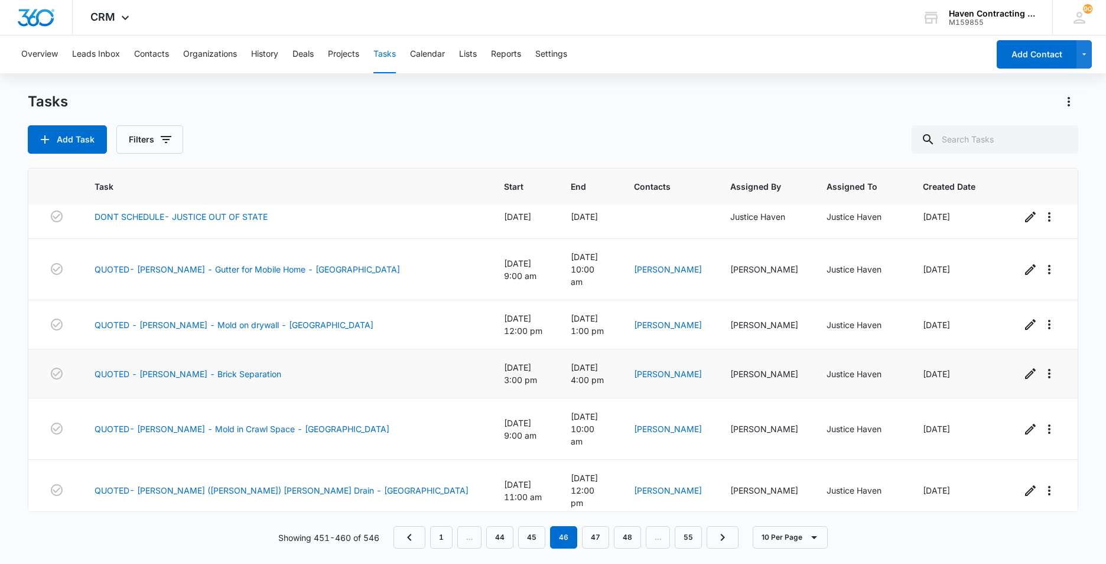
scroll to position [0, 0]
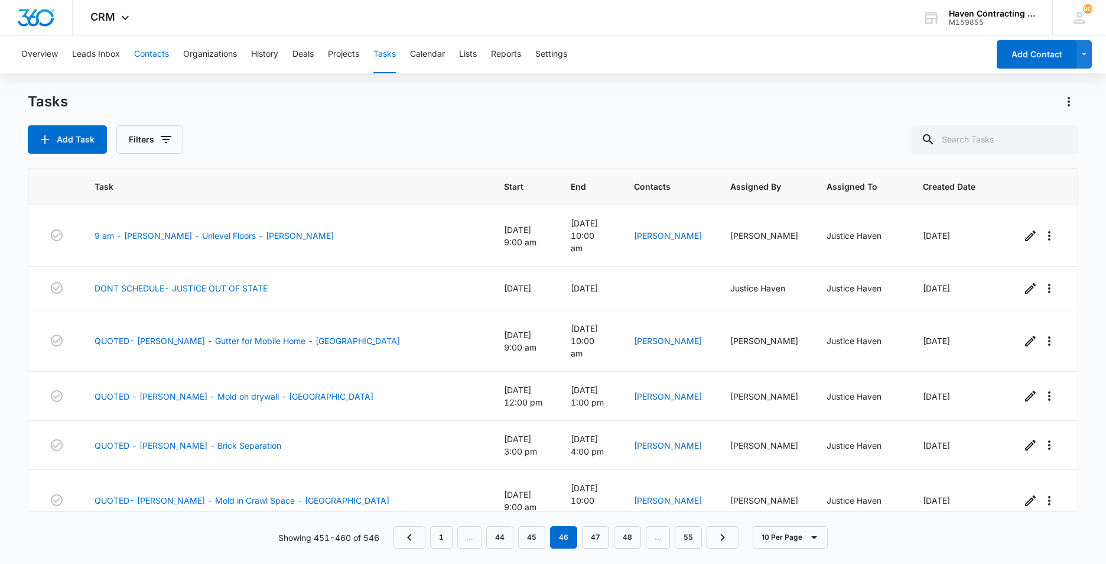
click at [144, 53] on button "Contacts" at bounding box center [151, 54] width 35 height 38
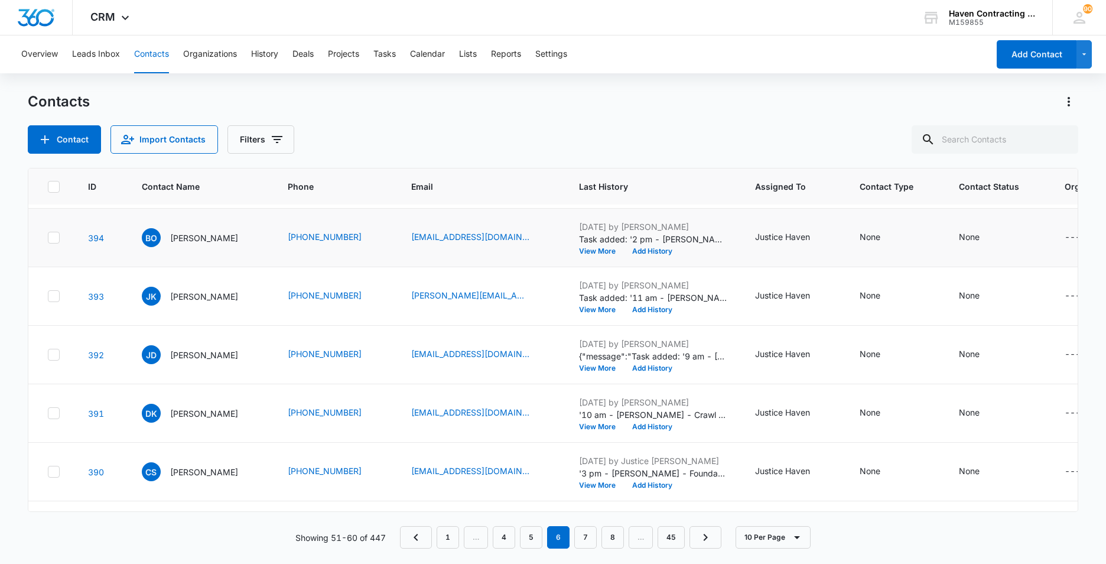
scroll to position [169, 0]
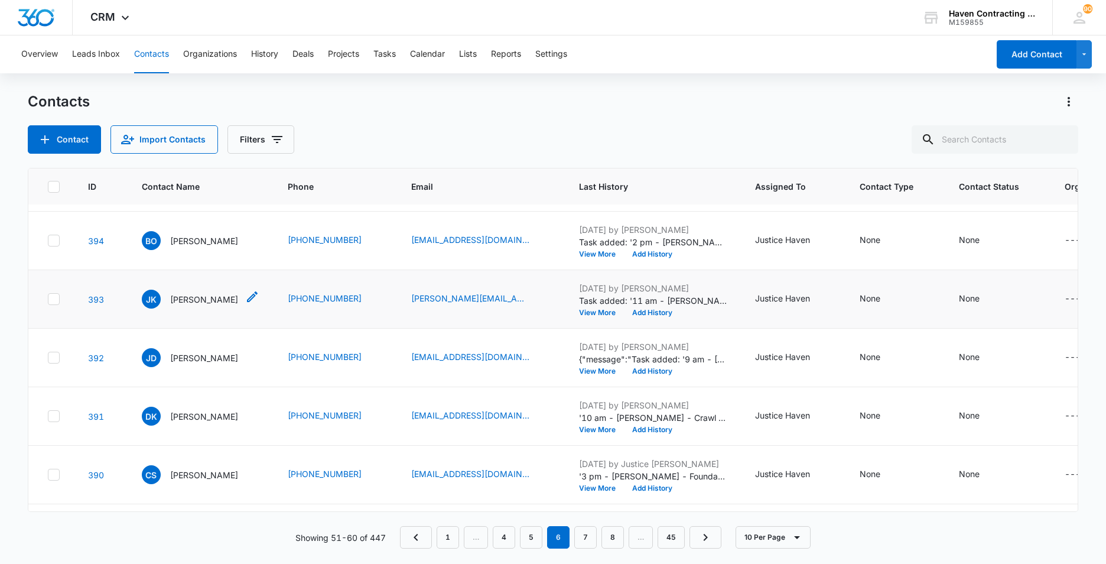
drag, startPoint x: 194, startPoint y: 298, endPoint x: 207, endPoint y: 298, distance: 13.6
click at [195, 298] on p "[PERSON_NAME]" at bounding box center [204, 299] width 68 height 12
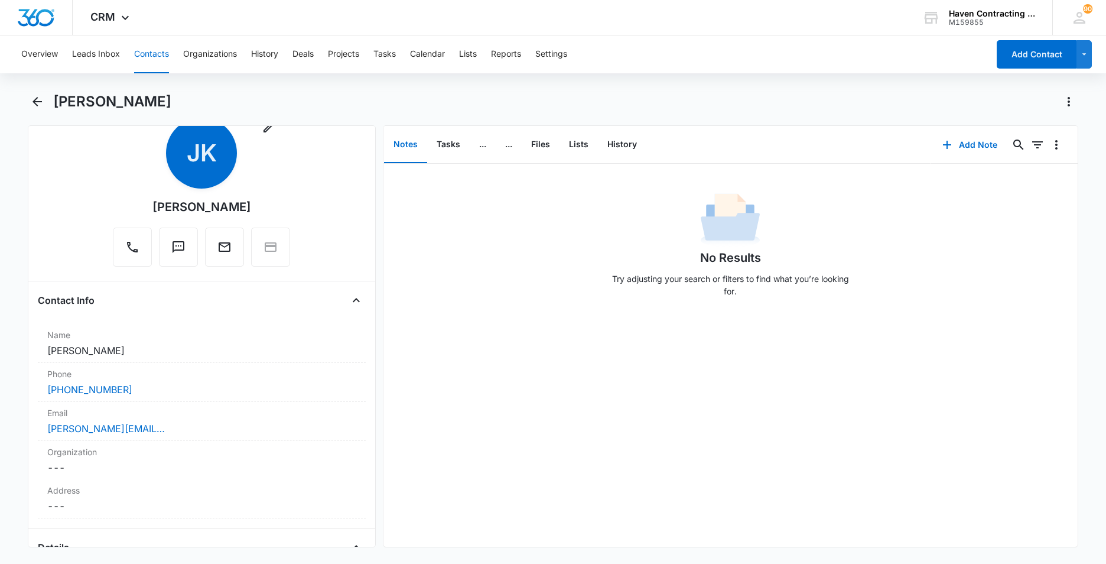
scroll to position [7, 0]
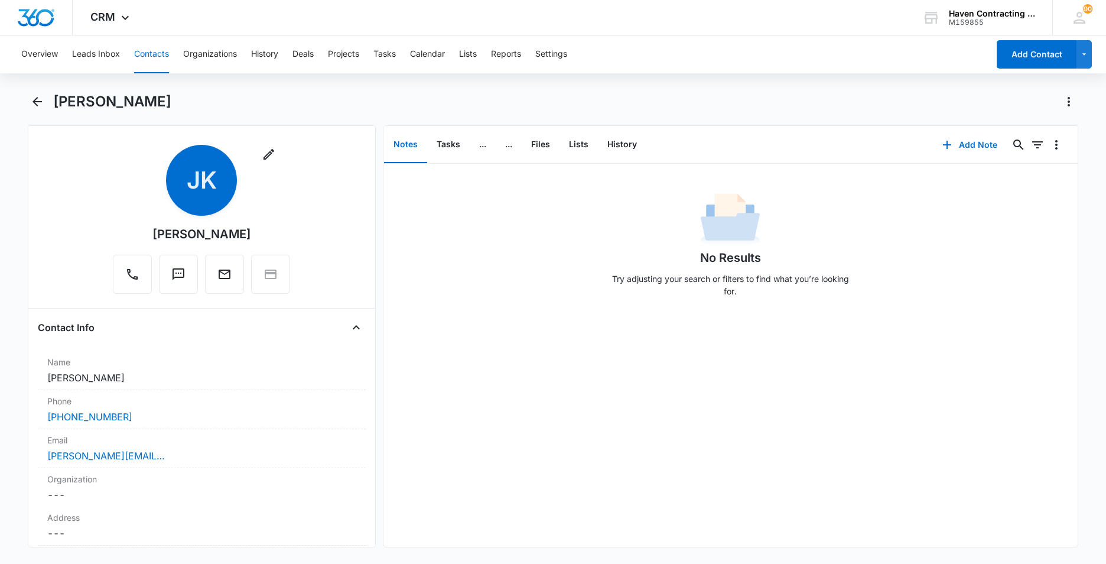
click at [203, 189] on span "JK" at bounding box center [201, 180] width 71 height 71
click at [621, 142] on button "History" at bounding box center [622, 144] width 48 height 37
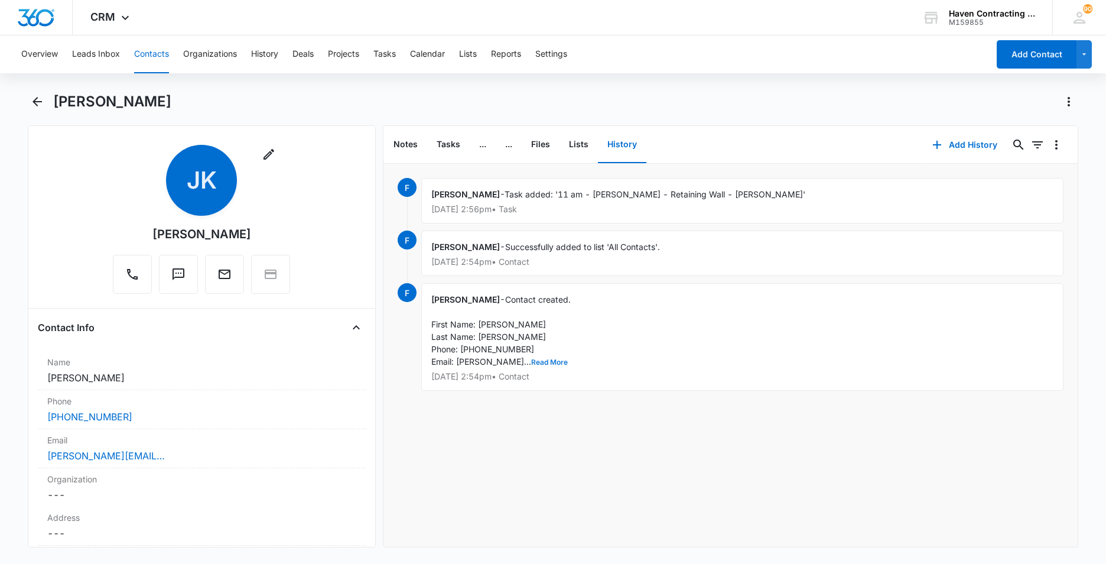
click at [540, 360] on button "Read More" at bounding box center [549, 362] width 37 height 7
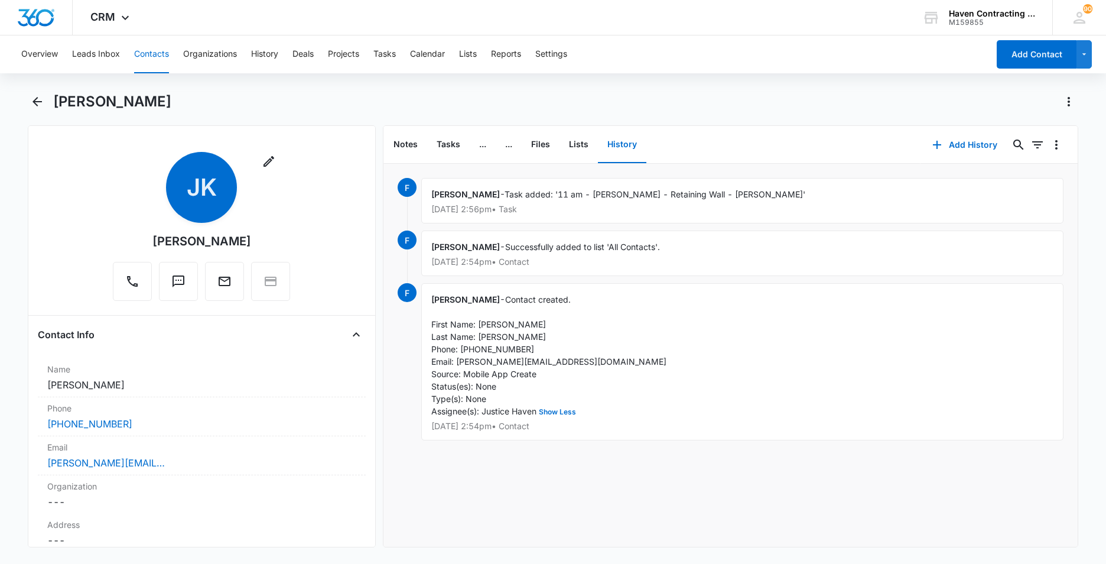
click at [147, 57] on button "Contacts" at bounding box center [151, 54] width 35 height 38
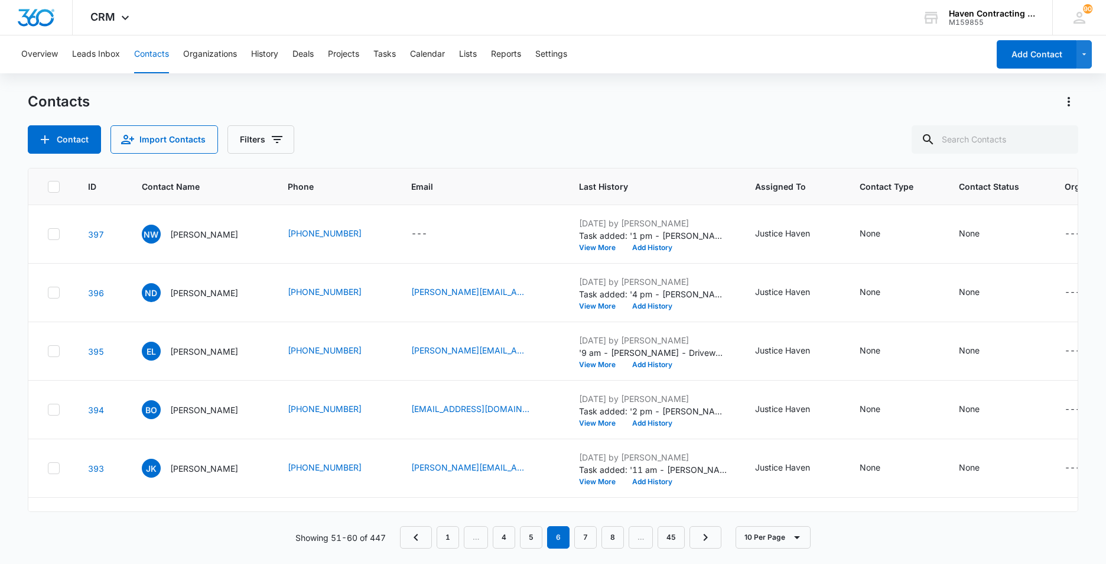
scroll to position [169, 0]
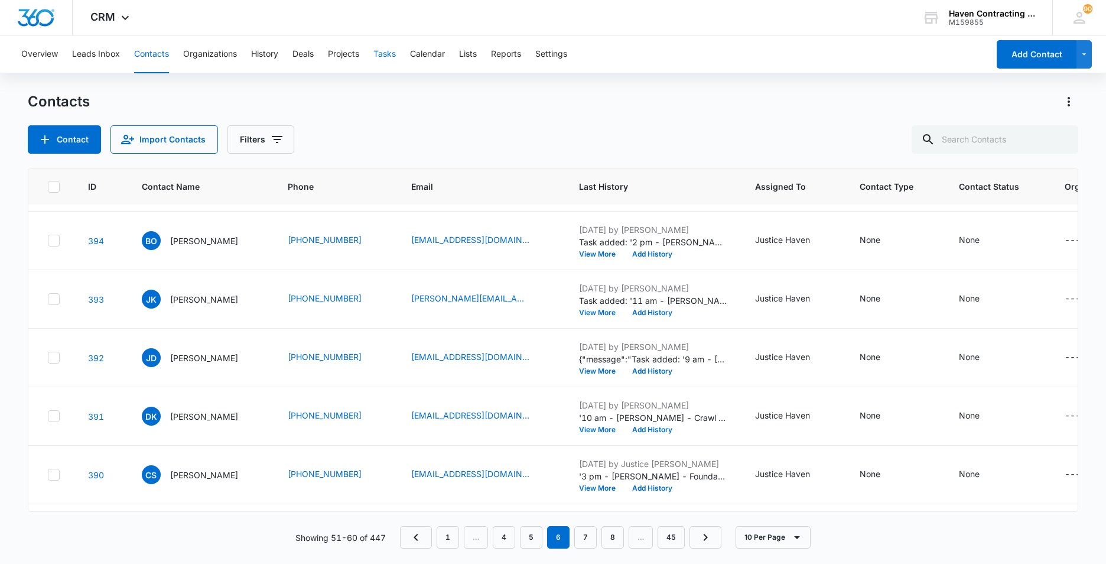
click at [385, 47] on button "Tasks" at bounding box center [384, 54] width 22 height 38
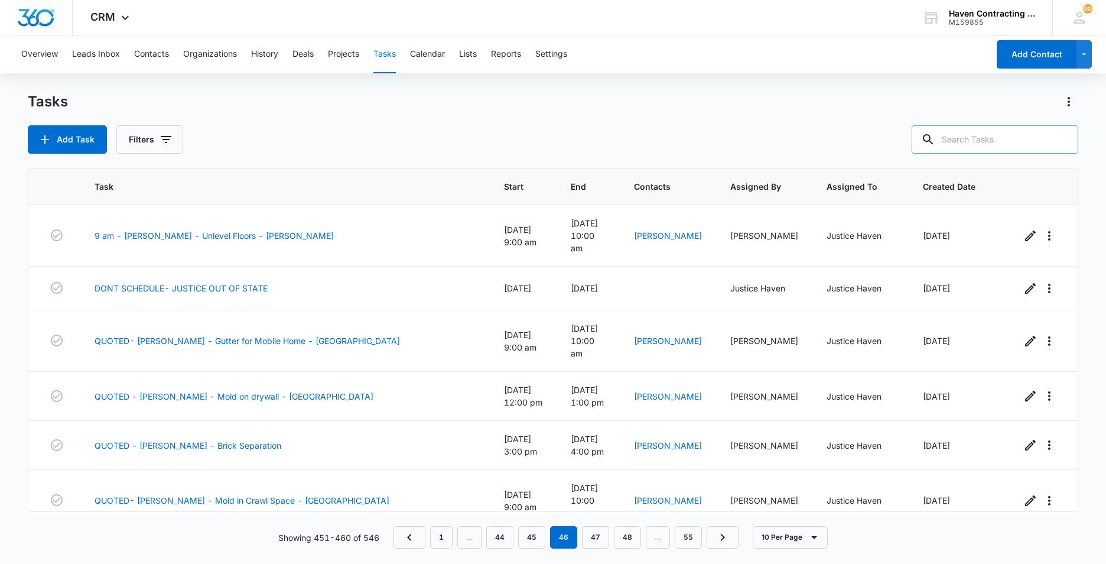
drag, startPoint x: 959, startPoint y: 137, endPoint x: 963, endPoint y: 142, distance: 6.7
click at [961, 139] on input "text" at bounding box center [995, 139] width 167 height 28
drag, startPoint x: 1023, startPoint y: 138, endPoint x: 1032, endPoint y: 144, distance: 10.7
click at [1023, 139] on input "Slusser" at bounding box center [986, 139] width 184 height 28
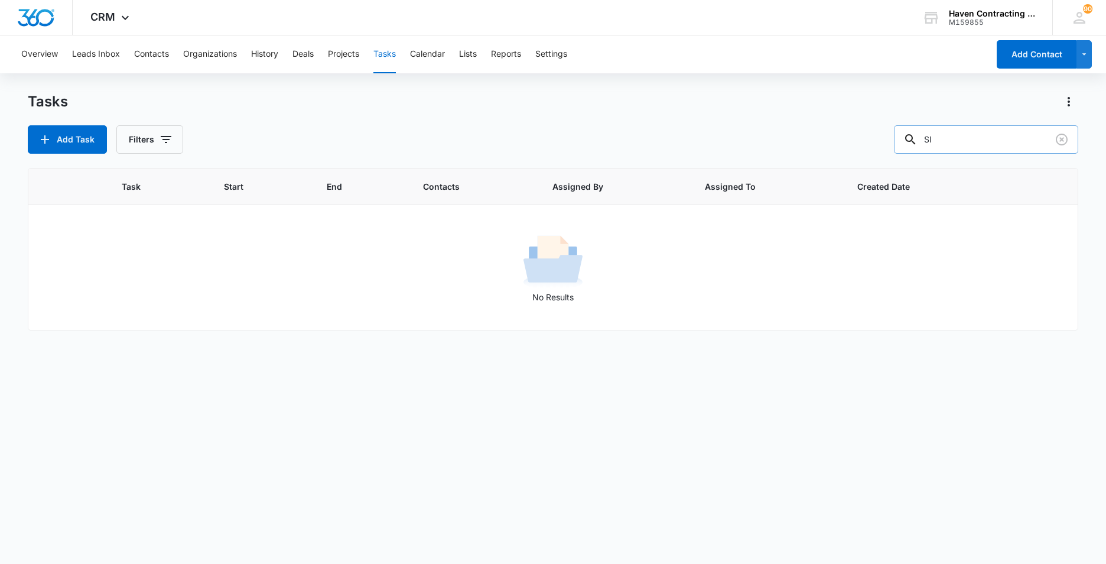
type input "S"
click at [972, 141] on input "Slusser" at bounding box center [986, 139] width 184 height 28
type input "S"
type input "kirkpatrick"
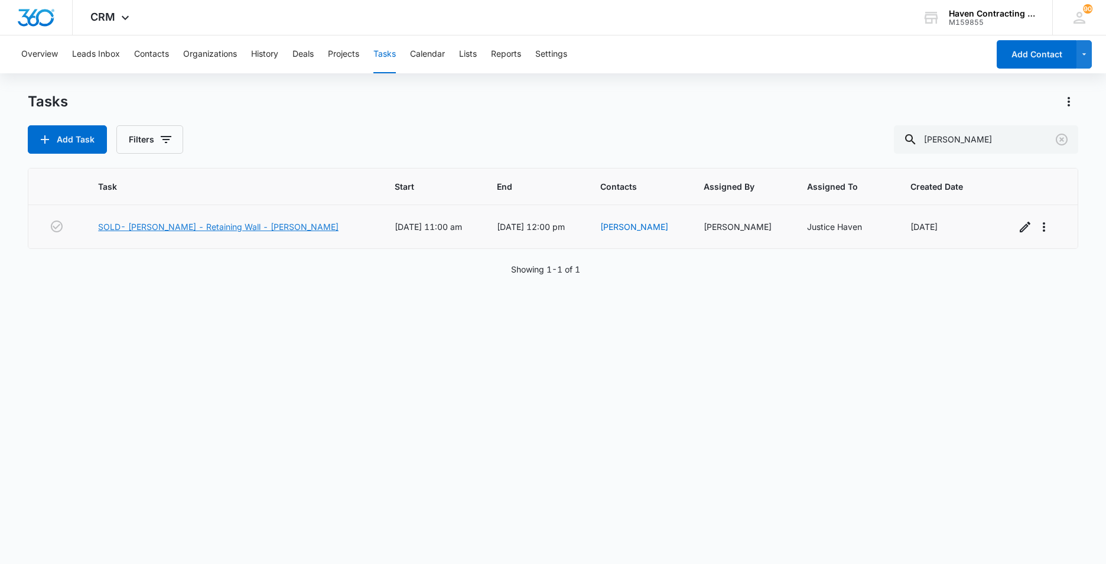
click at [142, 226] on link "SOLD- Jim Kirkpatrick - Retaining Wall - Rosie" at bounding box center [218, 226] width 241 height 12
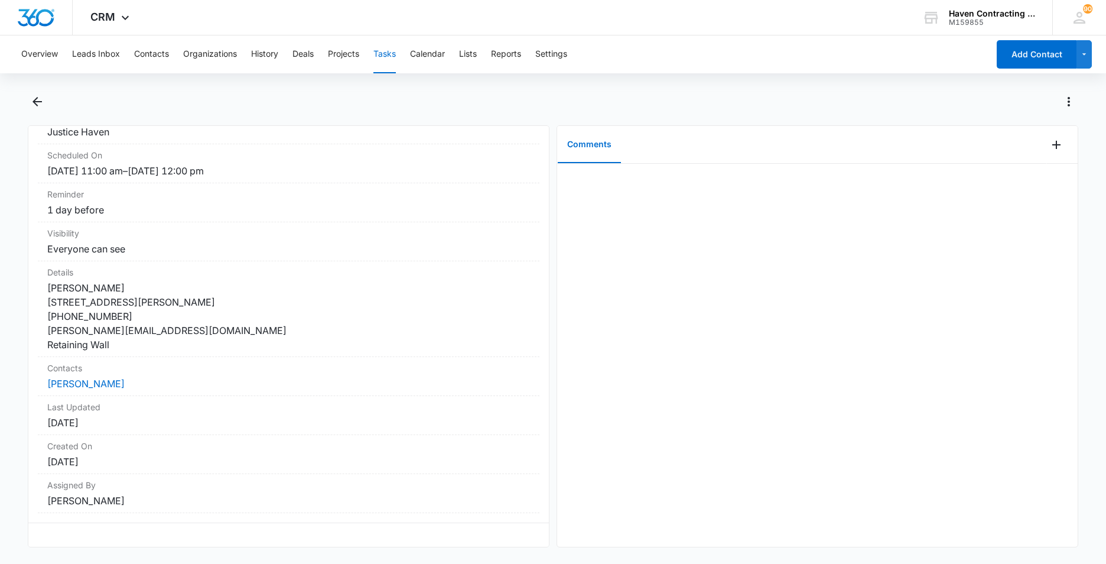
scroll to position [141, 0]
drag, startPoint x: 35, startPoint y: 160, endPoint x: 333, endPoint y: 539, distance: 482.3
click at [333, 539] on div "SOLD- Jim Kirkpatrick - Retaining Wall - Rosie Task Info Assigned To Justice Ha…" at bounding box center [289, 336] width 522 height 422
drag, startPoint x: 333, startPoint y: 539, endPoint x: 270, endPoint y: 423, distance: 132.0
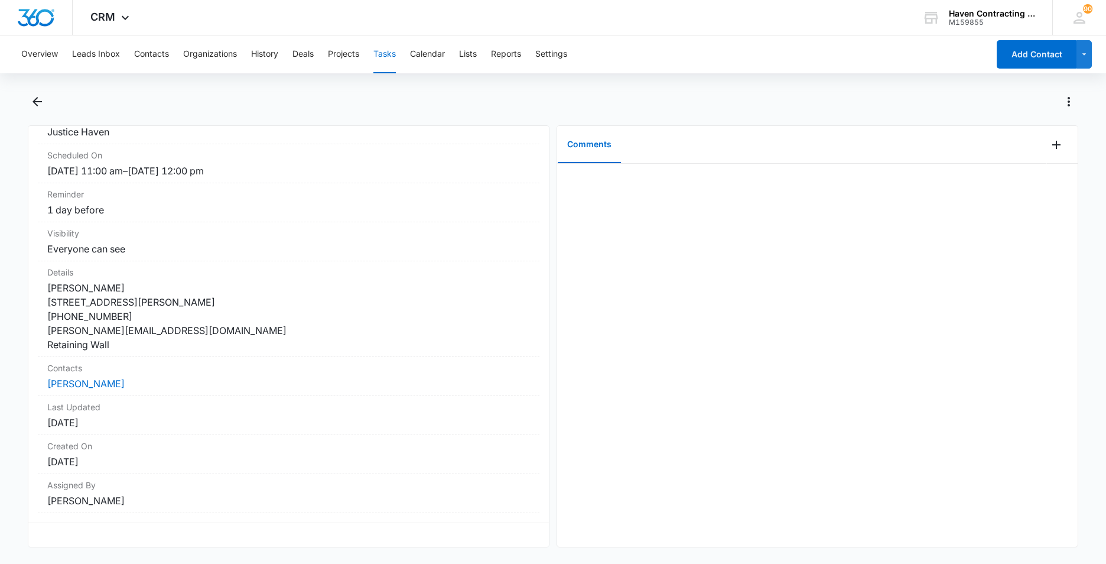
click at [386, 53] on button "Tasks" at bounding box center [384, 54] width 22 height 38
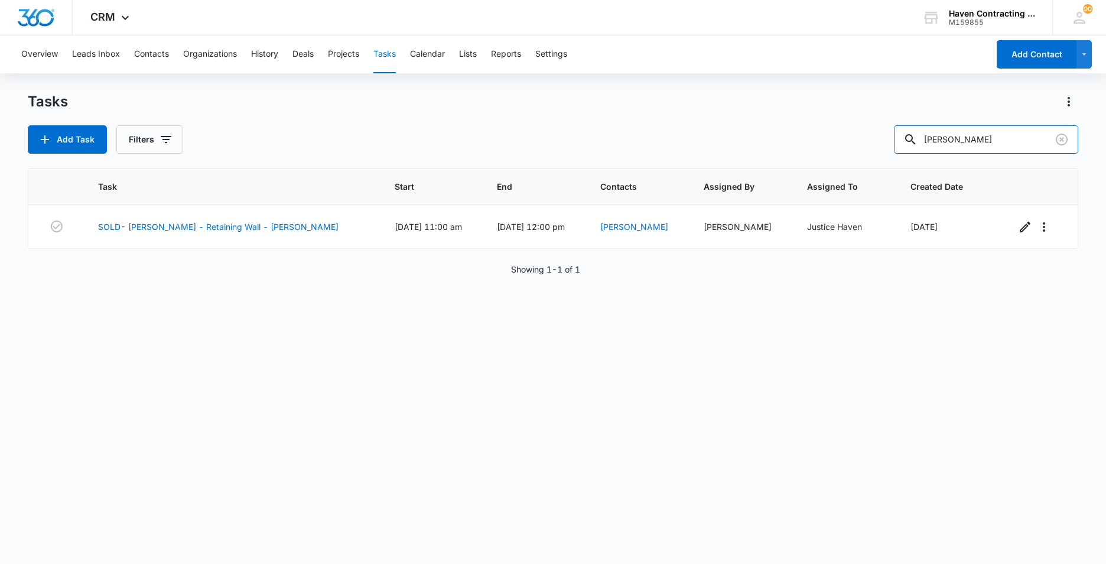
drag, startPoint x: 982, startPoint y: 142, endPoint x: 867, endPoint y: 159, distance: 115.9
click at [867, 159] on div "Tasks Add Task Filters kirkpatrick Task Start End Contacts Assigned By Assigned…" at bounding box center [553, 327] width 1051 height 470
click at [432, 50] on button "Calendar" at bounding box center [427, 54] width 35 height 38
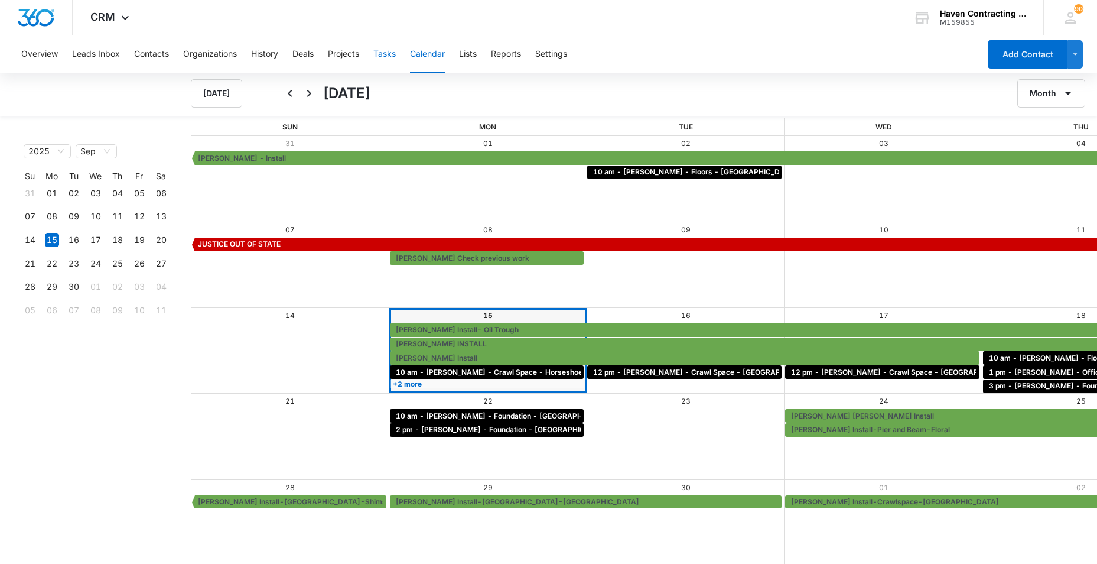
click at [390, 53] on button "Tasks" at bounding box center [384, 54] width 22 height 38
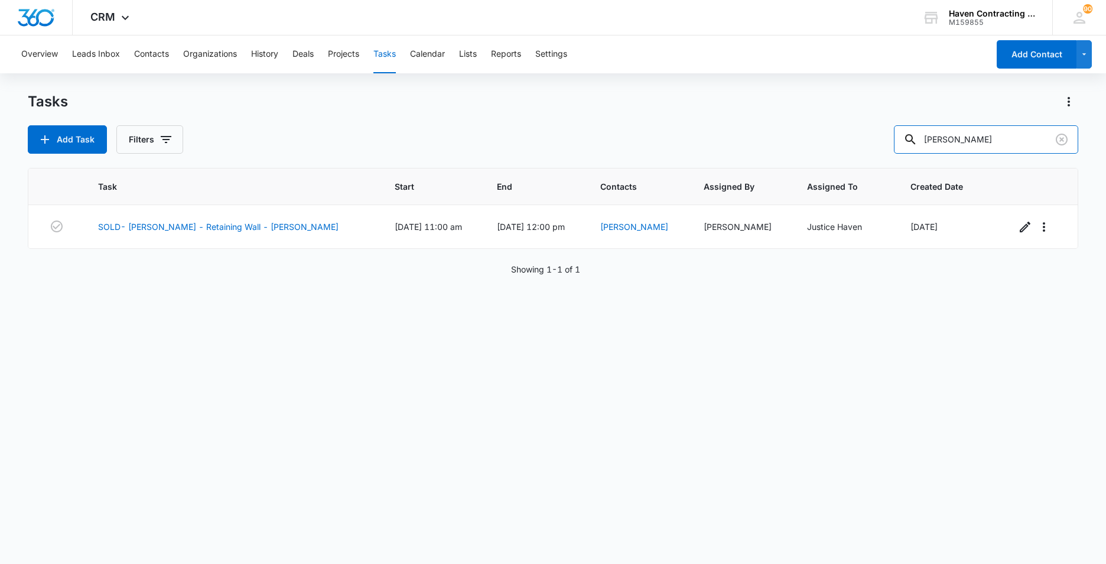
drag, startPoint x: 985, startPoint y: 142, endPoint x: 692, endPoint y: 175, distance: 295.0
click at [735, 169] on div "Tasks Add Task Filters kirkpatrick Task Start End Contacts Assigned By Assigned…" at bounding box center [553, 327] width 1051 height 470
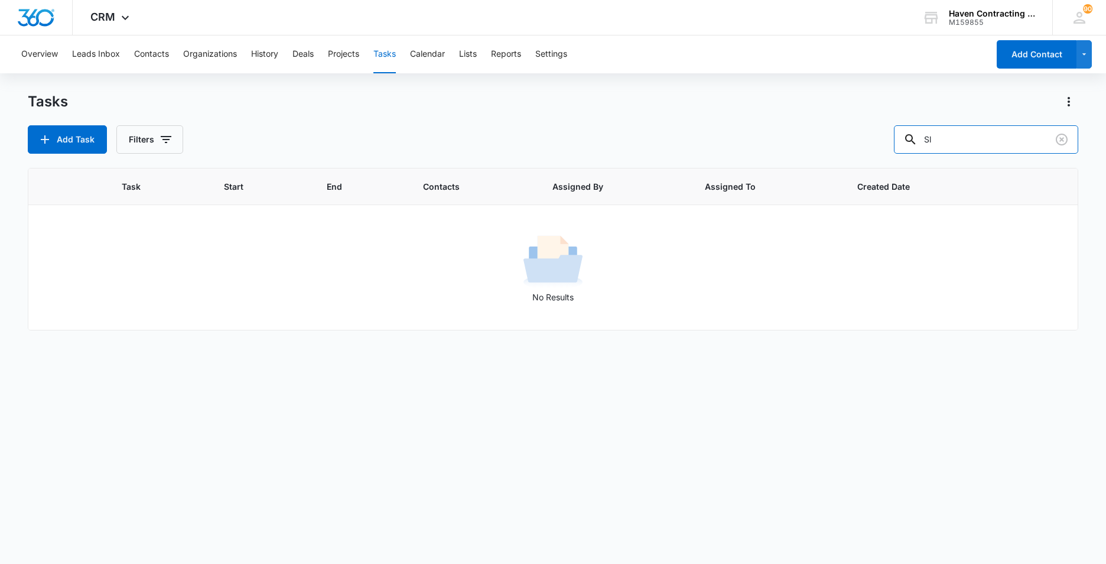
type input "S"
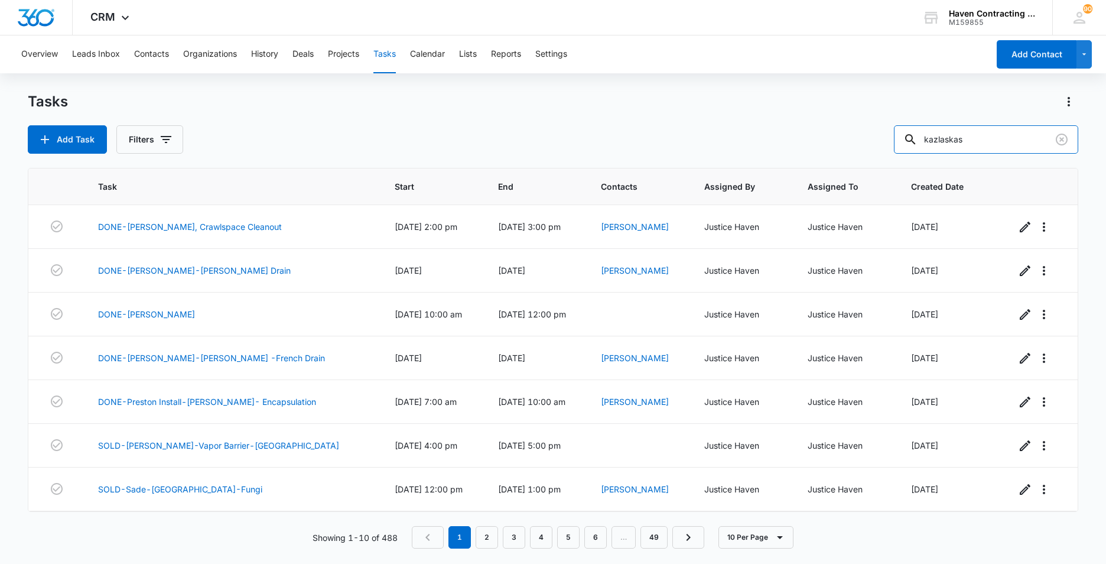
type input "kazlaskas"
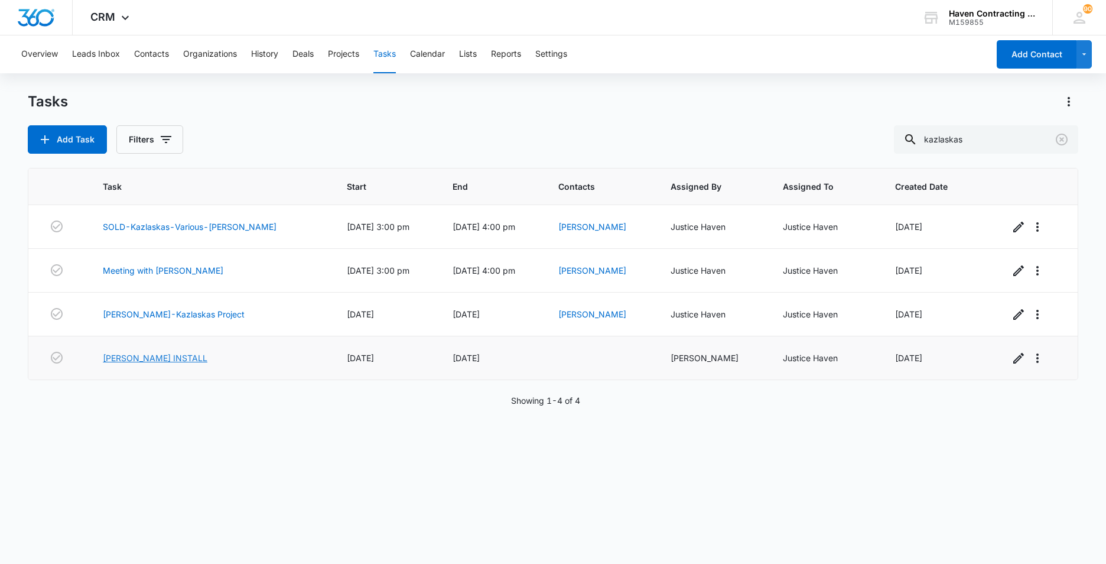
click at [147, 358] on link "[PERSON_NAME] INSTALL" at bounding box center [155, 358] width 105 height 12
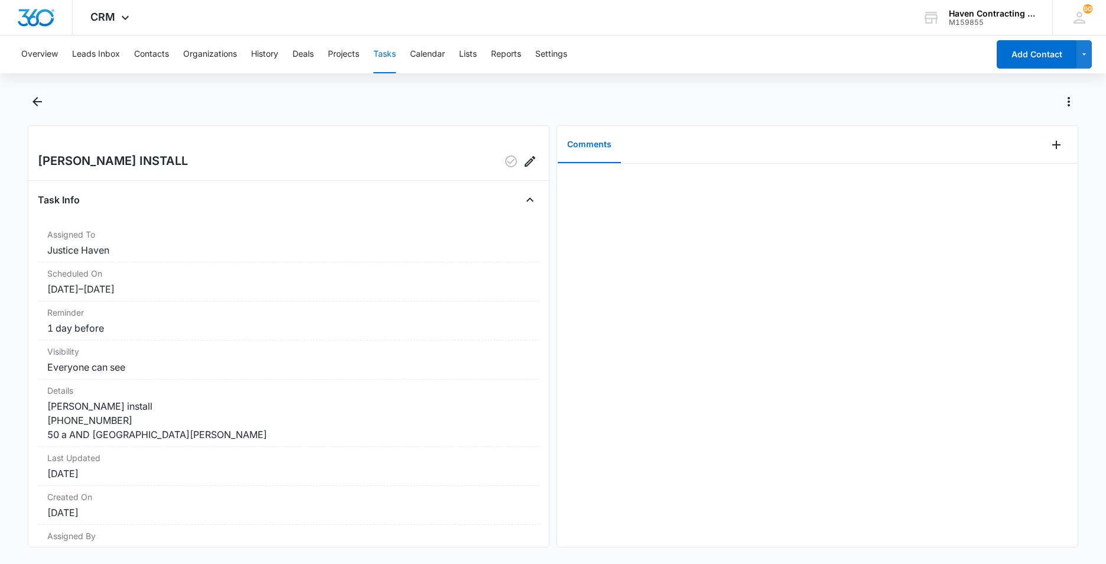
click at [389, 57] on button "Tasks" at bounding box center [384, 54] width 22 height 38
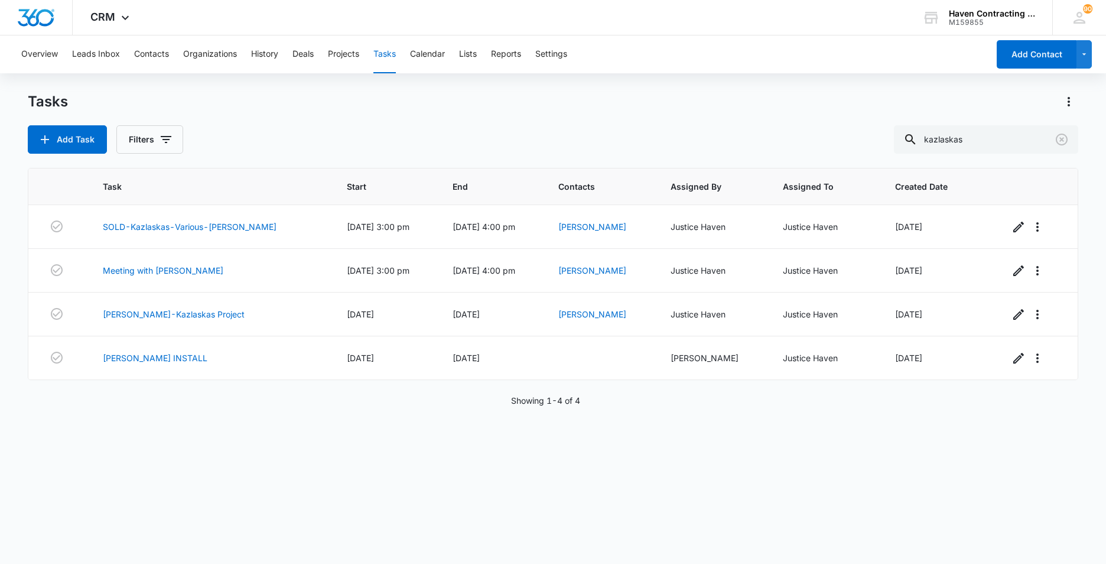
click at [386, 51] on button "Tasks" at bounding box center [384, 54] width 22 height 38
click at [429, 56] on button "Calendar" at bounding box center [427, 54] width 35 height 38
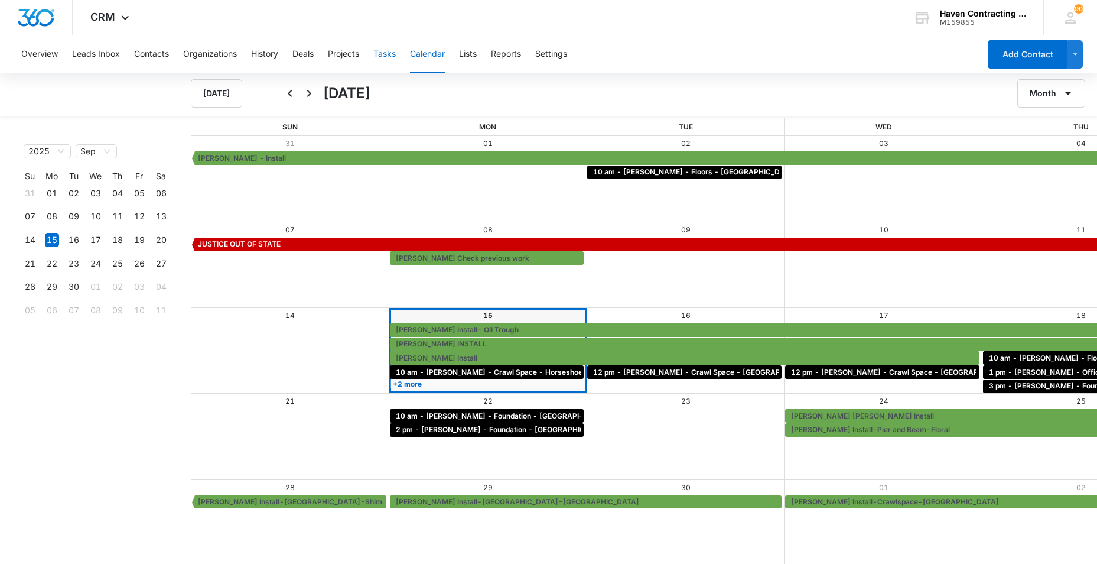
click at [388, 54] on button "Tasks" at bounding box center [384, 54] width 22 height 38
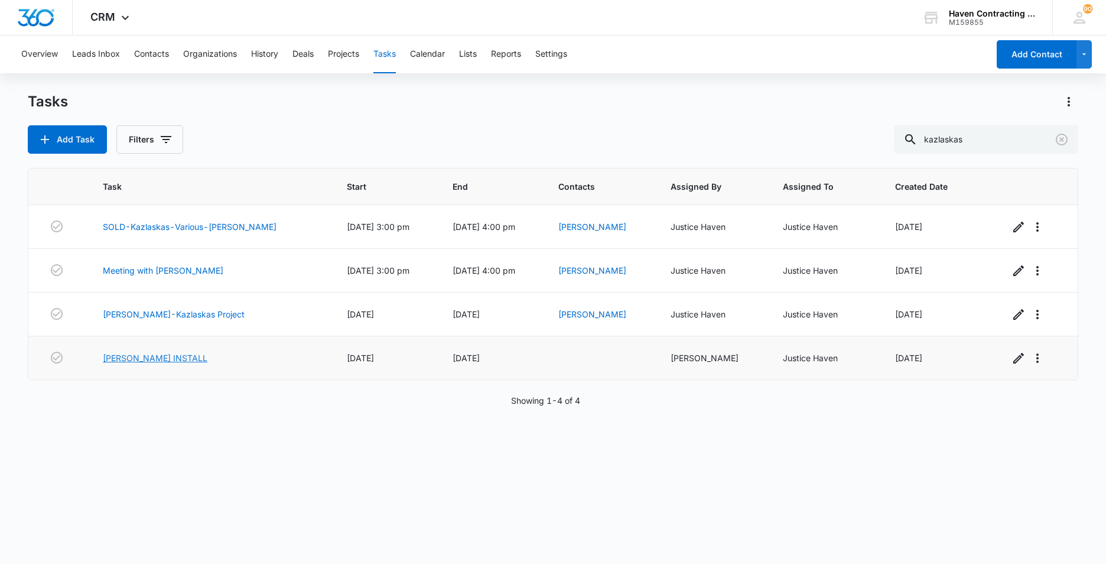
click at [136, 356] on link "[PERSON_NAME] INSTALL" at bounding box center [155, 358] width 105 height 12
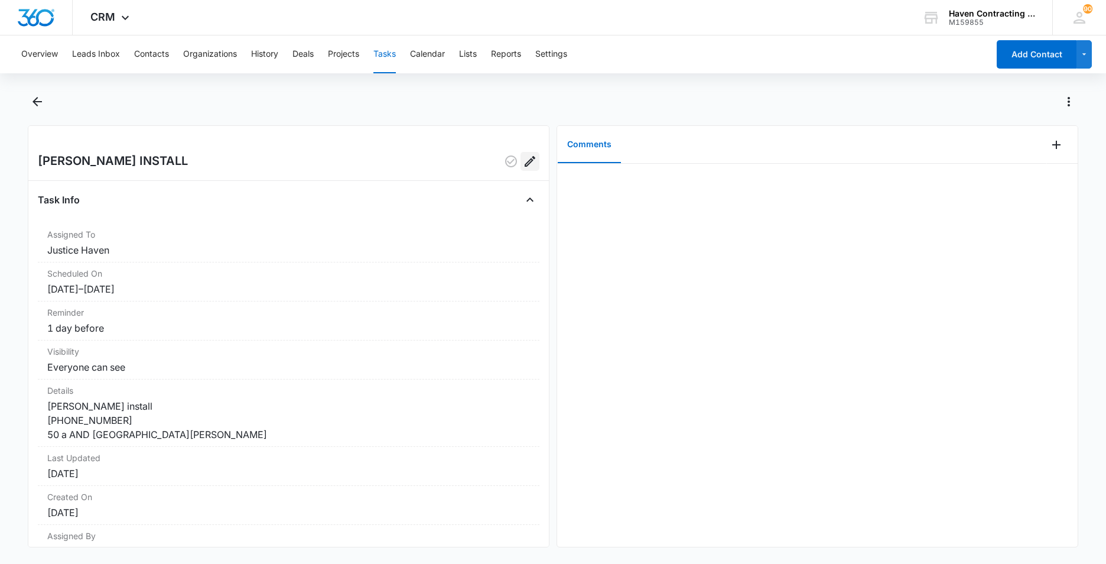
click at [523, 161] on icon "Edit" at bounding box center [530, 161] width 14 height 14
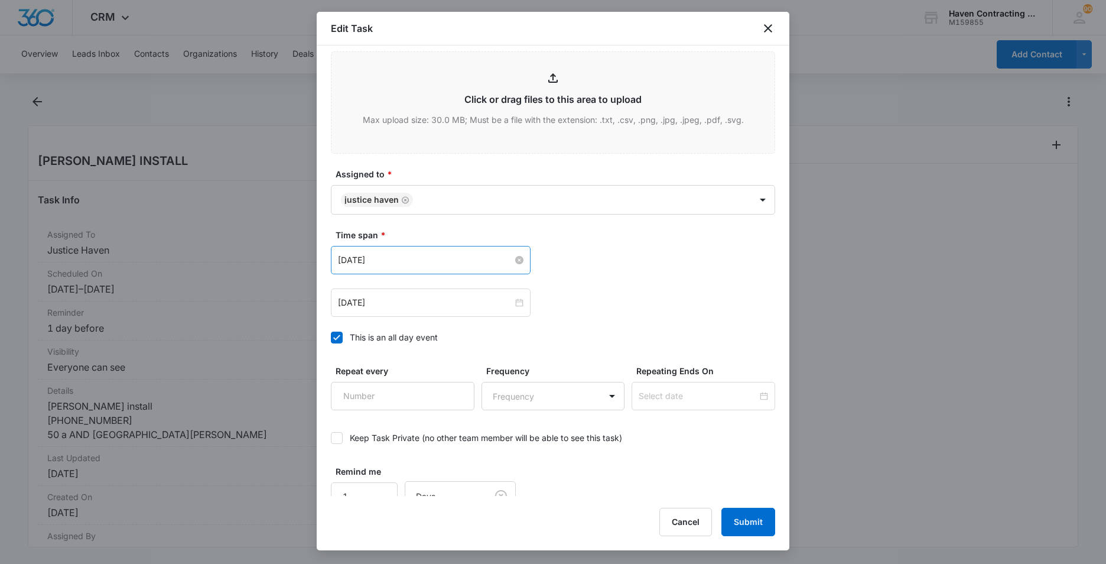
scroll to position [630, 0]
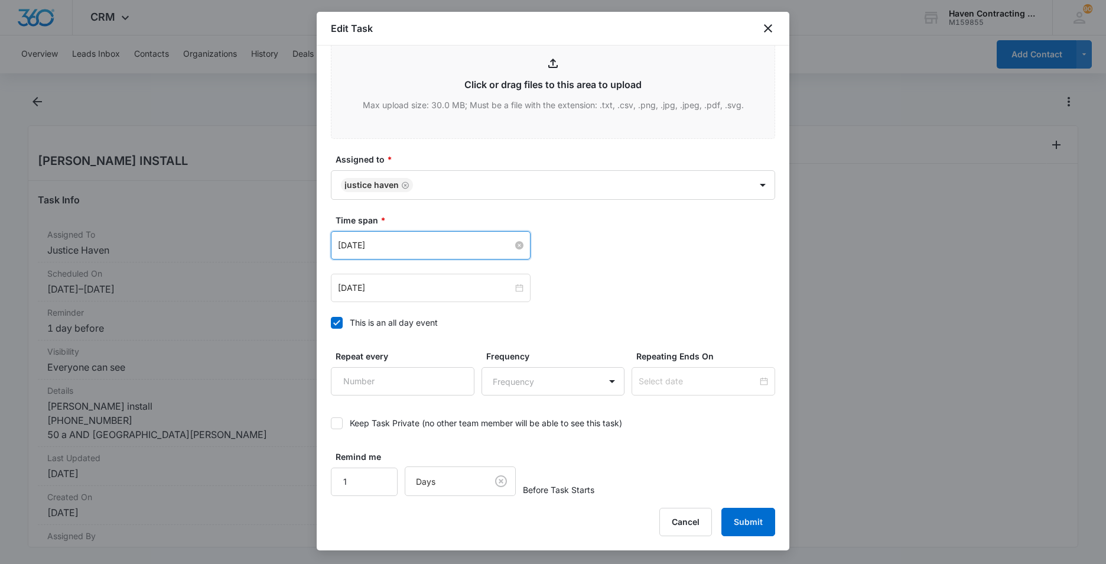
click at [402, 243] on input "[DATE]" at bounding box center [425, 245] width 175 height 13
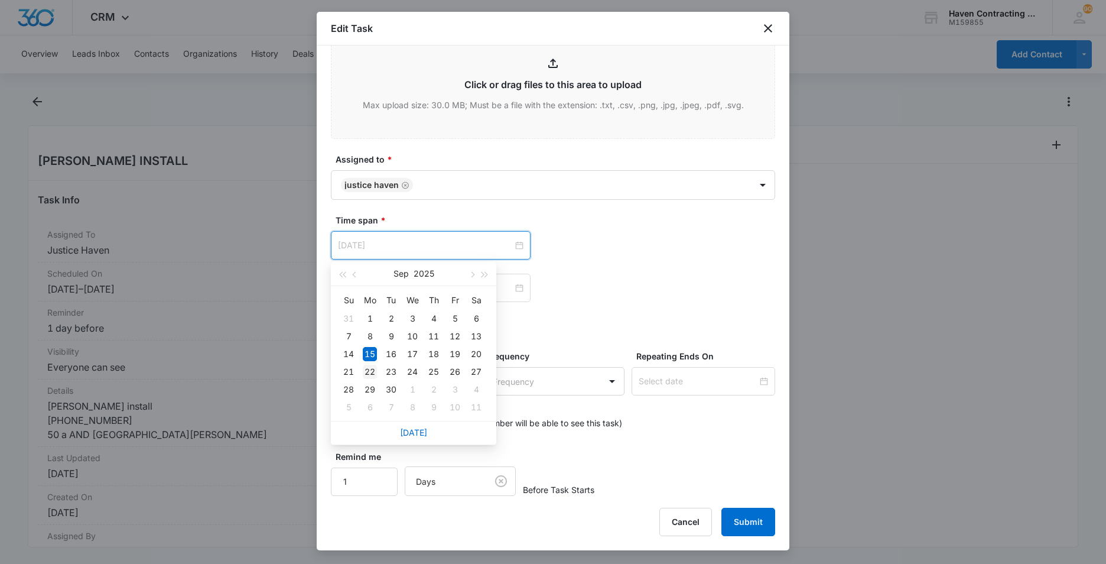
type input "[DATE]"
click at [366, 370] on div "22" at bounding box center [370, 372] width 14 height 14
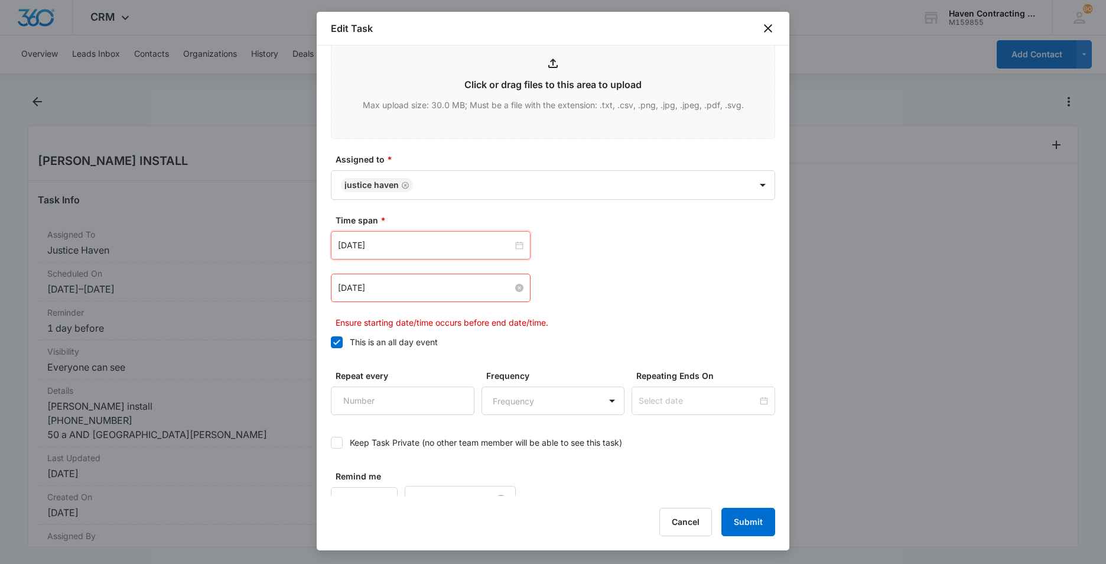
click at [398, 291] on input "Sep 19, 2025" at bounding box center [425, 287] width 175 height 13
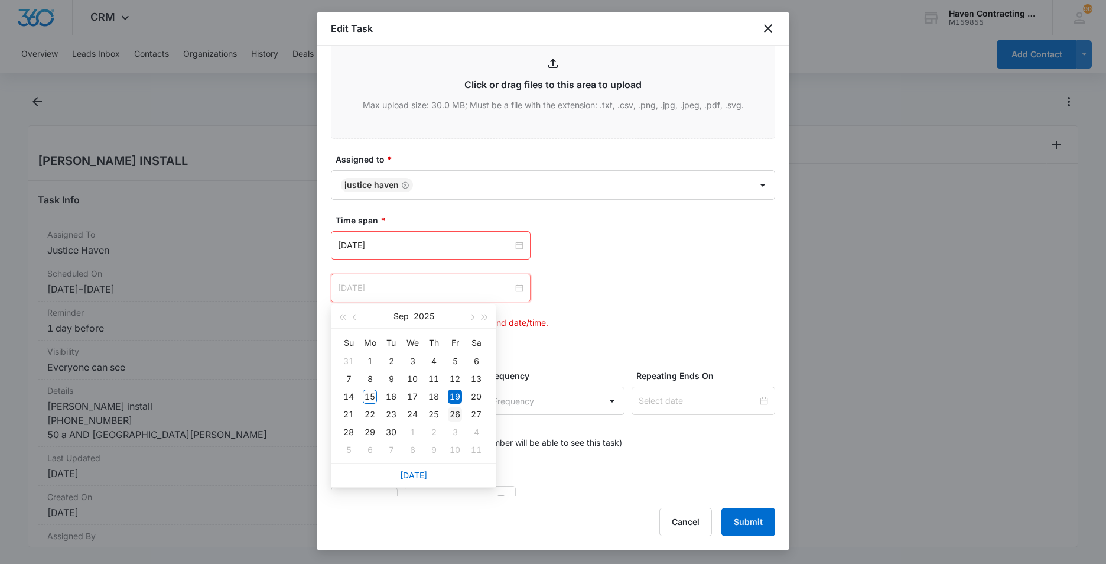
type input "Sep 26, 2025"
click at [456, 411] on div "26" at bounding box center [455, 414] width 14 height 14
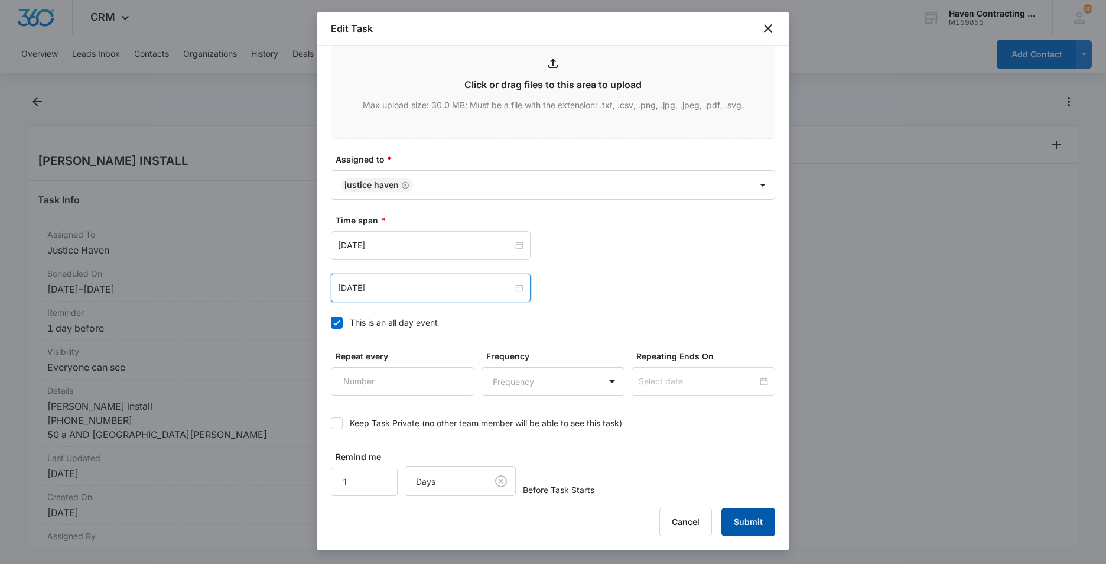
click at [740, 520] on button "Submit" at bounding box center [749, 522] width 54 height 28
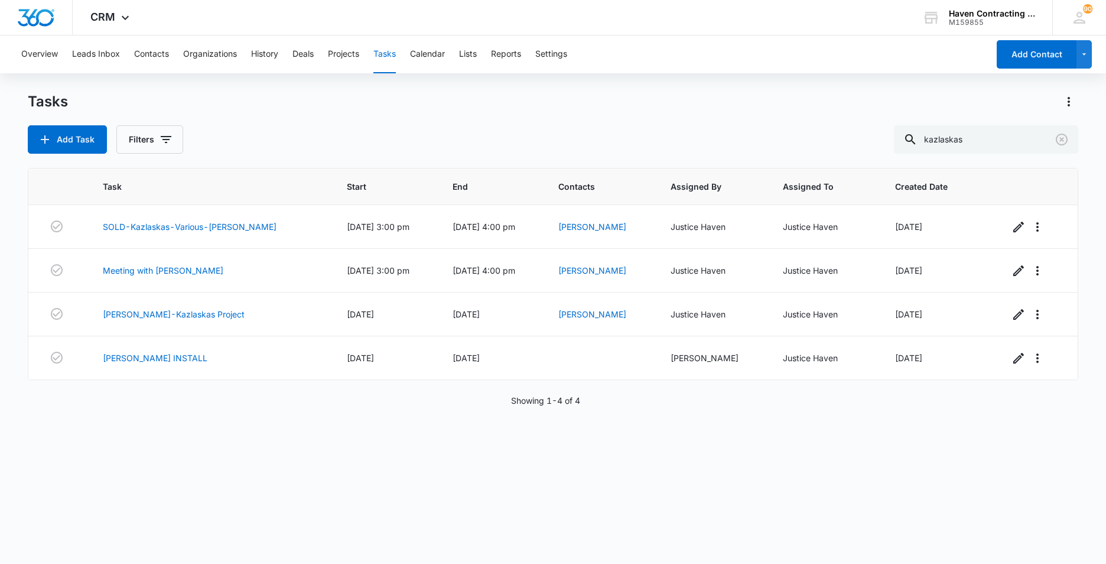
click at [454, 52] on div "Overview Leads Inbox Contacts Organizations History Deals Projects Tasks Calend…" at bounding box center [501, 54] width 974 height 38
click at [430, 56] on button "Calendar" at bounding box center [427, 54] width 35 height 38
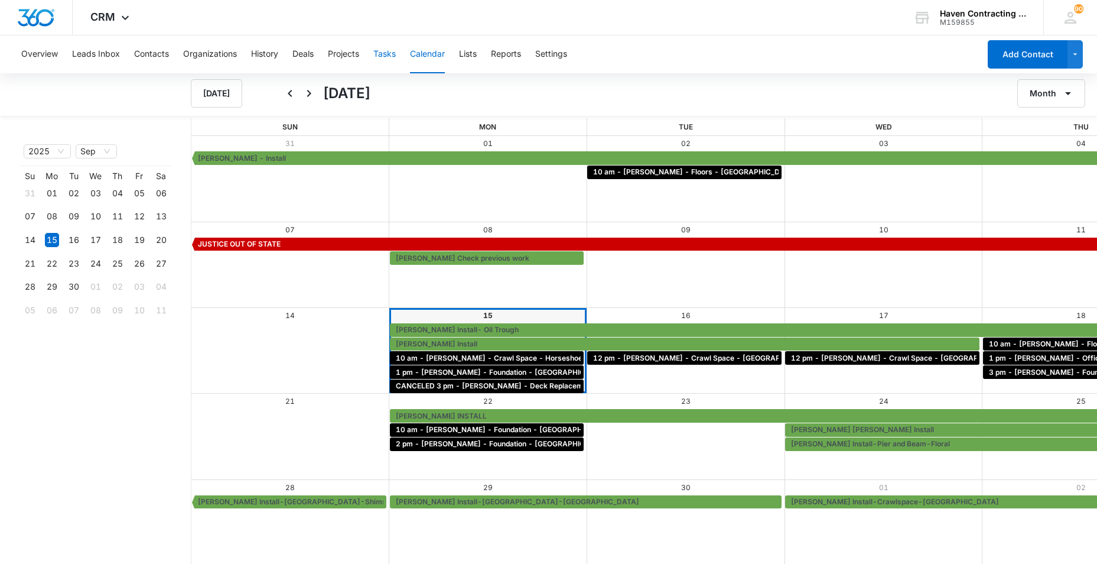
click at [388, 54] on button "Tasks" at bounding box center [384, 54] width 22 height 38
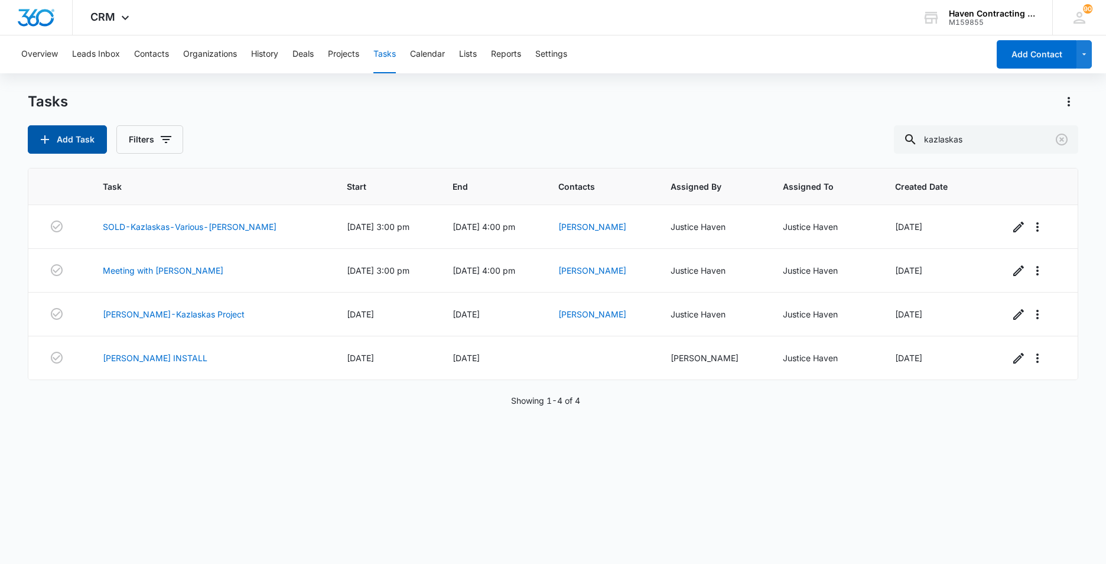
click at [68, 150] on button "Add Task" at bounding box center [67, 139] width 79 height 28
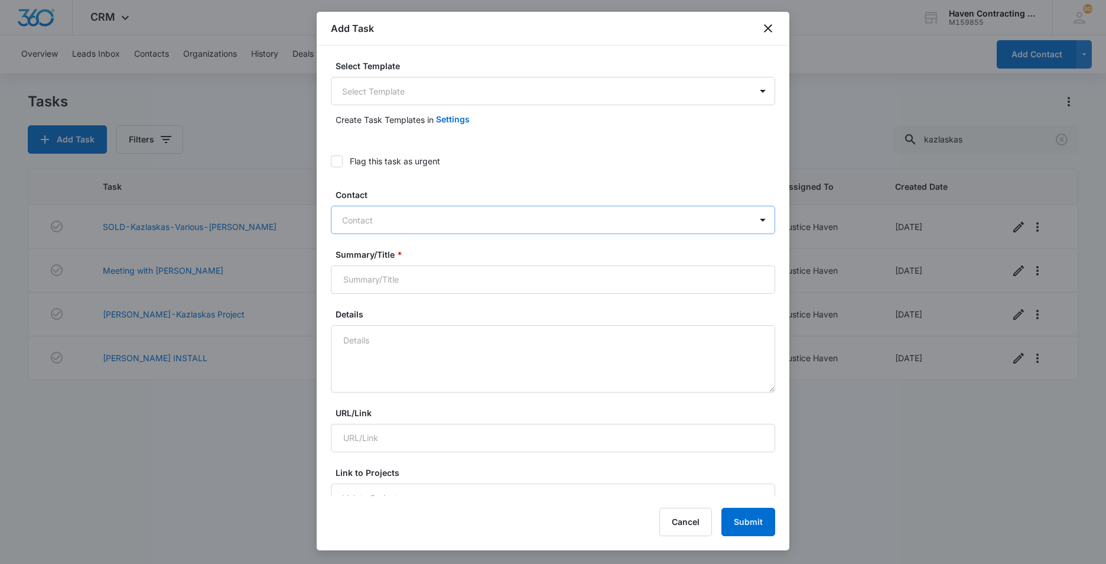
click at [350, 218] on div at bounding box center [546, 220] width 408 height 15
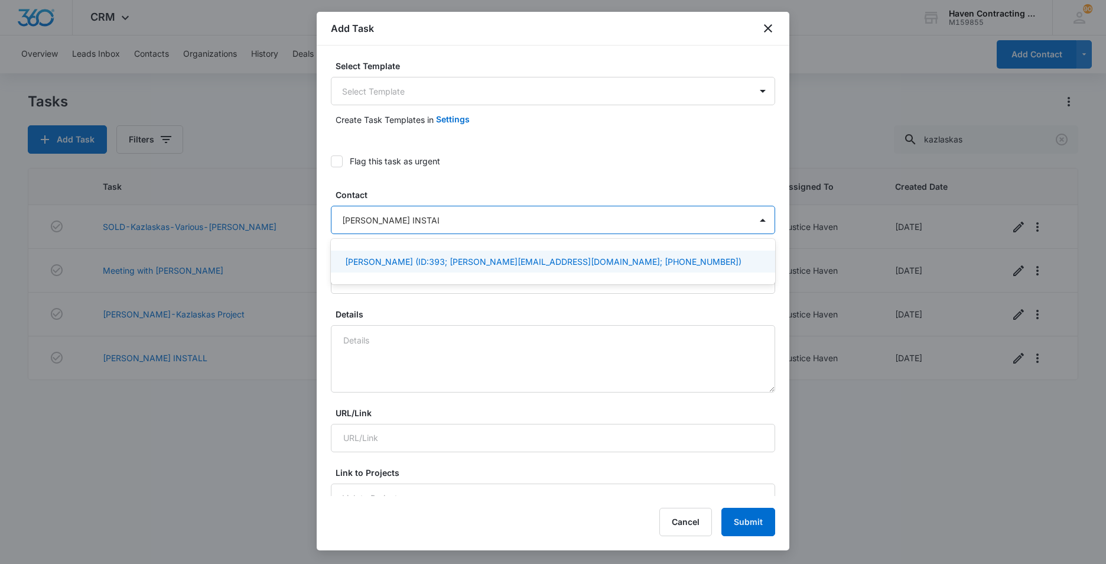
type input "[PERSON_NAME] INSTALL"
click at [476, 171] on div "Flag this task as urgent" at bounding box center [553, 161] width 444 height 27
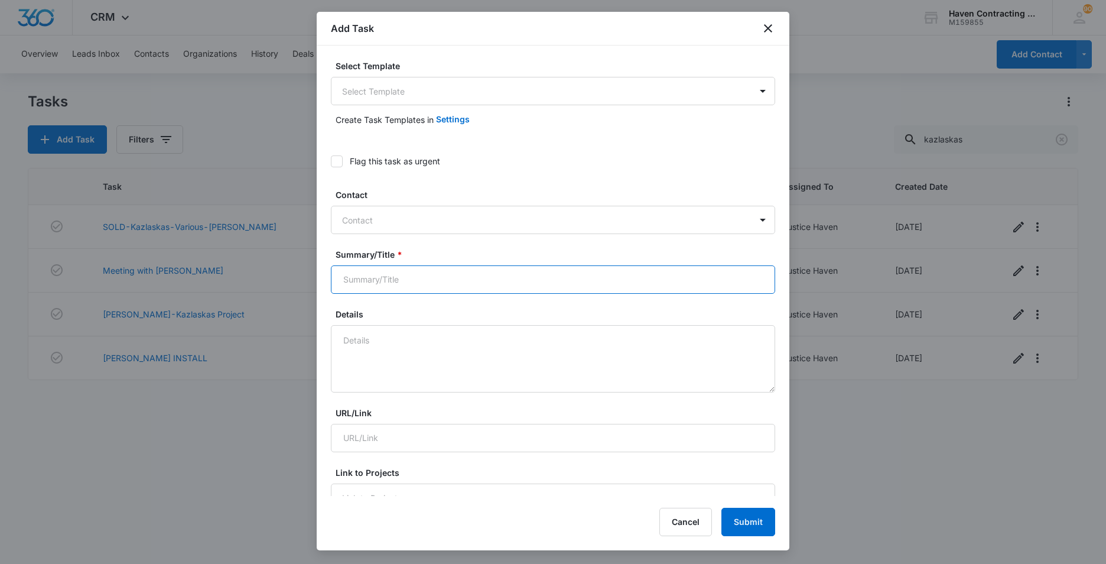
drag, startPoint x: 342, startPoint y: 283, endPoint x: 386, endPoint y: 271, distance: 45.5
click at [342, 283] on input "Summary/Title *" at bounding box center [553, 279] width 444 height 28
type input "I"
type input "[PERSON_NAME] INSTALL"
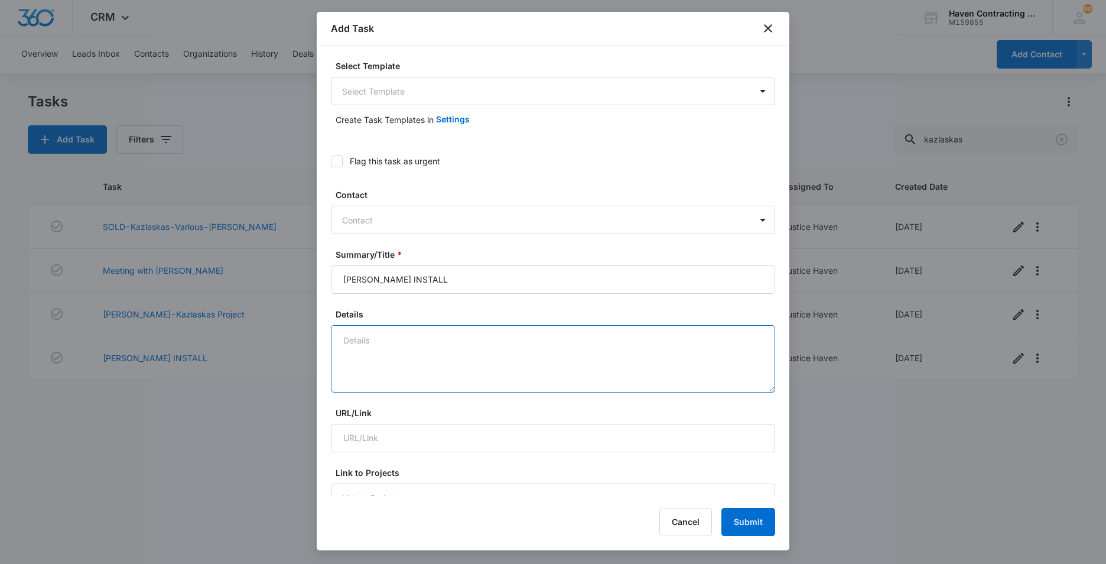
drag, startPoint x: 361, startPoint y: 334, endPoint x: 597, endPoint y: 316, distance: 236.5
click at [362, 334] on textarea "Details" at bounding box center [553, 358] width 444 height 67
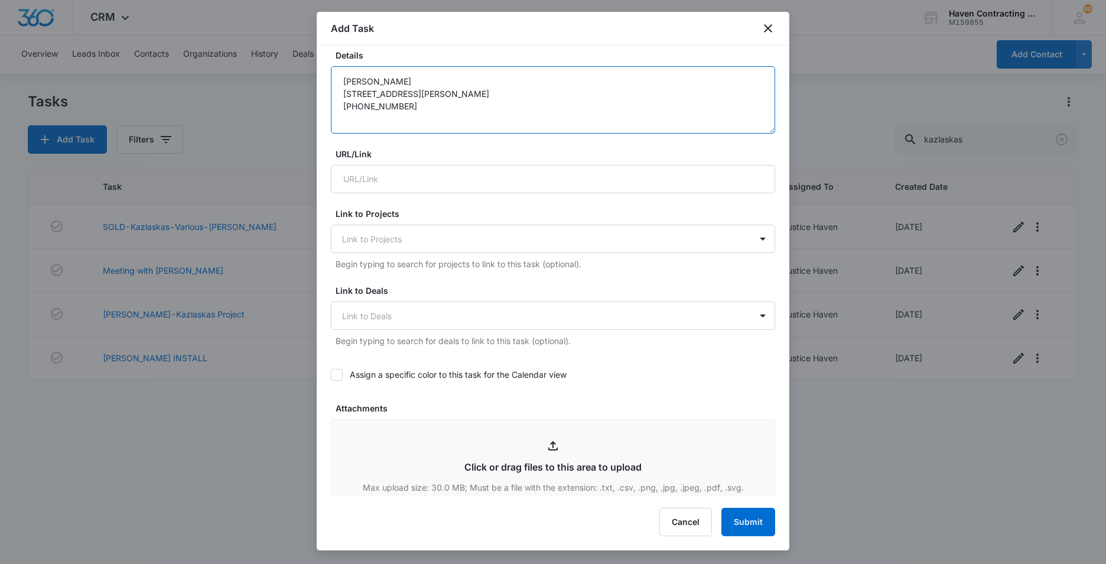
scroll to position [295, 0]
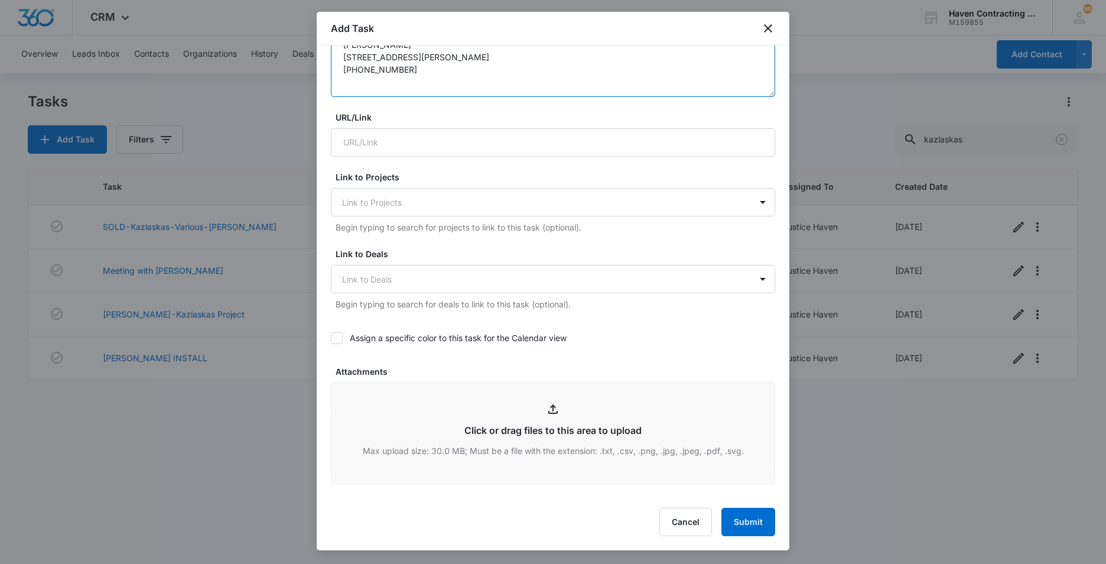
type textarea "[PERSON_NAME] [STREET_ADDRESS][PERSON_NAME] [PHONE_NUMBER]"
click at [336, 339] on icon at bounding box center [336, 337] width 7 height 5
click at [331, 338] on input "Assign a specific color to this task for the Calendar view" at bounding box center [331, 338] width 0 height 0
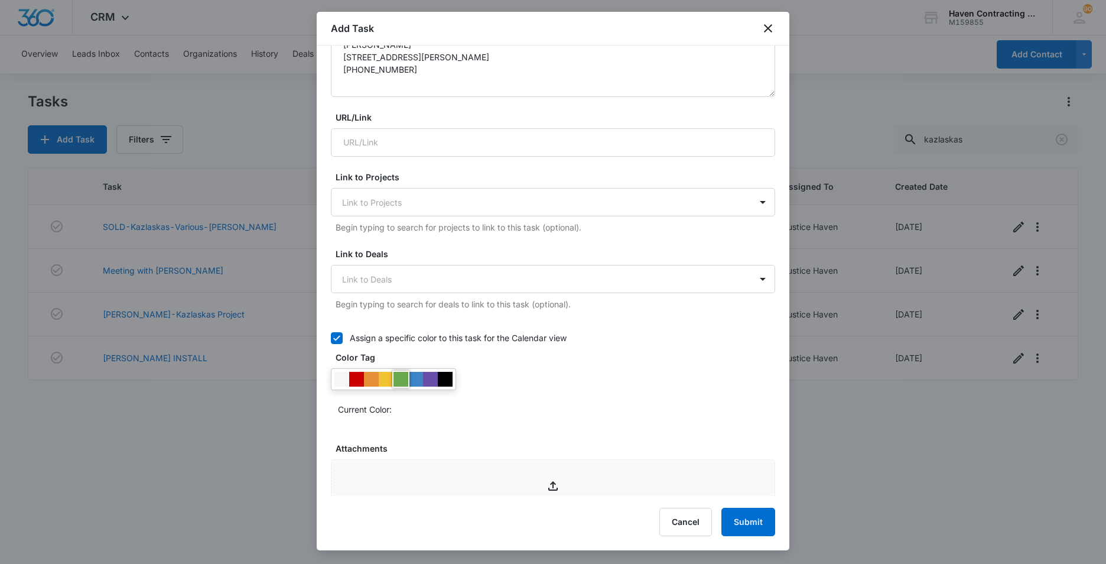
click at [401, 376] on div at bounding box center [401, 379] width 15 height 15
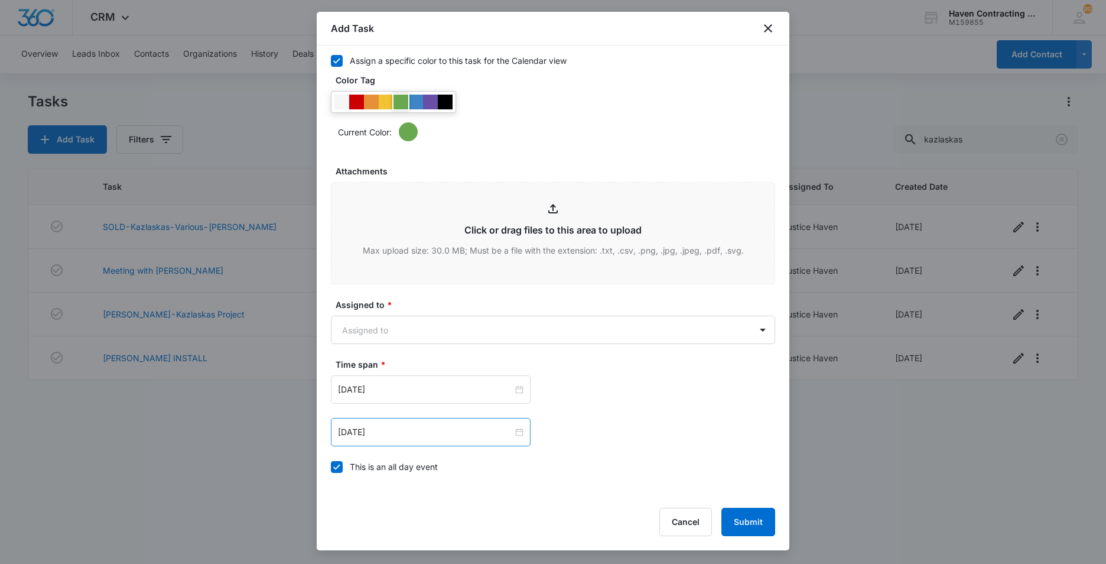
scroll to position [650, 0]
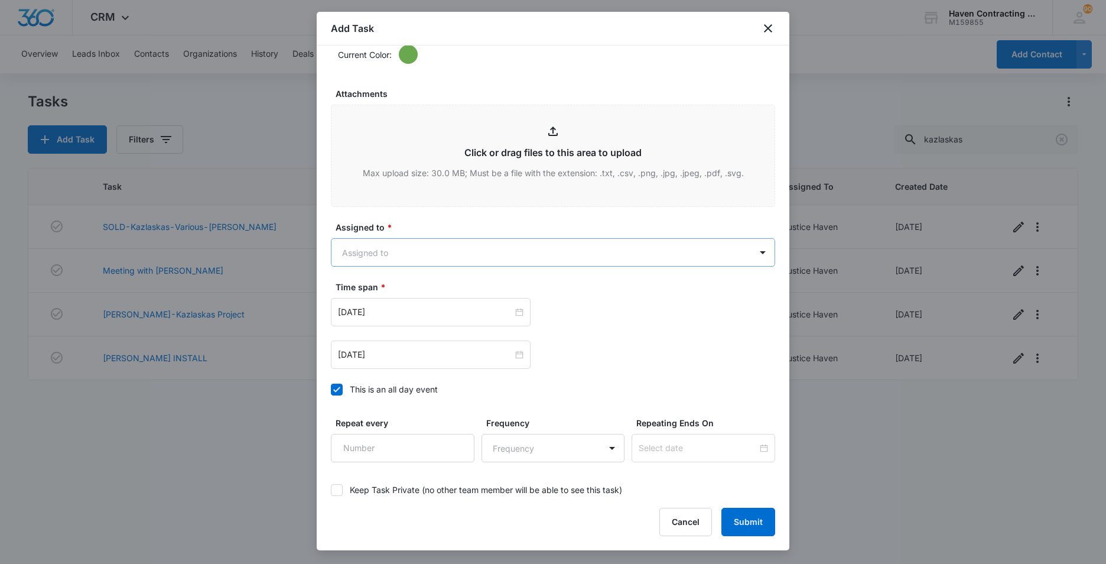
click at [350, 249] on body "CRM Apps Reputation Websites Forms CRM Email Social Ads Intelligence Brand Sett…" at bounding box center [553, 282] width 1106 height 564
drag, startPoint x: 350, startPoint y: 336, endPoint x: 333, endPoint y: 335, distance: 17.1
click at [349, 336] on p "Justice Haven" at bounding box center [372, 338] width 55 height 12
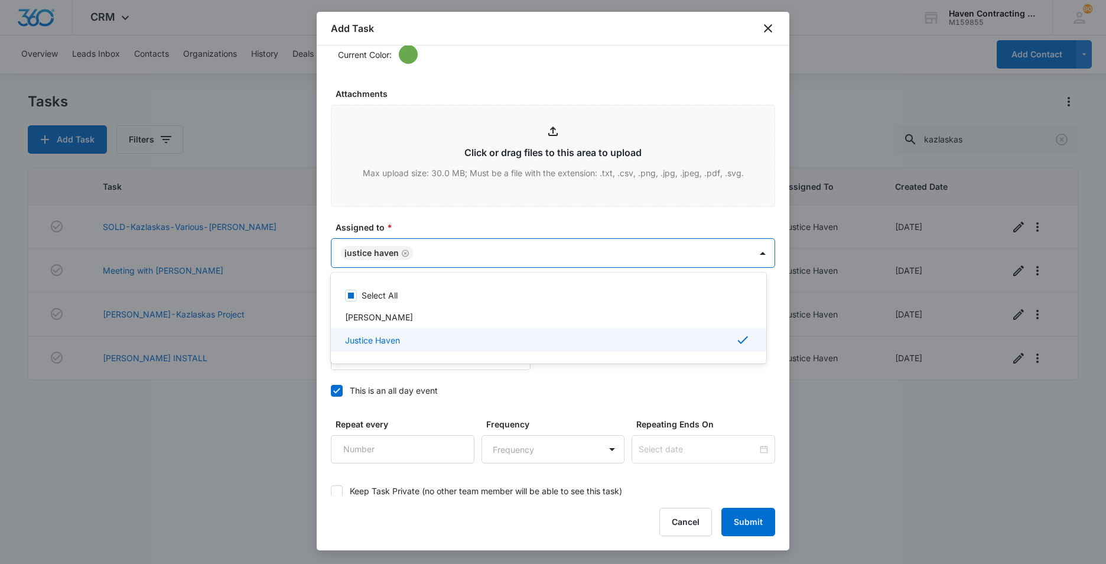
click at [319, 319] on div at bounding box center [553, 282] width 1106 height 564
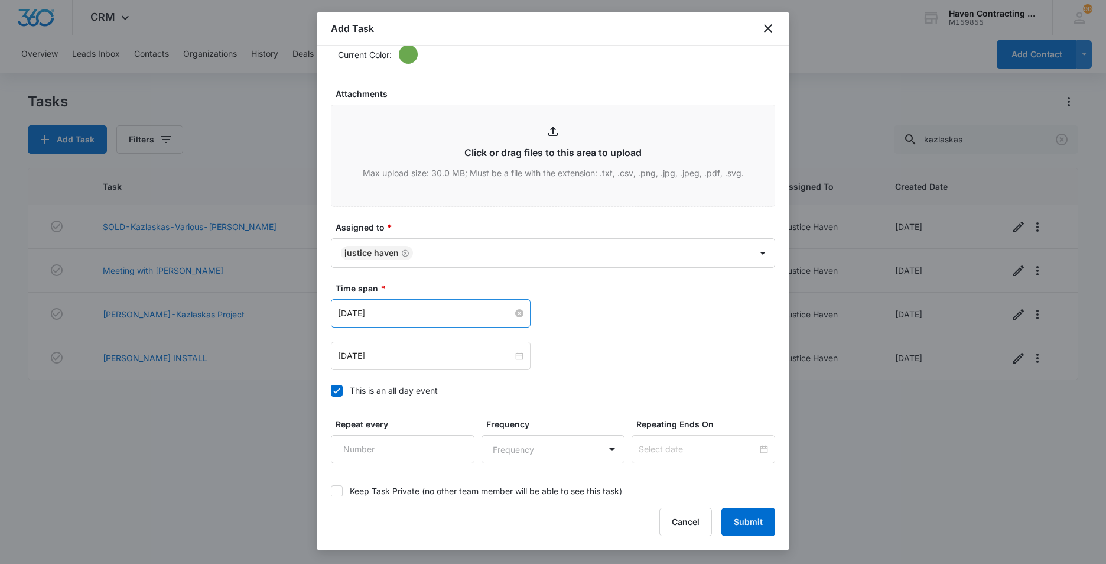
click at [394, 314] on input "[DATE]" at bounding box center [425, 313] width 175 height 13
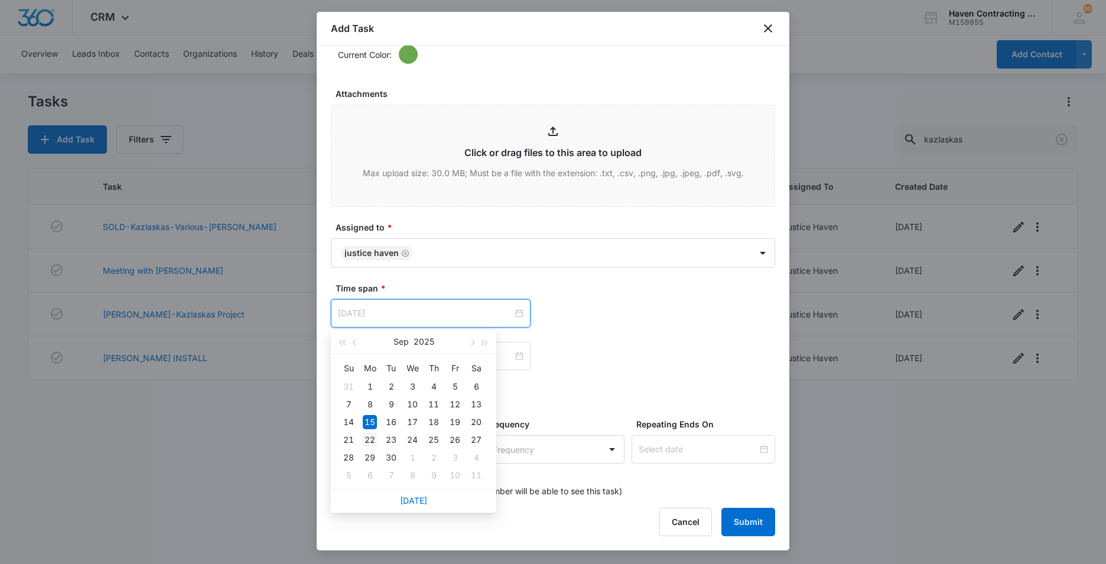
type input "[DATE]"
click at [369, 441] on div "22" at bounding box center [370, 440] width 14 height 14
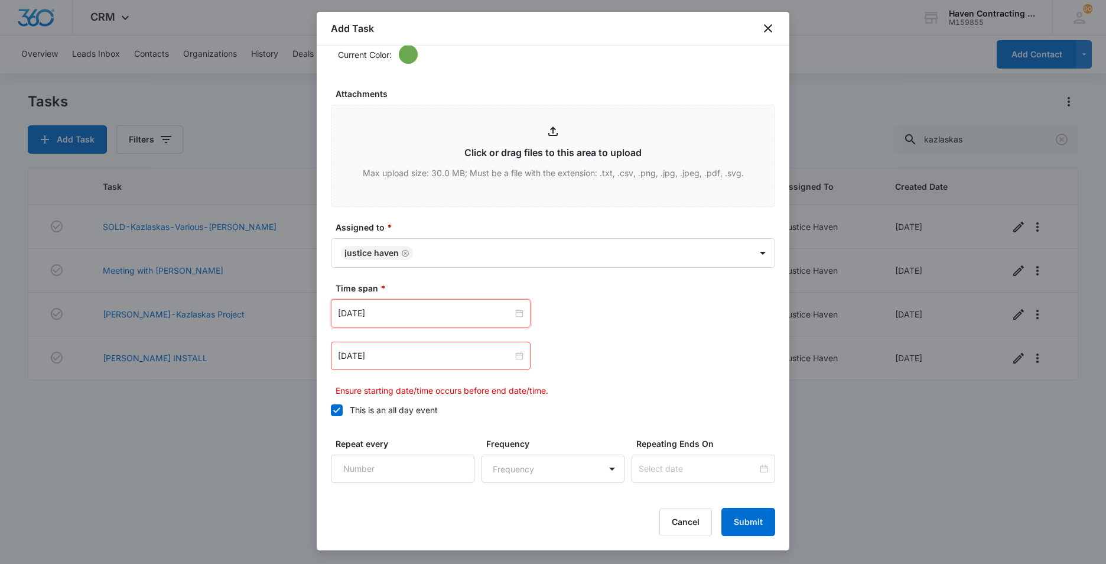
click at [338, 407] on icon at bounding box center [337, 410] width 11 height 11
click at [331, 410] on input "This is an all day event" at bounding box center [331, 410] width 0 height 0
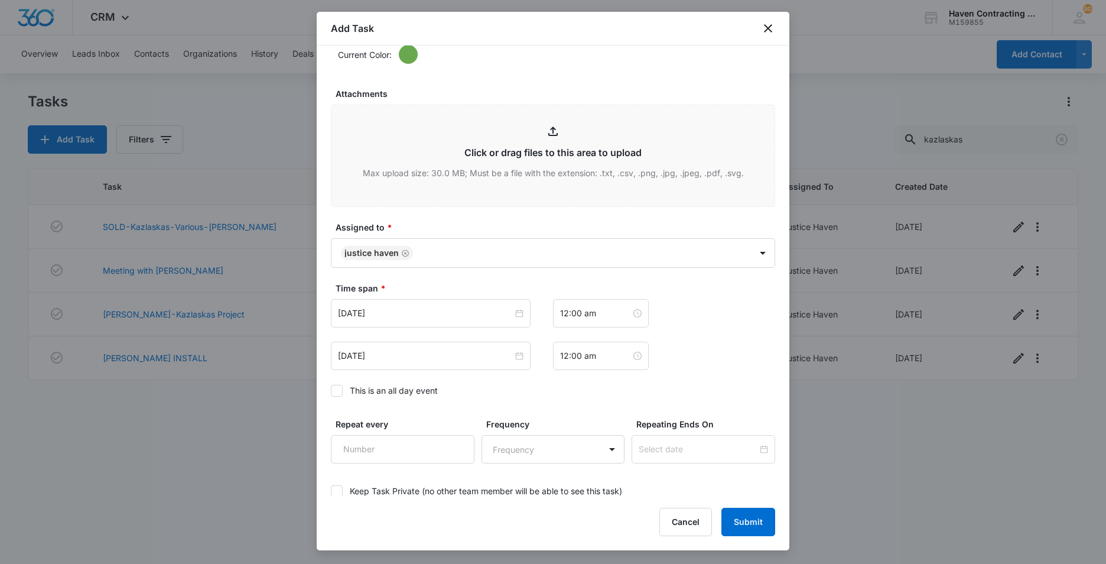
click at [336, 391] on icon at bounding box center [336, 390] width 7 height 5
click at [331, 391] on input "This is an all day event" at bounding box center [331, 391] width 0 height 0
click at [397, 313] on input "[DATE]" at bounding box center [425, 313] width 175 height 13
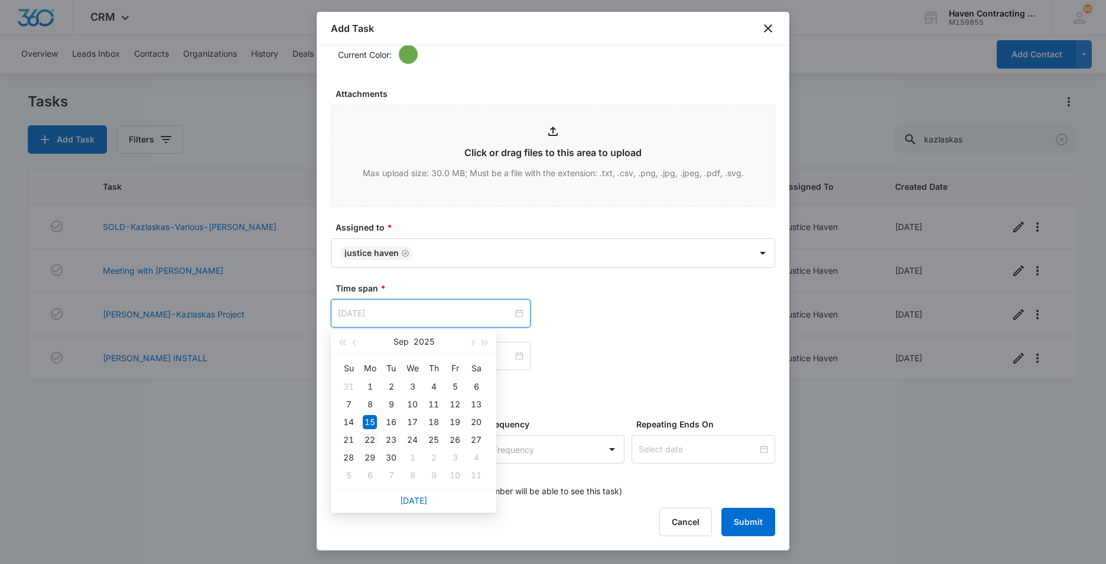
type input "[DATE]"
click at [369, 437] on div "22" at bounding box center [370, 440] width 14 height 14
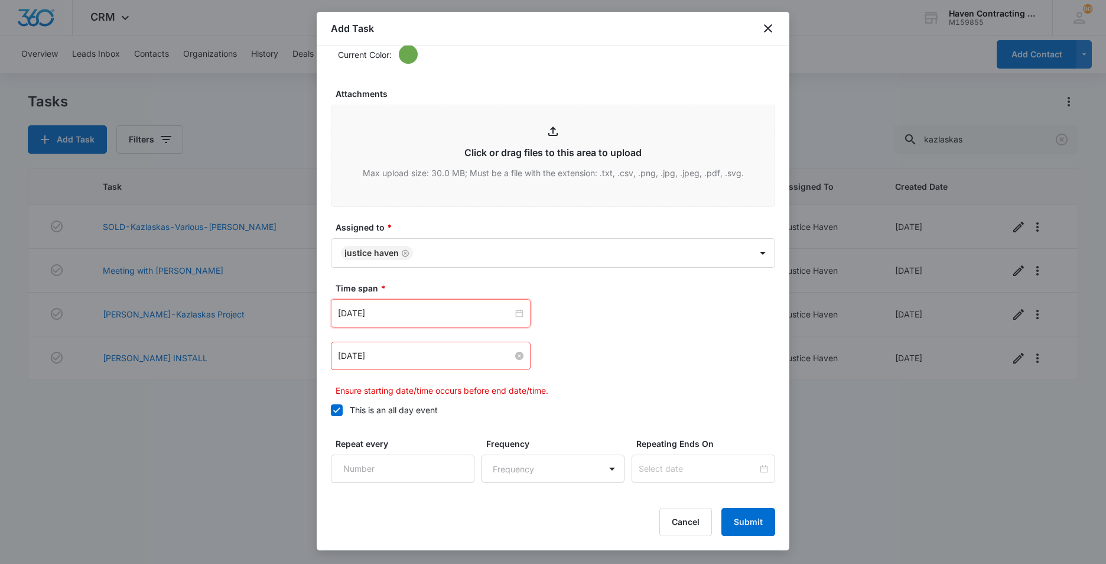
click at [404, 355] on input "[DATE]" at bounding box center [425, 355] width 175 height 13
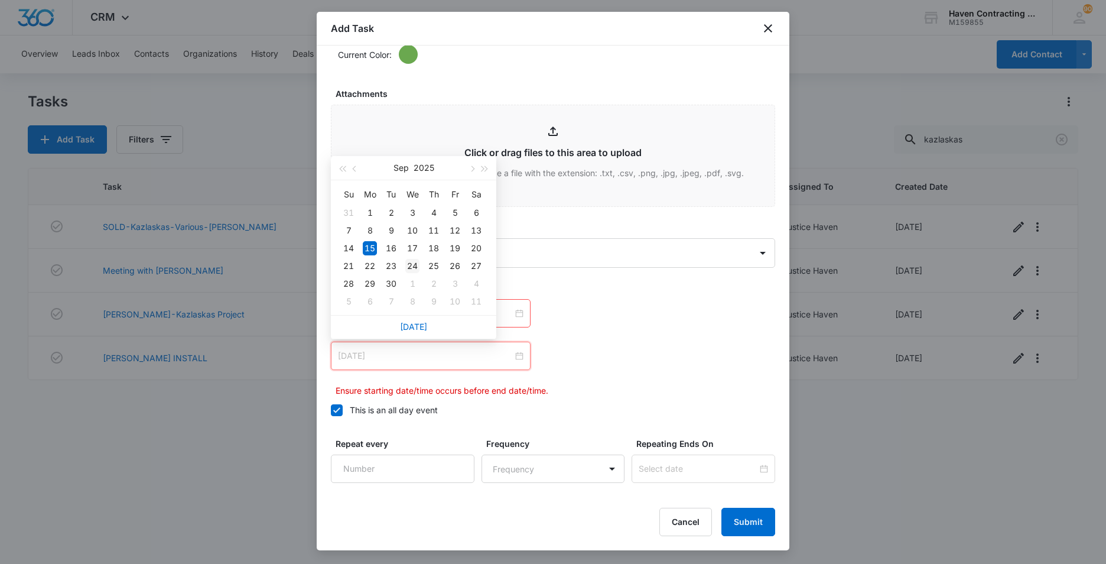
type input "[DATE]"
click at [412, 267] on div "24" at bounding box center [412, 266] width 14 height 14
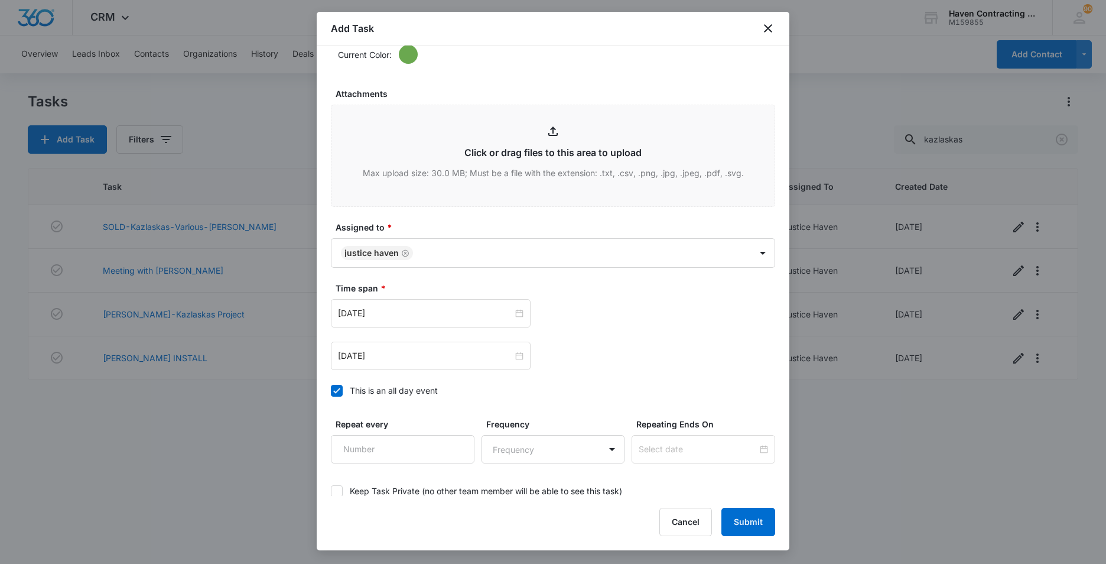
click at [694, 306] on div "[DATE] [DATE] Su Mo Tu We Th Fr Sa 31 1 2 3 4 5 6 7 8 9 10 11 12 13 14 15 16 17…" at bounding box center [553, 313] width 444 height 28
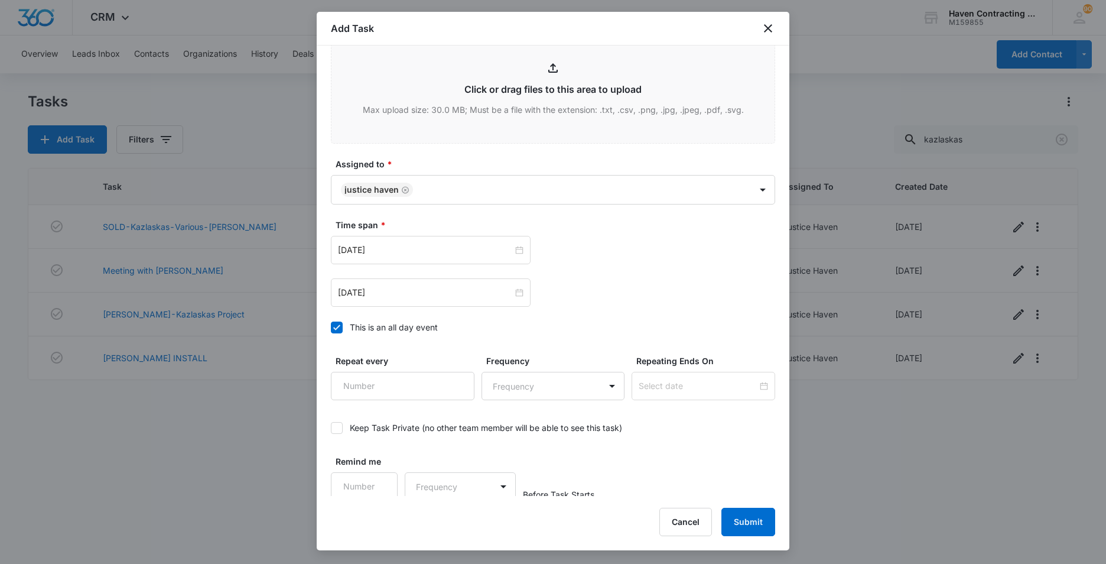
scroll to position [718, 0]
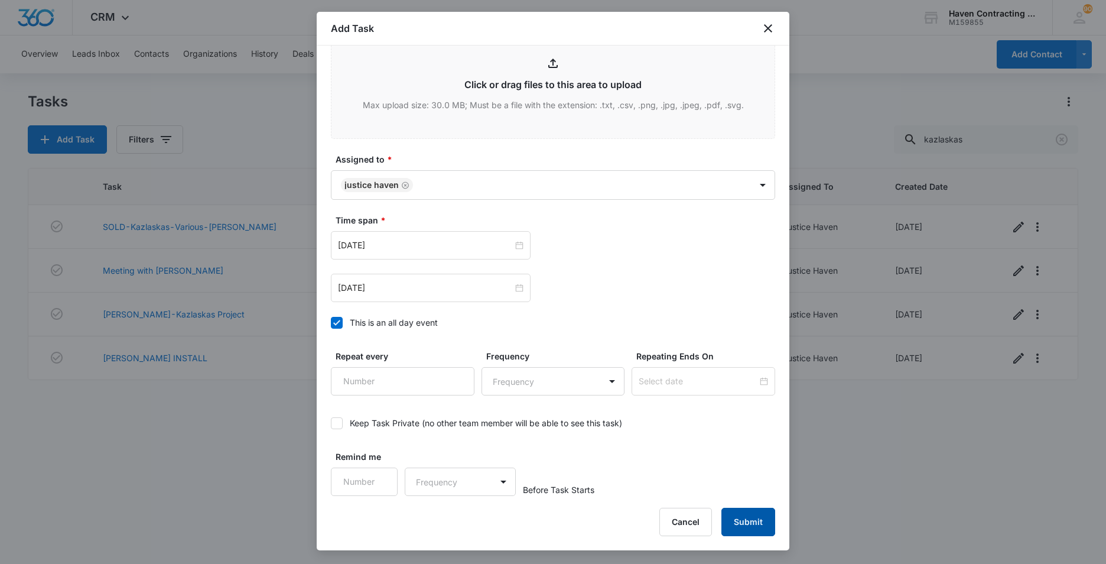
click at [753, 524] on button "Submit" at bounding box center [749, 522] width 54 height 28
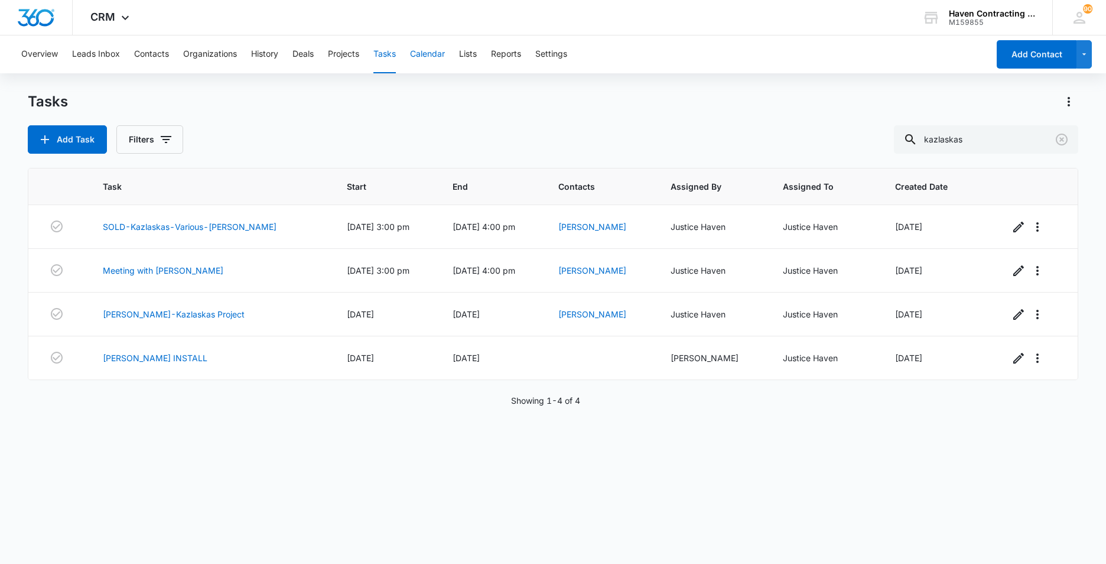
click at [428, 54] on button "Calendar" at bounding box center [427, 54] width 35 height 38
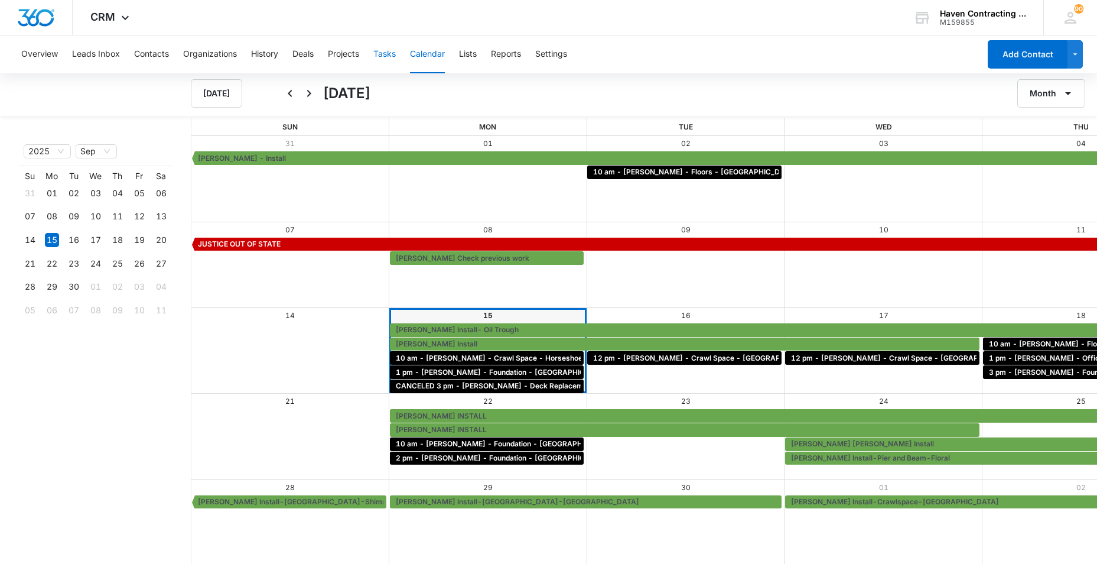
click at [392, 53] on button "Tasks" at bounding box center [384, 54] width 22 height 38
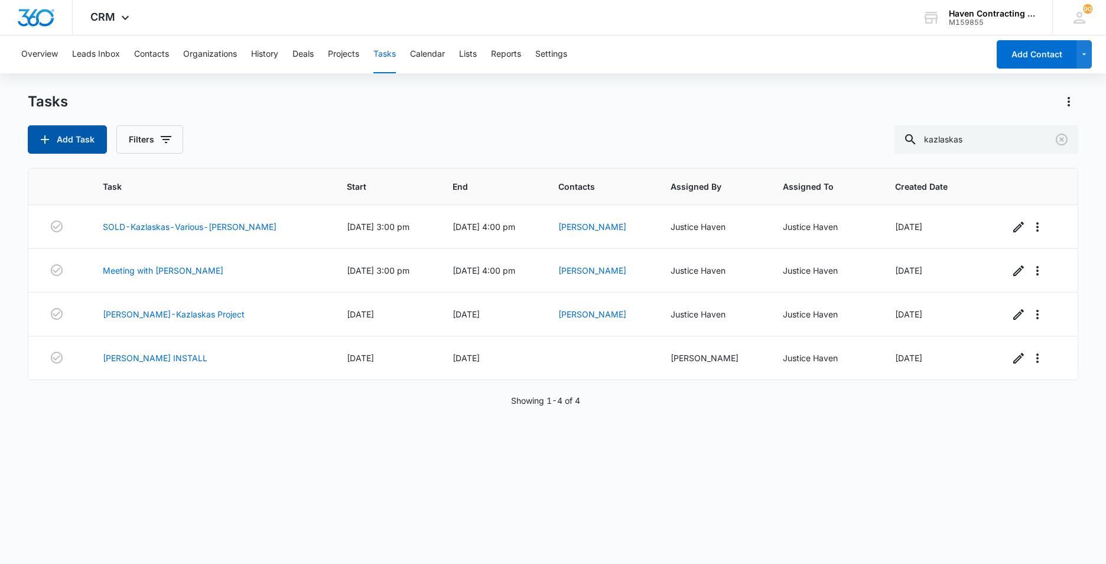
click at [77, 143] on button "Add Task" at bounding box center [67, 139] width 79 height 28
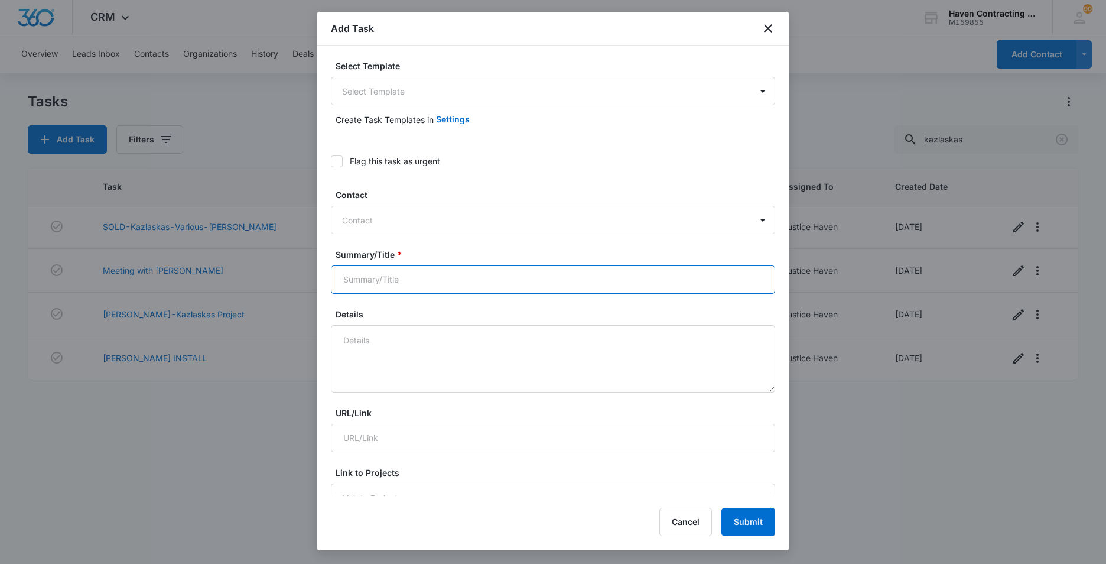
drag, startPoint x: 352, startPoint y: 277, endPoint x: 478, endPoint y: 295, distance: 127.8
click at [352, 277] on input "Summary/Title *" at bounding box center [553, 279] width 444 height 28
type input "[PERSON_NAME] INSTALL"
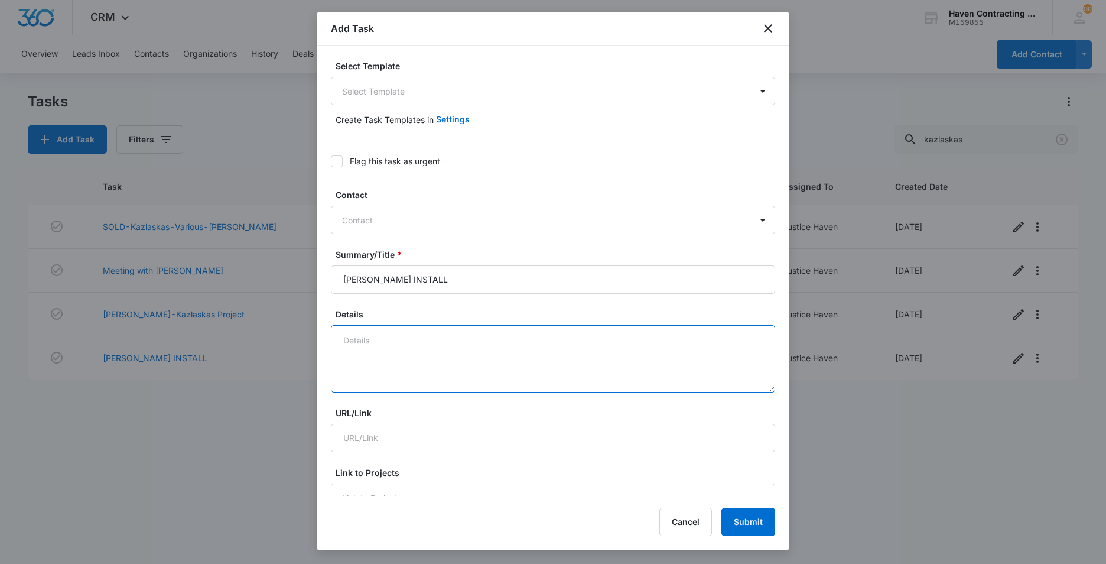
drag, startPoint x: 348, startPoint y: 338, endPoint x: 632, endPoint y: 302, distance: 285.9
click at [349, 339] on textarea "Details" at bounding box center [553, 358] width 444 height 67
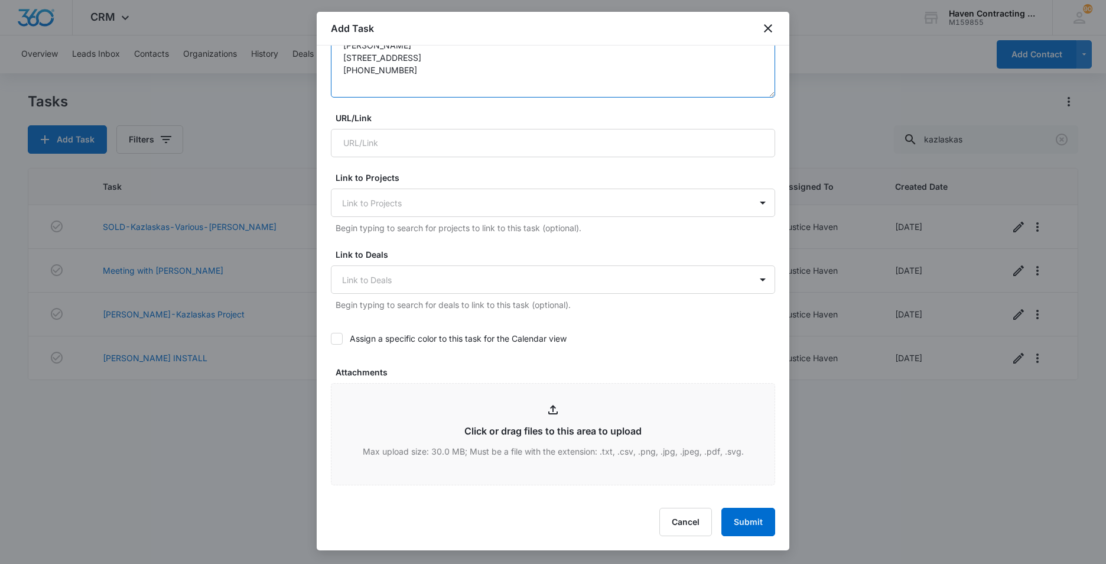
scroll to position [295, 0]
type textarea "[PERSON_NAME] [STREET_ADDRESS] [PHONE_NUMBER]"
drag, startPoint x: 336, startPoint y: 338, endPoint x: 398, endPoint y: 349, distance: 63.0
click at [337, 339] on icon at bounding box center [337, 338] width 11 height 11
click at [331, 338] on input "Assign a specific color to this task for the Calendar view" at bounding box center [331, 338] width 0 height 0
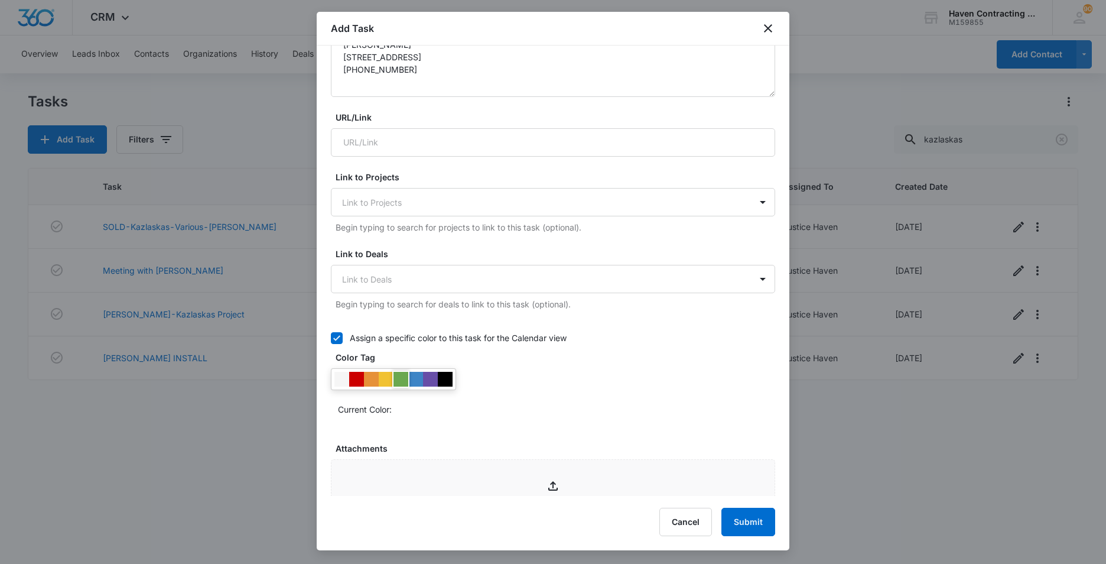
click at [401, 382] on div at bounding box center [401, 379] width 15 height 15
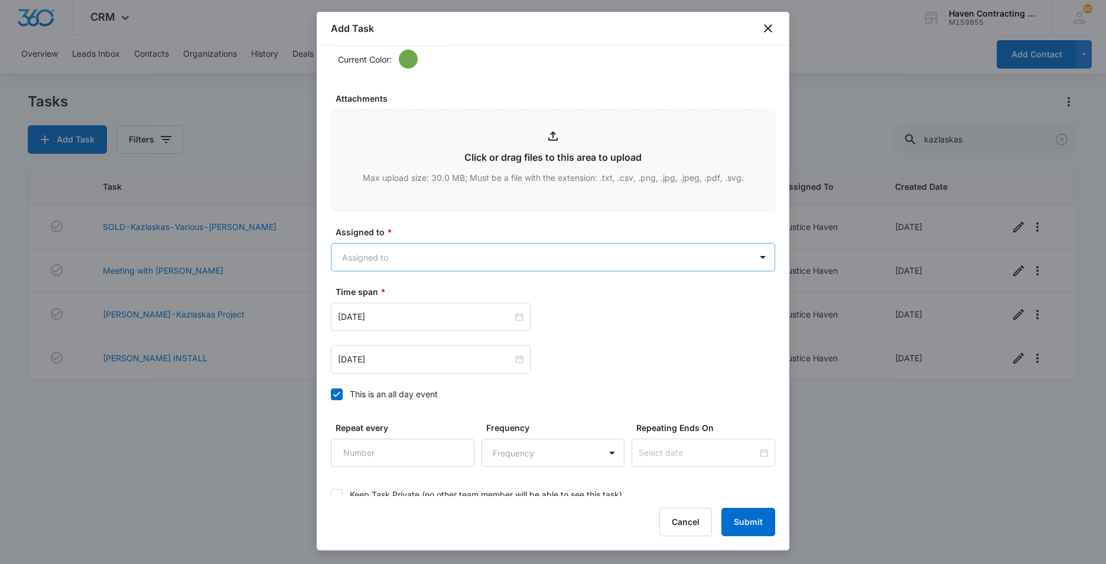
scroll to position [650, 0]
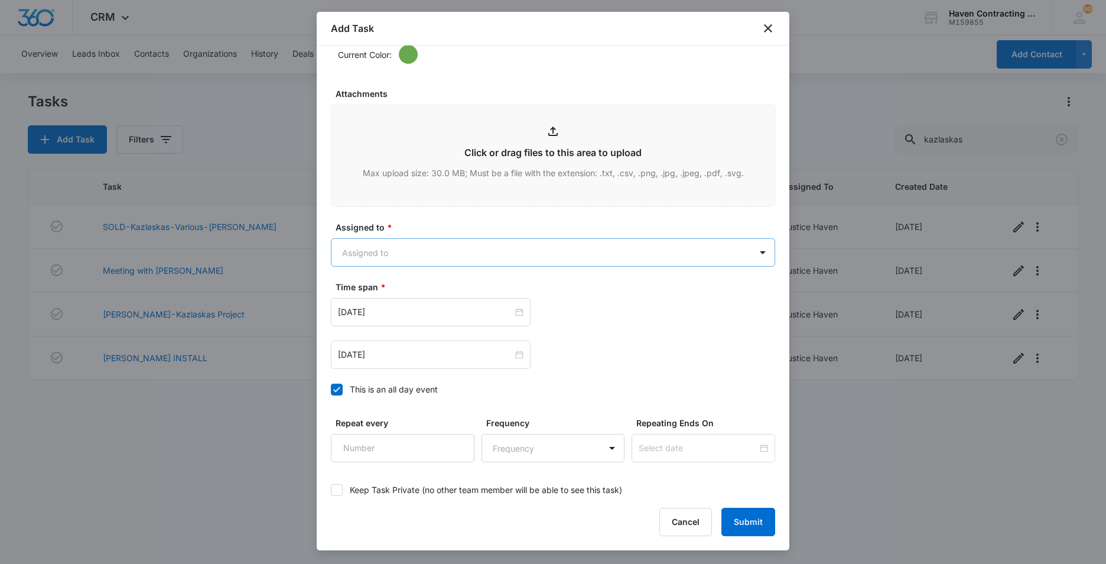
click at [349, 249] on body "CRM Apps Reputation Websites Forms CRM Email Social Ads Intelligence Brand Sett…" at bounding box center [553, 282] width 1106 height 564
drag, startPoint x: 351, startPoint y: 337, endPoint x: 356, endPoint y: 340, distance: 6.1
click at [350, 340] on p "Justice Haven" at bounding box center [372, 338] width 55 height 12
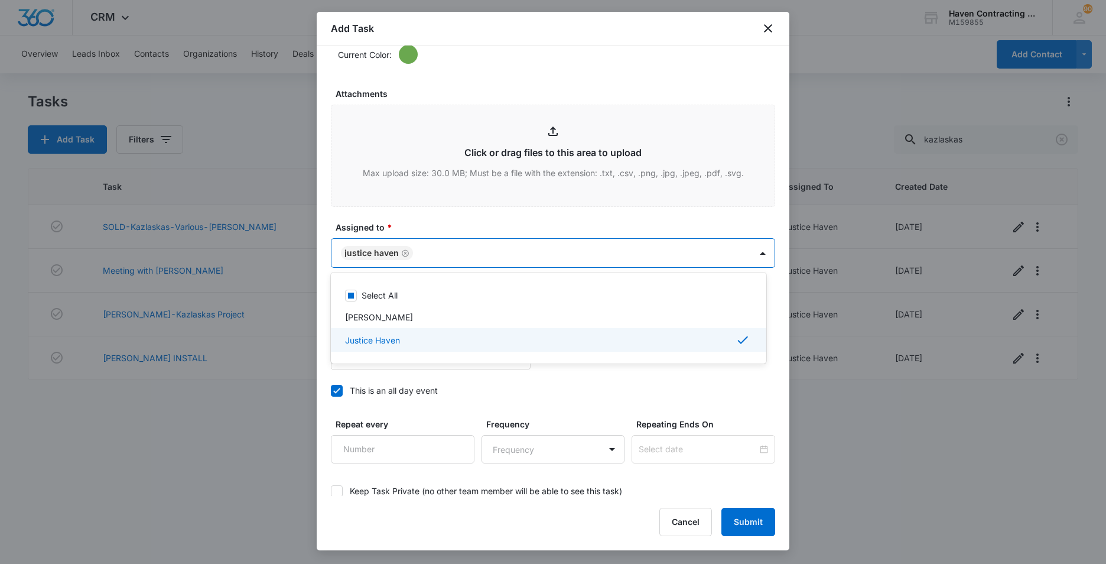
click at [324, 343] on div at bounding box center [553, 282] width 1106 height 564
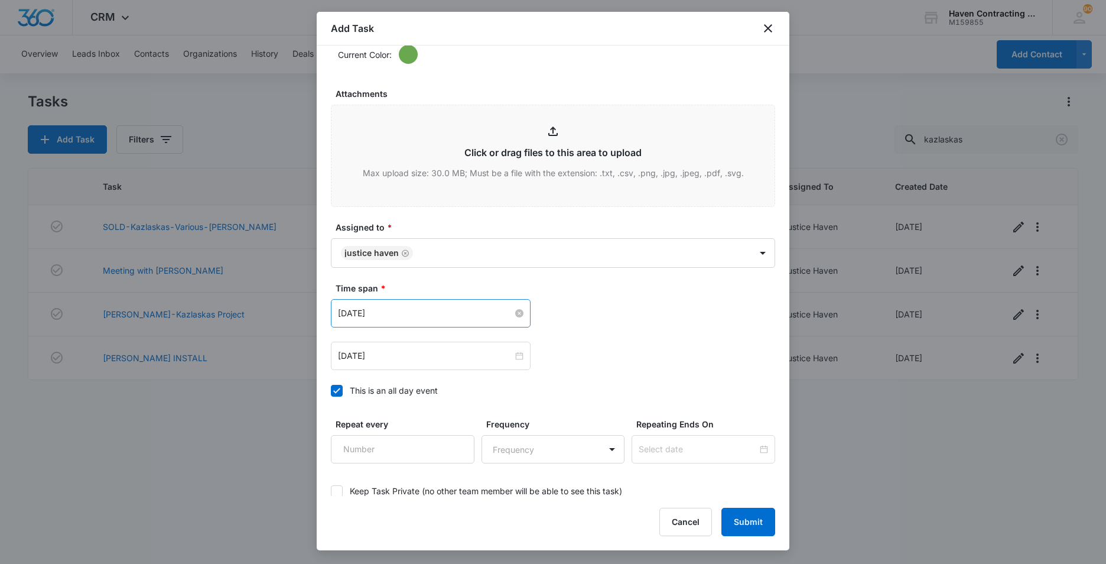
click at [404, 316] on input "[DATE]" at bounding box center [425, 313] width 175 height 13
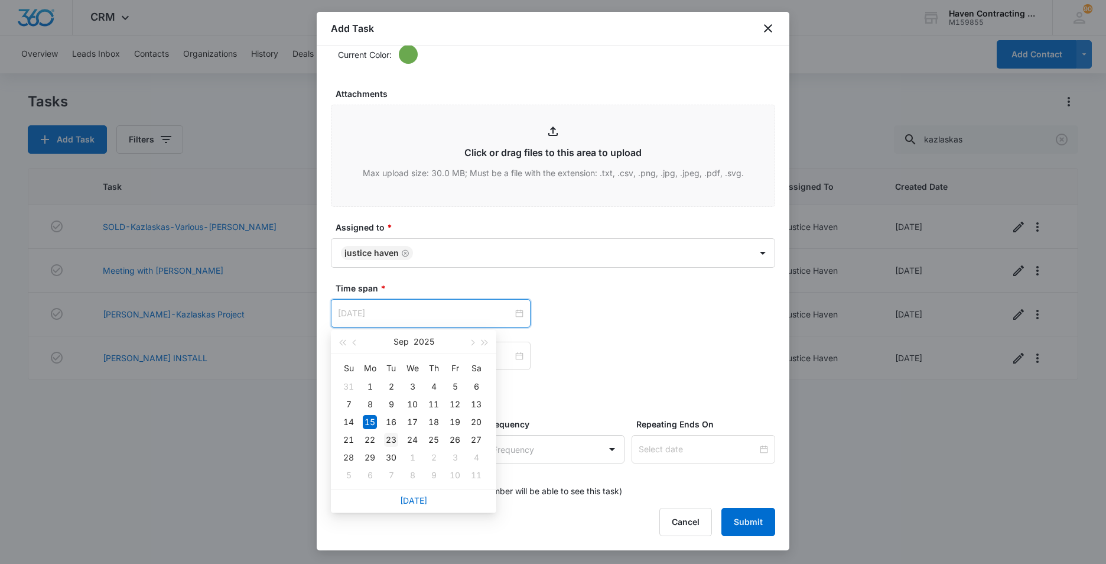
type input "[DATE]"
click at [391, 438] on div "23" at bounding box center [391, 440] width 14 height 14
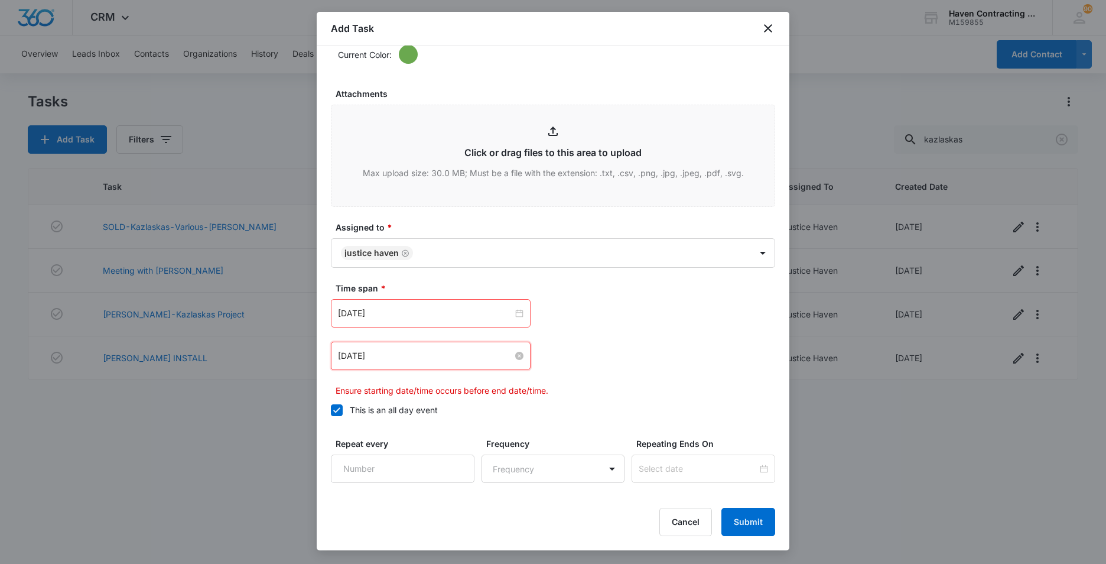
click at [399, 359] on input "[DATE]" at bounding box center [425, 355] width 175 height 13
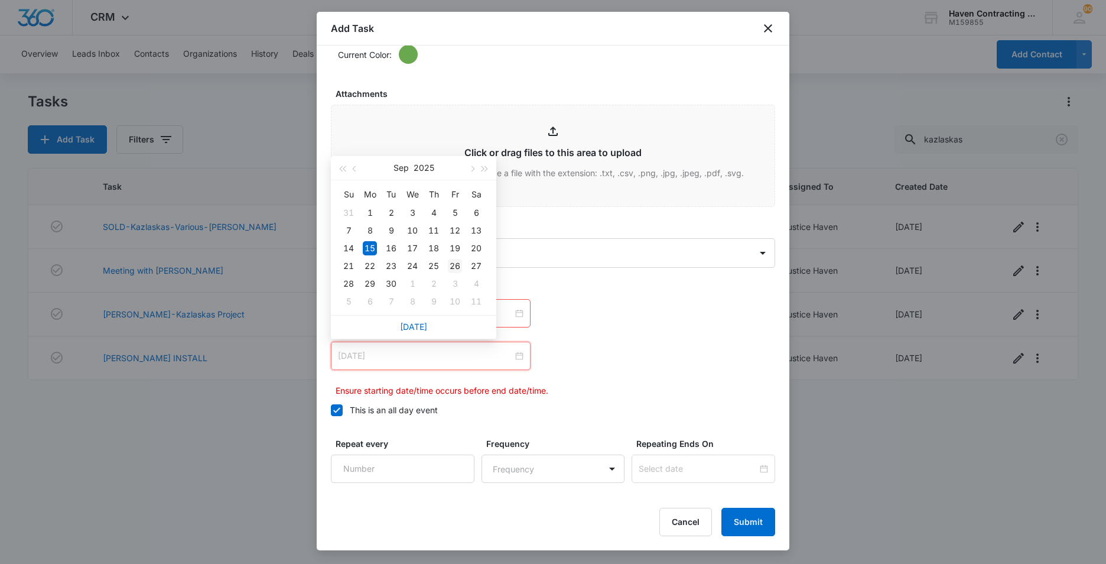
type input "[DATE]"
click at [454, 268] on div "26" at bounding box center [455, 266] width 14 height 14
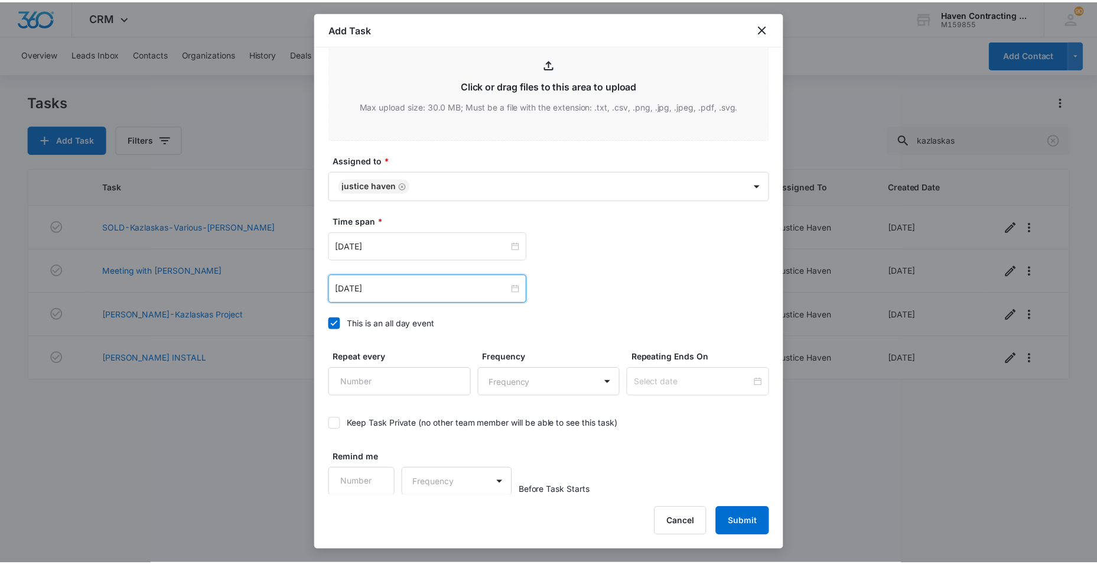
scroll to position [718, 0]
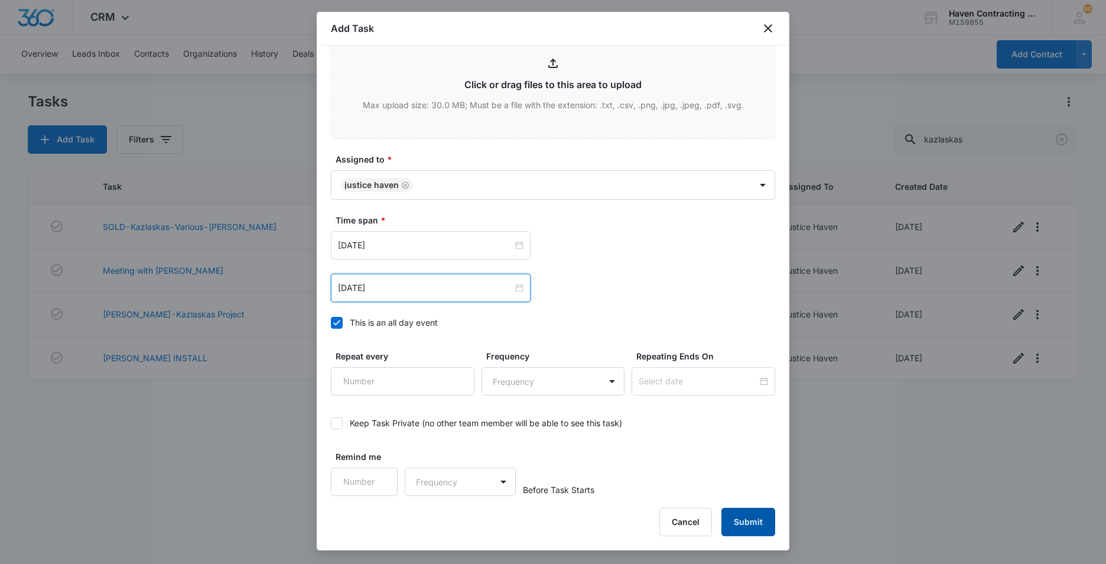
click at [742, 522] on button "Submit" at bounding box center [749, 522] width 54 height 28
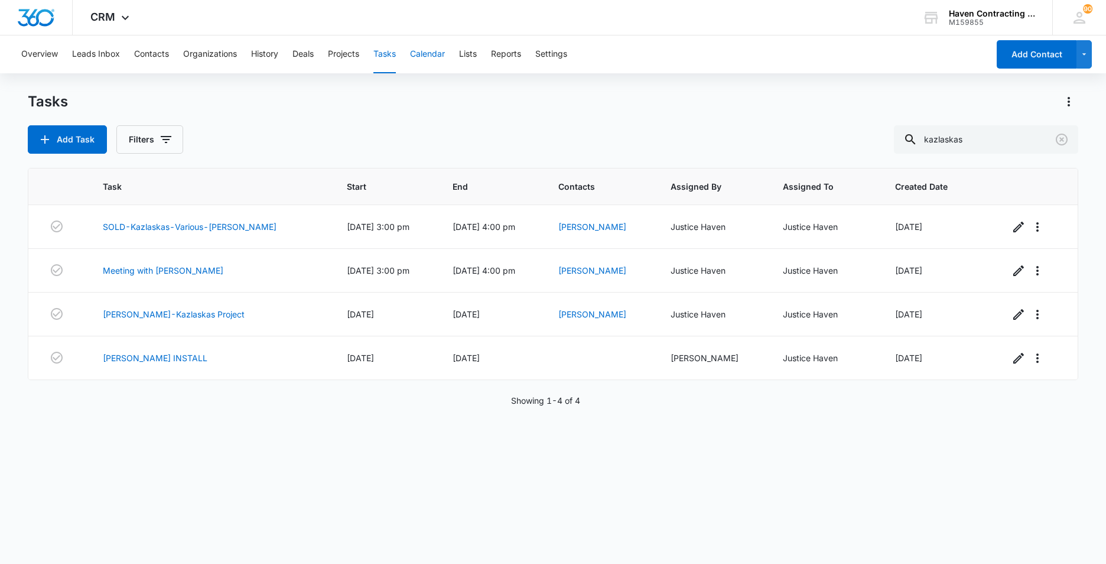
click at [429, 55] on button "Calendar" at bounding box center [427, 54] width 35 height 38
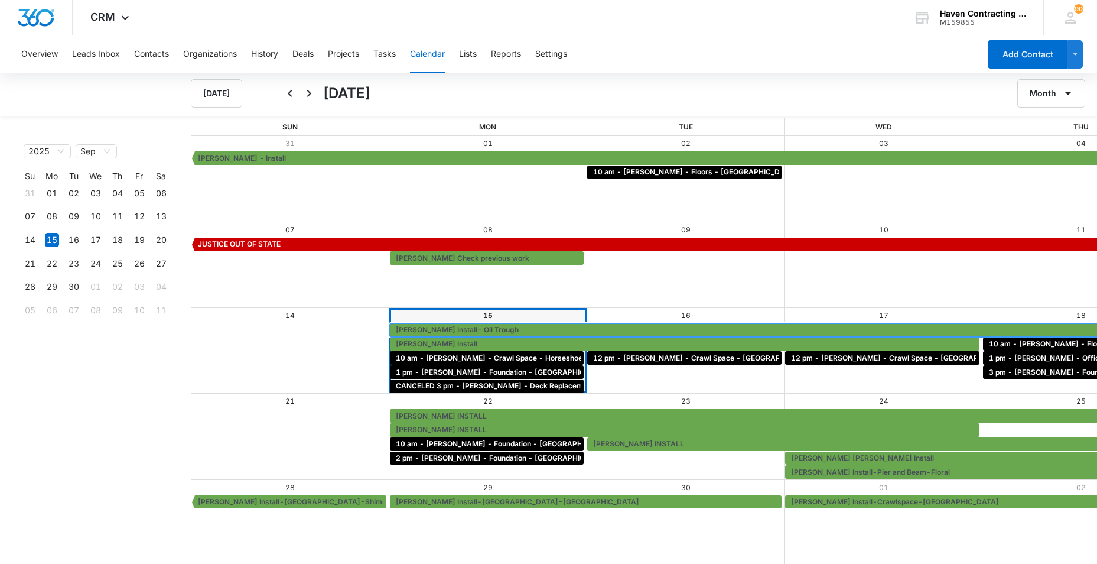
click at [396, 330] on span "[PERSON_NAME] Install- Oil Trough" at bounding box center [457, 329] width 123 height 11
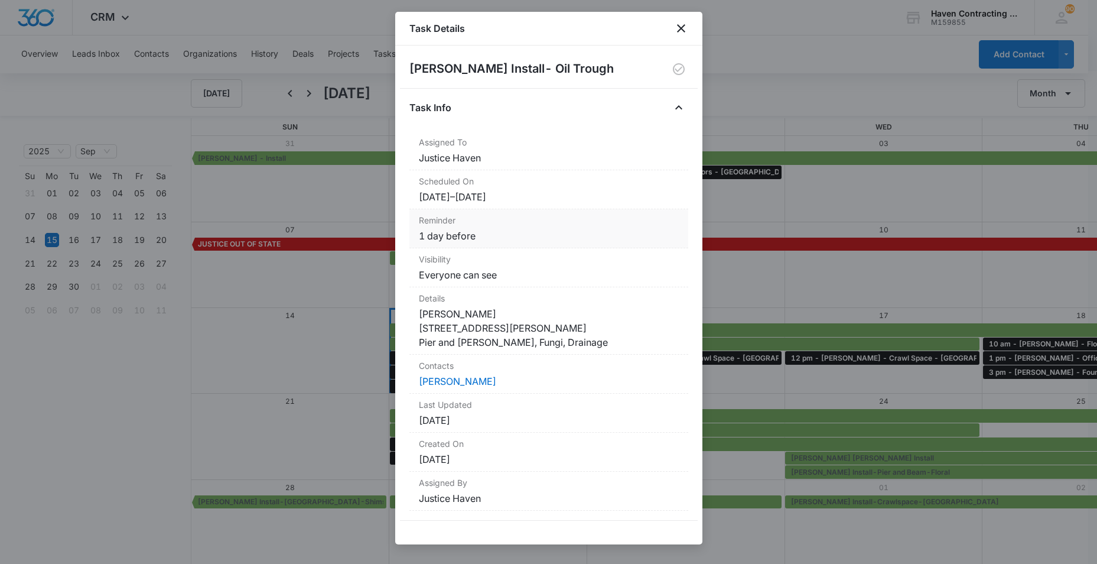
scroll to position [1, 0]
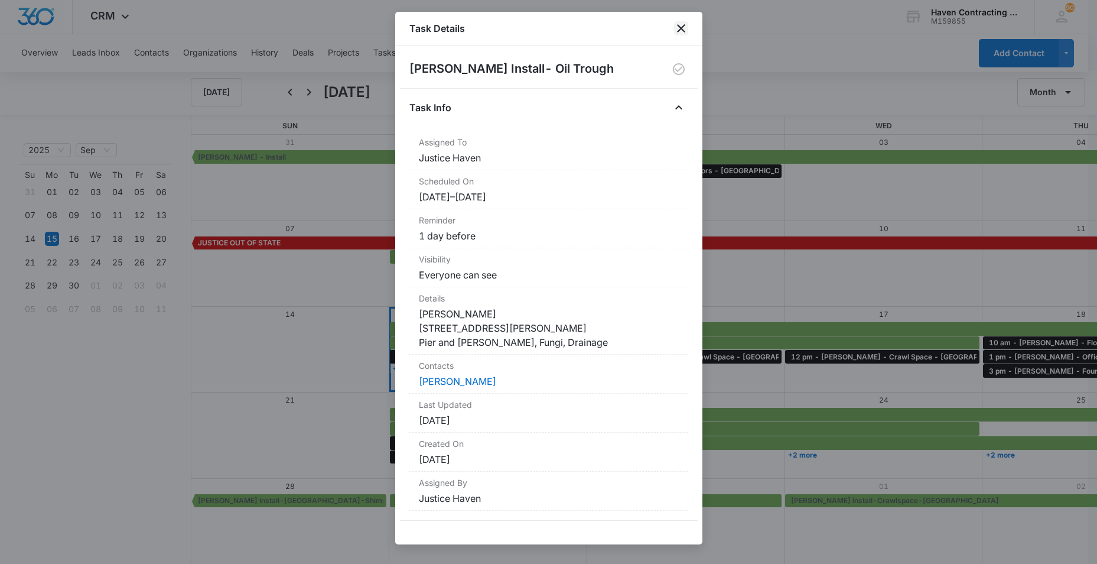
click at [680, 25] on icon "close" at bounding box center [681, 28] width 14 height 14
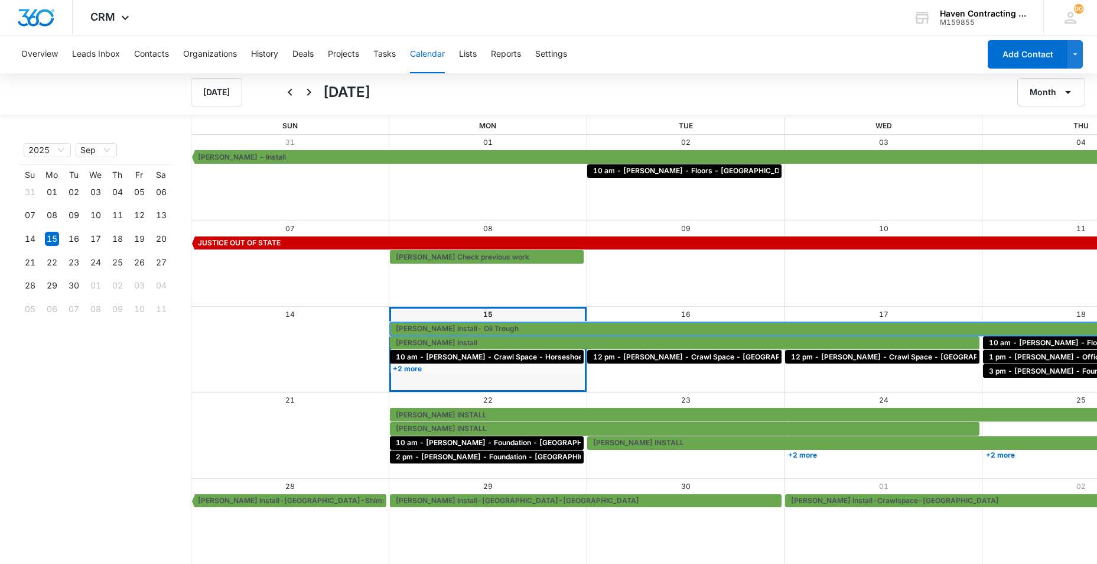
click at [396, 327] on span "[PERSON_NAME] Install- Oil Trough" at bounding box center [457, 328] width 123 height 11
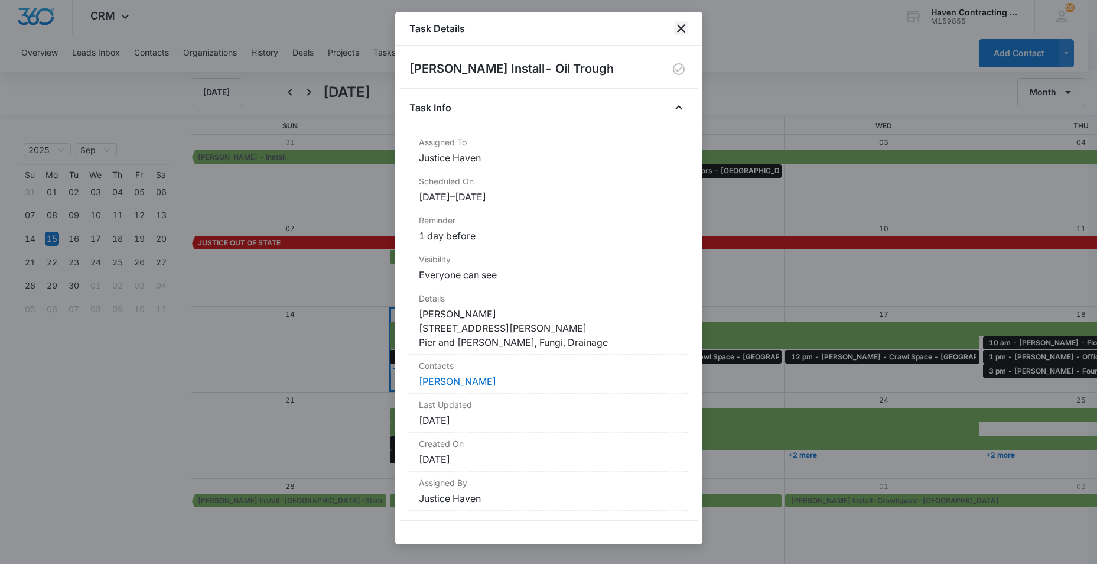
click at [681, 27] on icon "close" at bounding box center [681, 28] width 14 height 14
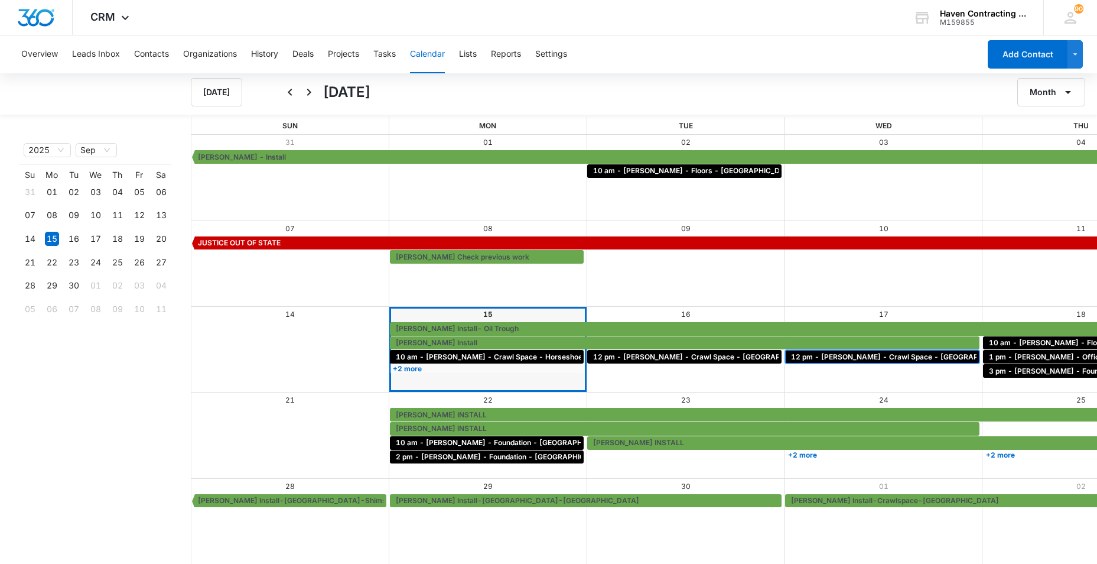
click at [791, 360] on span "12 pm - [PERSON_NAME] - Crawl Space - [GEOGRAPHIC_DATA], [GEOGRAPHIC_DATA]" at bounding box center [944, 357] width 306 height 11
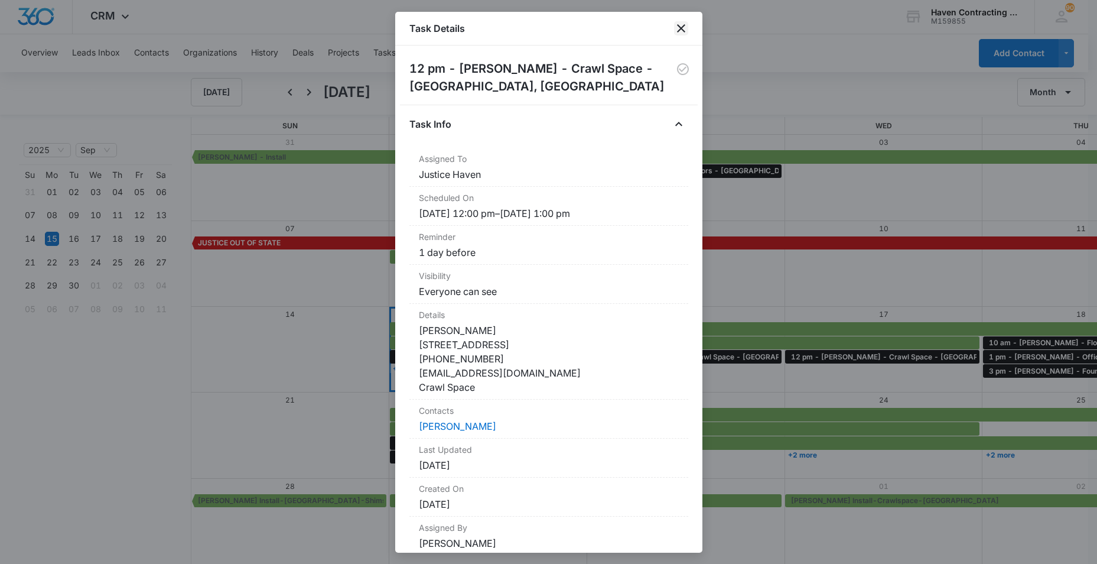
click at [683, 27] on icon "close" at bounding box center [681, 28] width 8 height 8
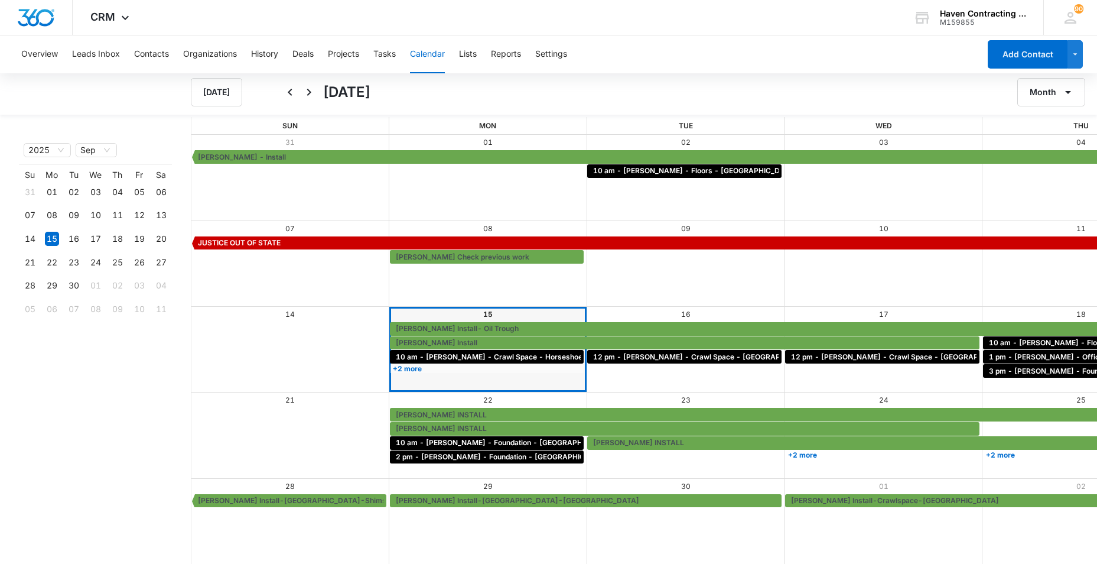
click at [399, 76] on div "[DATE] [DATE] Month" at bounding box center [548, 92] width 1097 height 45
click at [385, 58] on button "Tasks" at bounding box center [384, 54] width 22 height 38
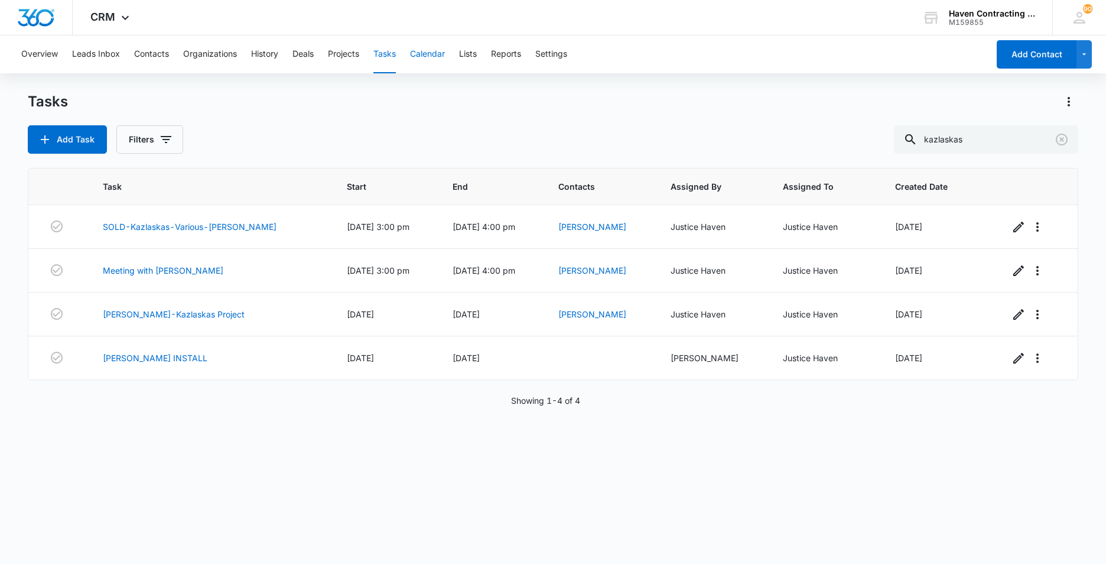
click at [429, 54] on button "Calendar" at bounding box center [427, 54] width 35 height 38
